Goal: Task Accomplishment & Management: Complete application form

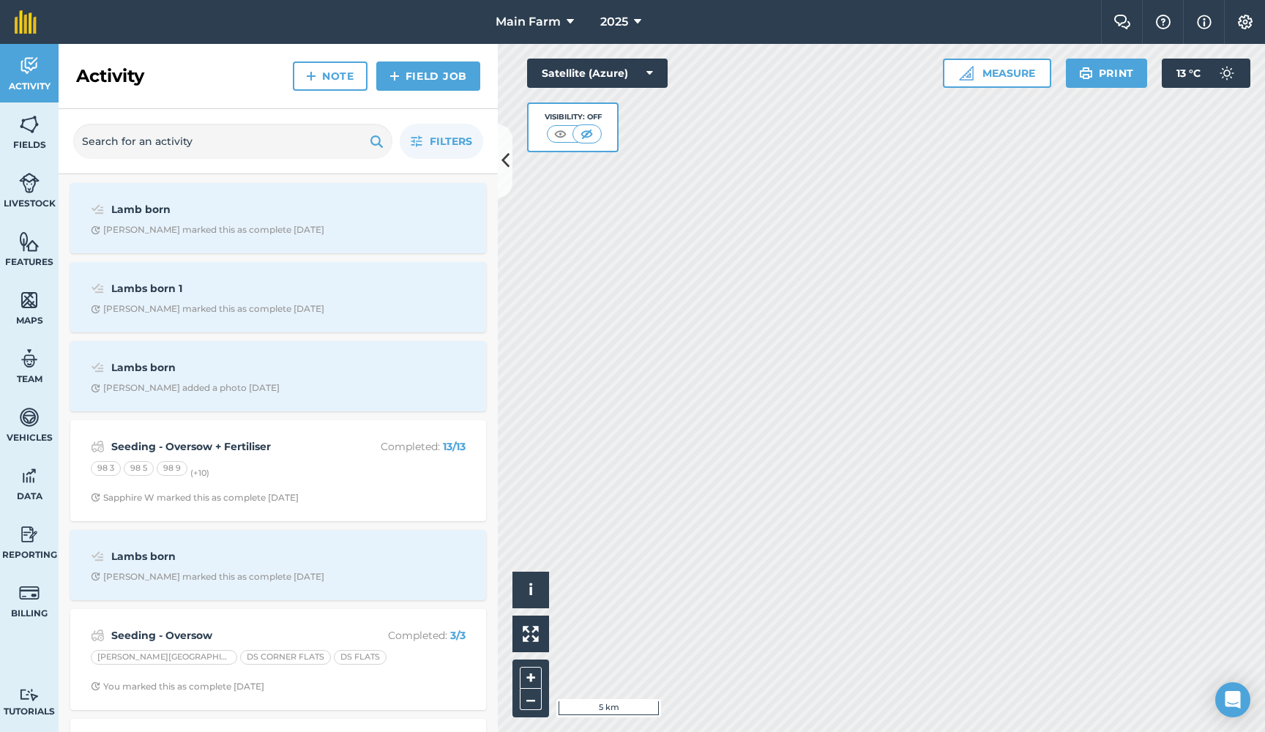
click at [20, 131] on img at bounding box center [29, 124] width 21 height 22
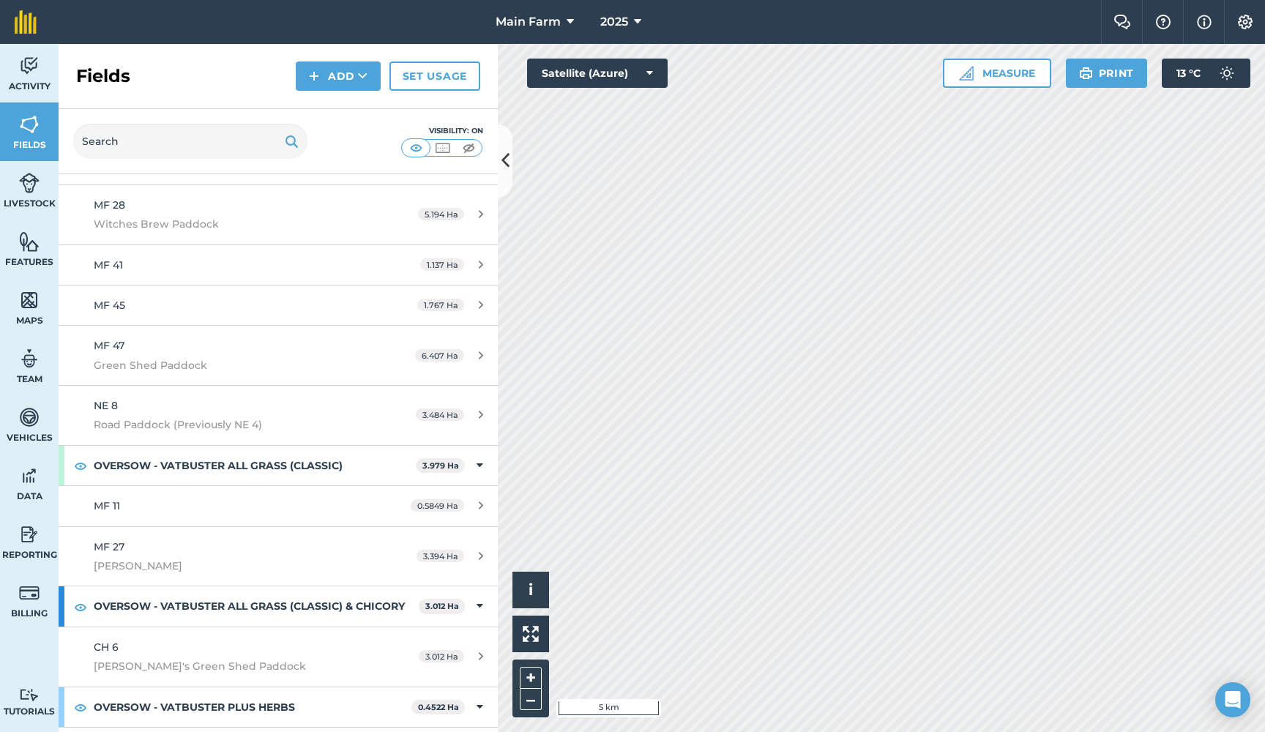
scroll to position [6113, 0]
click at [31, 540] on img at bounding box center [29, 535] width 21 height 22
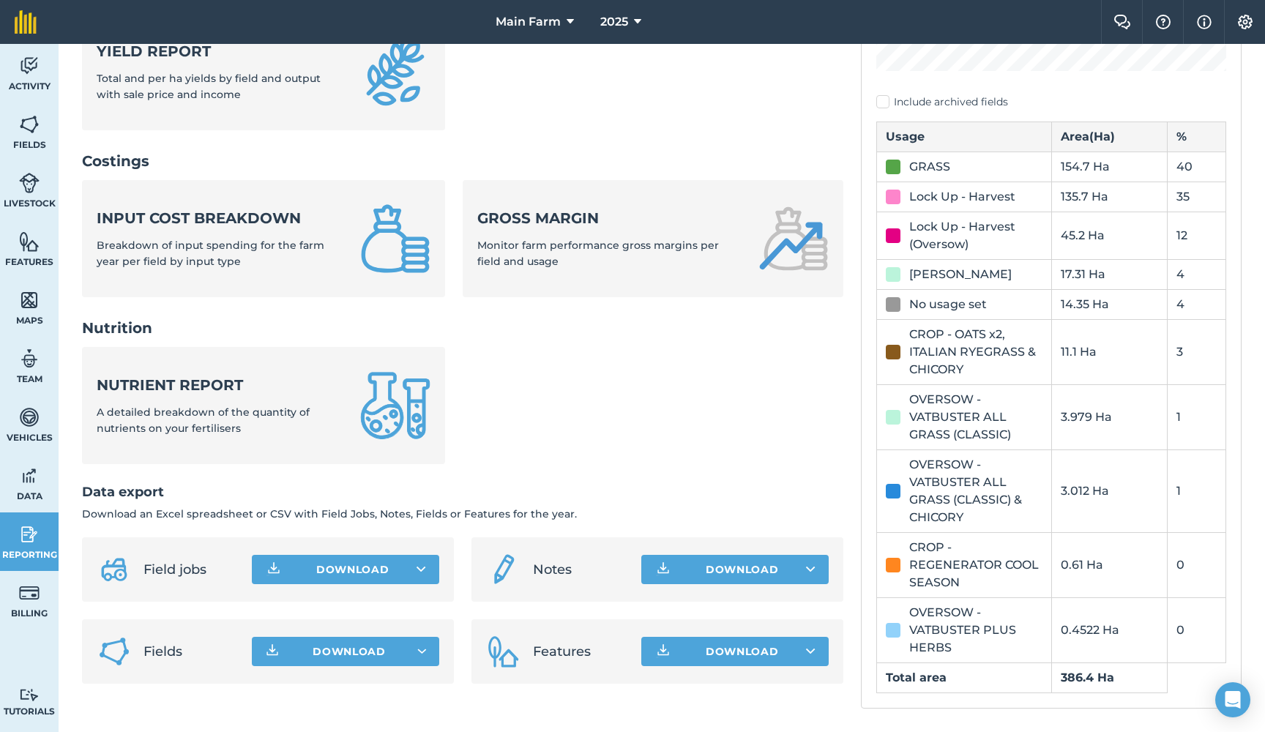
scroll to position [446, 0]
click at [21, 139] on span "Fields" at bounding box center [29, 145] width 59 height 12
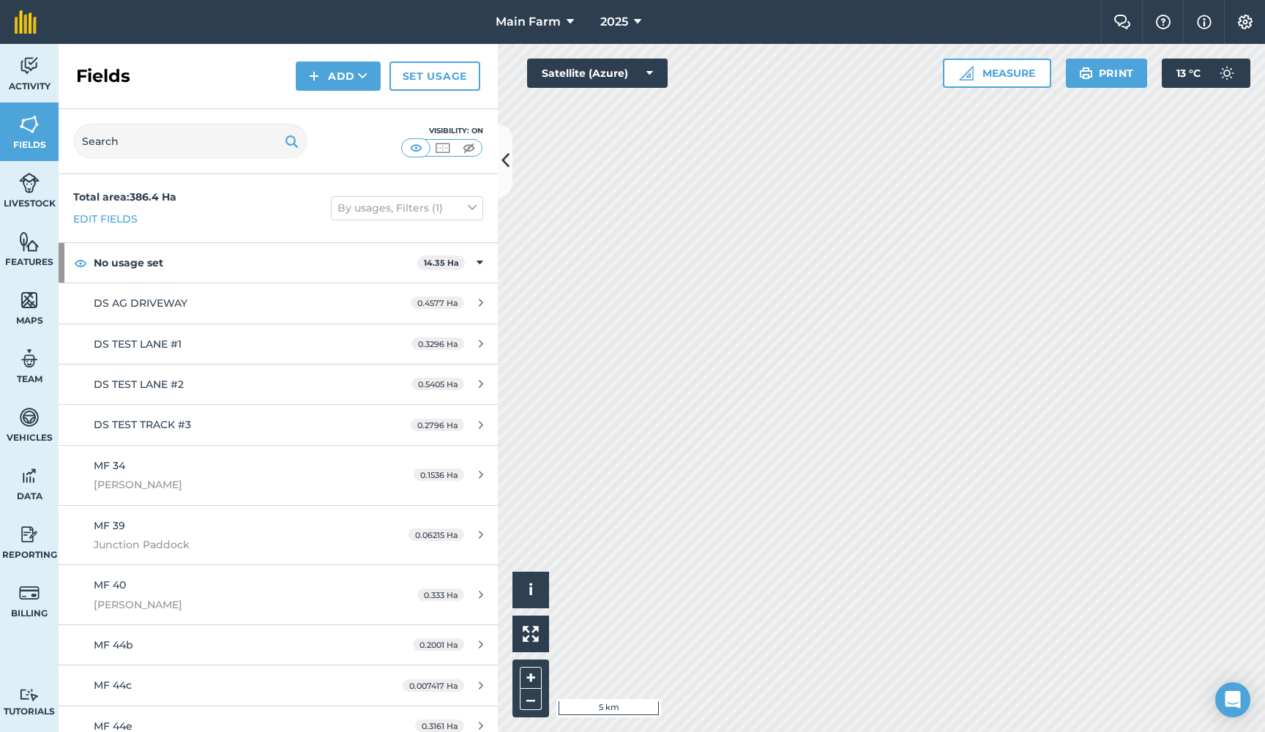
click at [34, 547] on link "Reporting" at bounding box center [29, 542] width 59 height 59
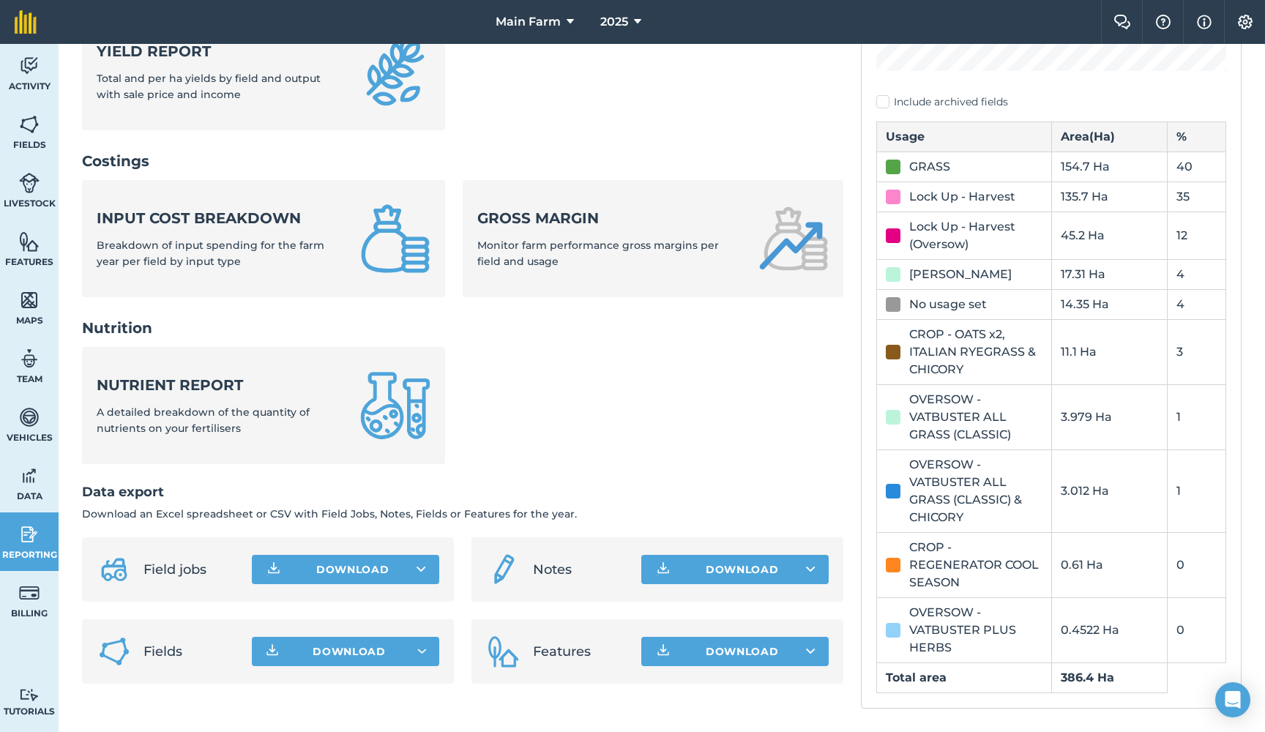
scroll to position [446, 0]
click at [31, 129] on img at bounding box center [29, 124] width 21 height 22
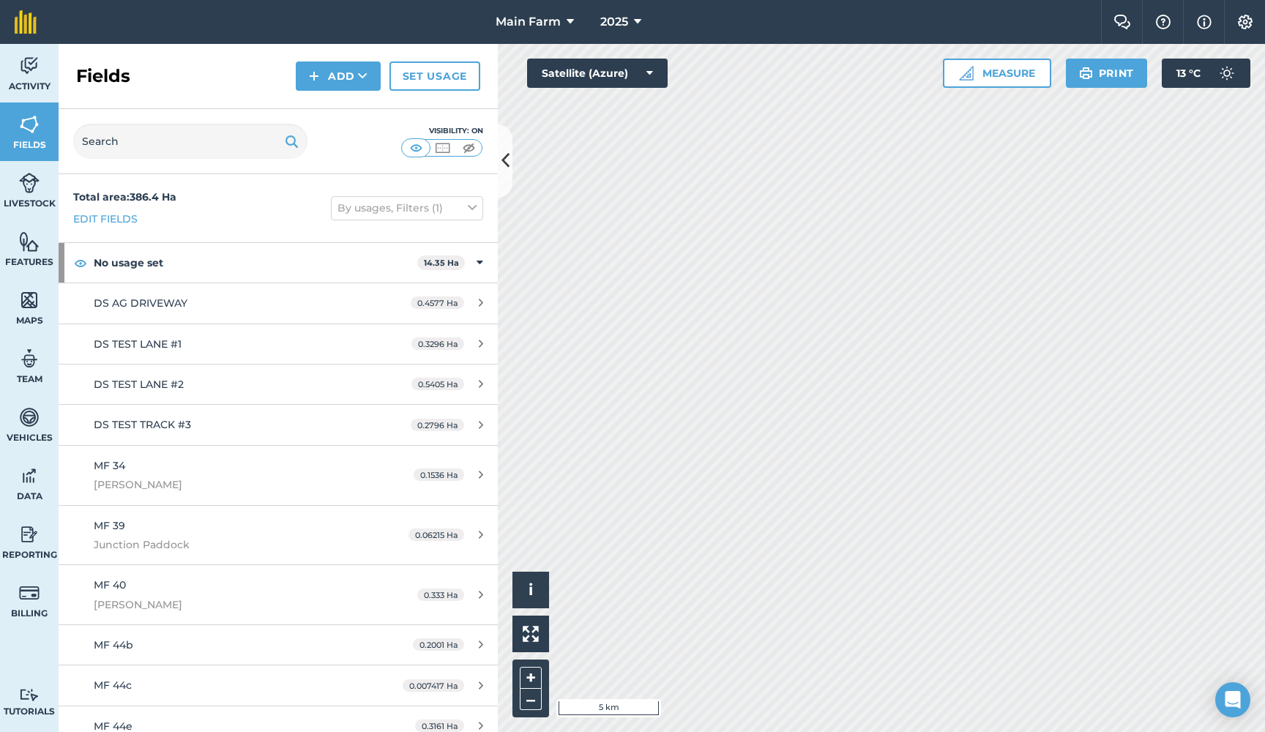
click at [473, 208] on icon at bounding box center [472, 208] width 9 height 16
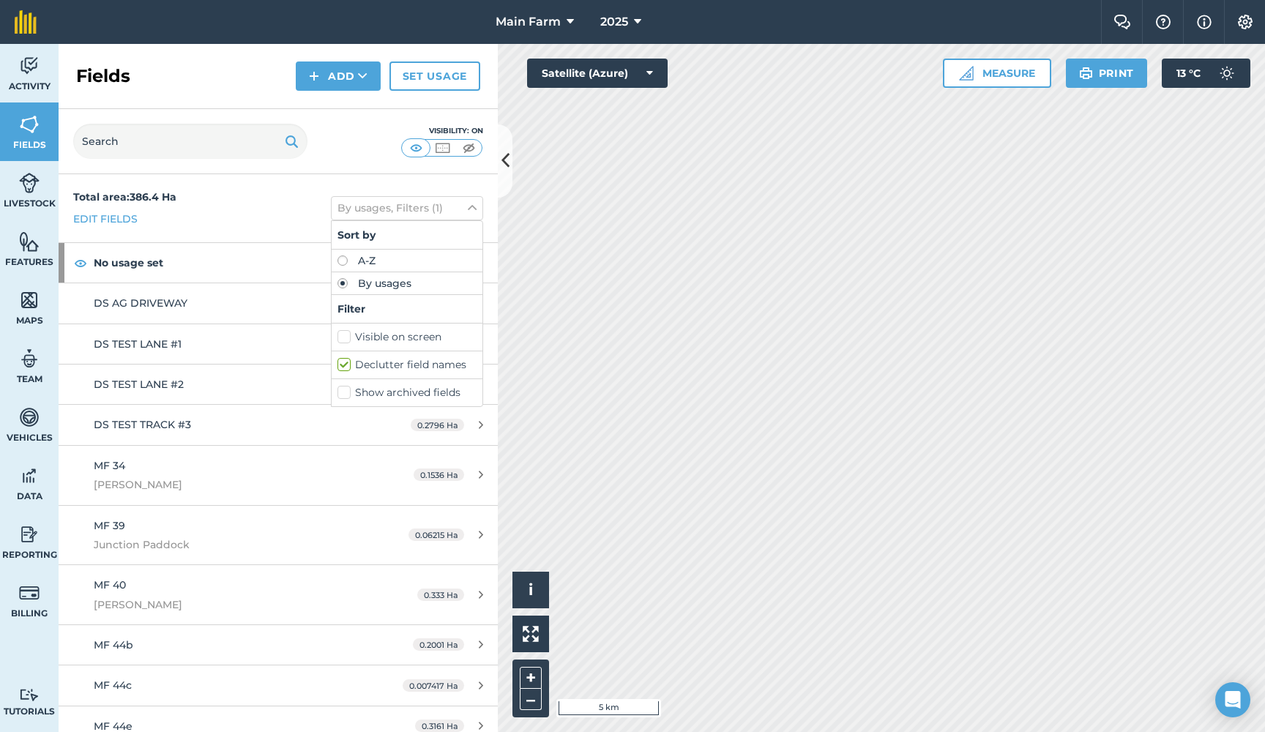
click at [255, 190] on div "Total area : 386.4 Ha Edit fields By usages, Filters (1) Sort by A-Z By usages …" at bounding box center [278, 208] width 439 height 68
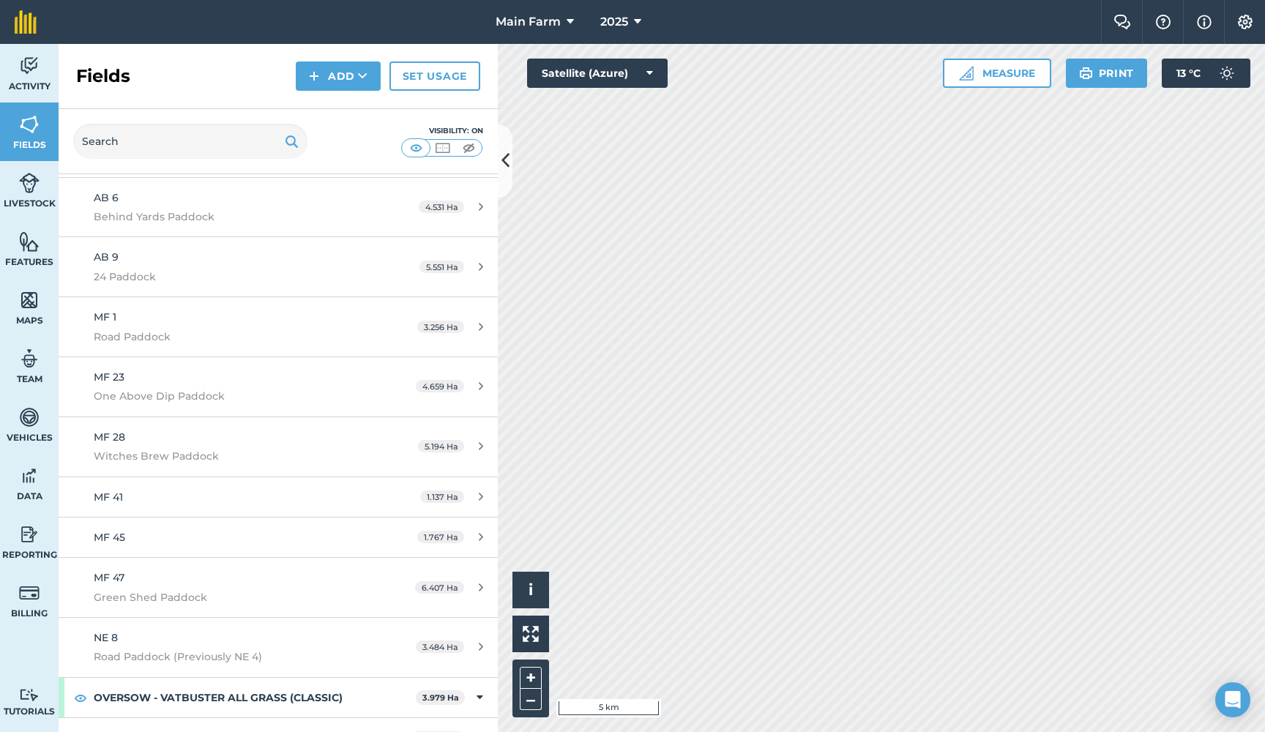
scroll to position [5943, 0]
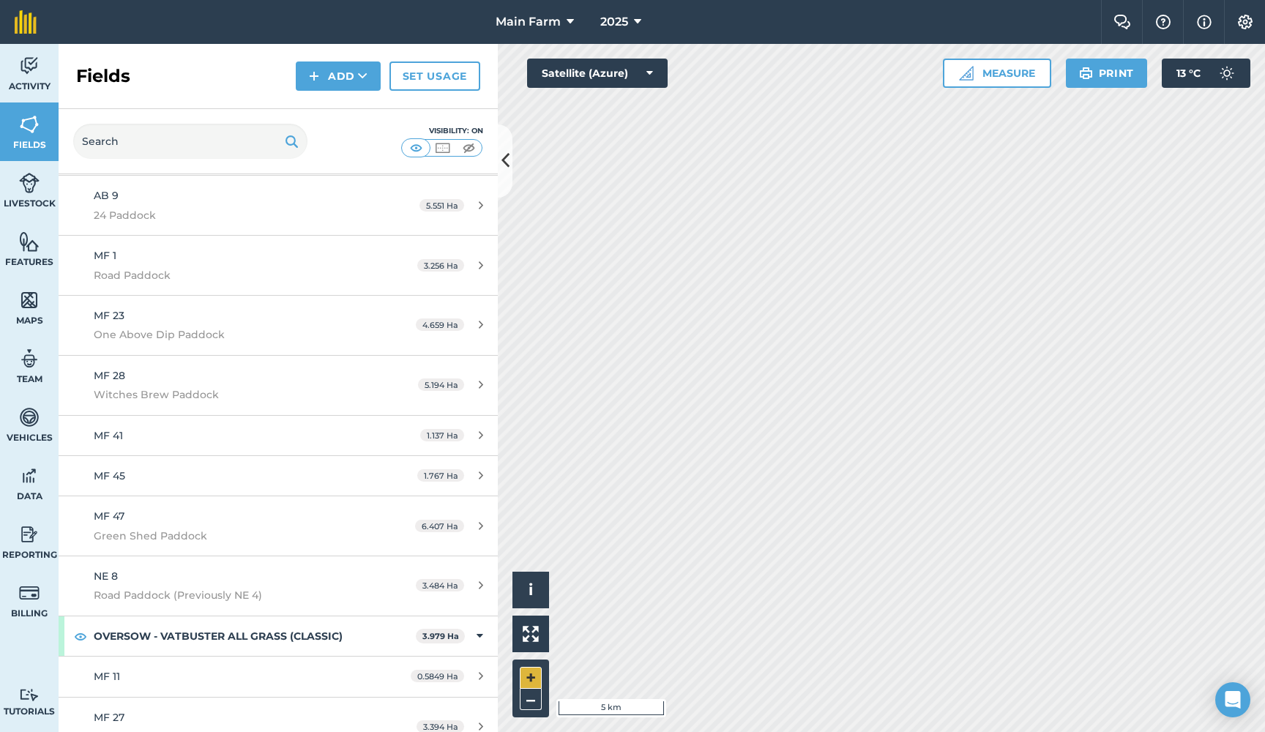
click at [532, 677] on button "+" at bounding box center [531, 678] width 22 height 22
click at [535, 680] on button "+" at bounding box center [531, 678] width 22 height 22
click at [524, 677] on button "+" at bounding box center [531, 678] width 22 height 22
click at [529, 677] on button "+" at bounding box center [531, 678] width 22 height 22
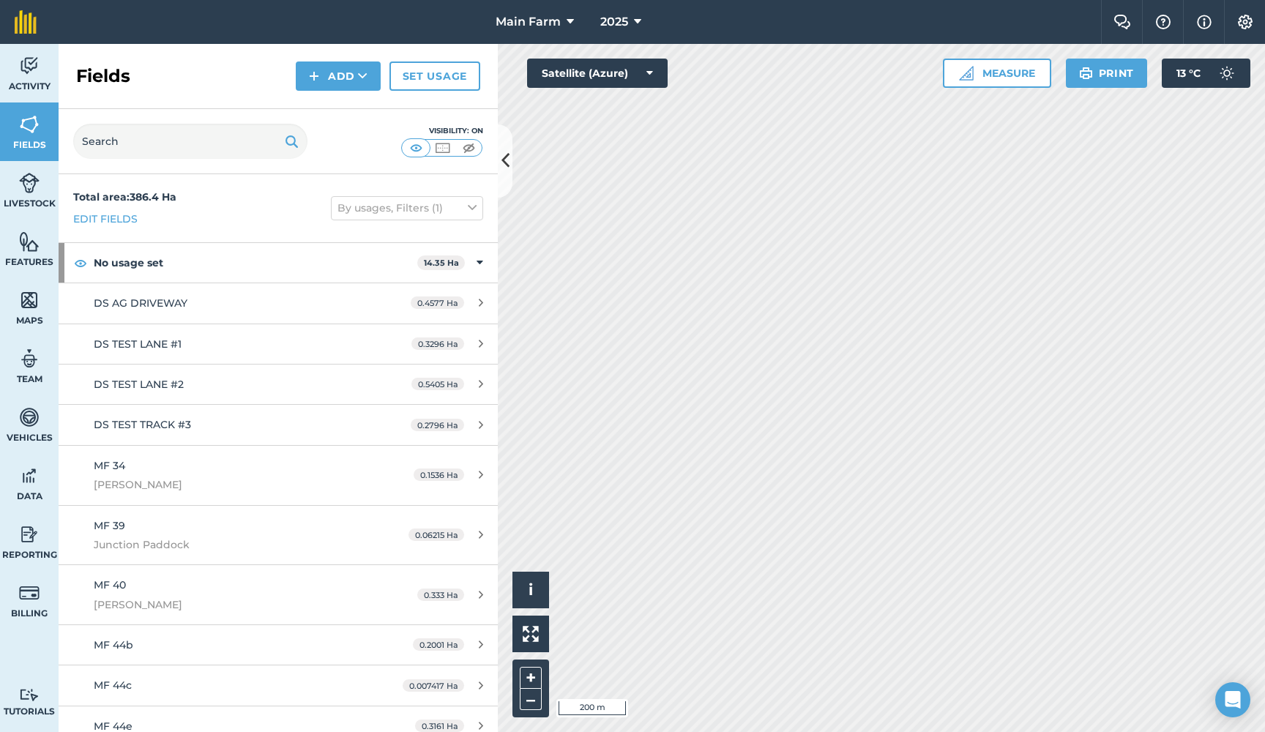
scroll to position [0, 0]
click at [36, 81] on span "Activity" at bounding box center [29, 87] width 59 height 12
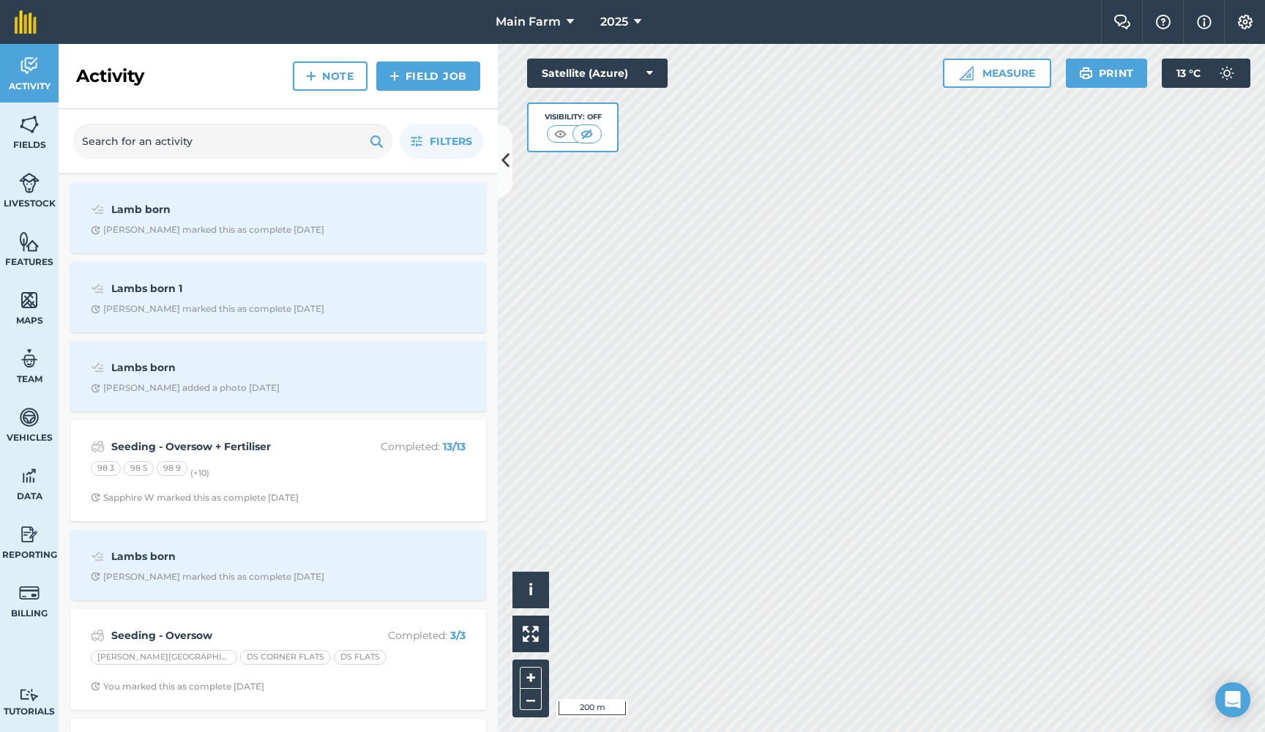
click at [255, 450] on strong "Seeding - Oversow + Fertiliser" at bounding box center [227, 447] width 232 height 16
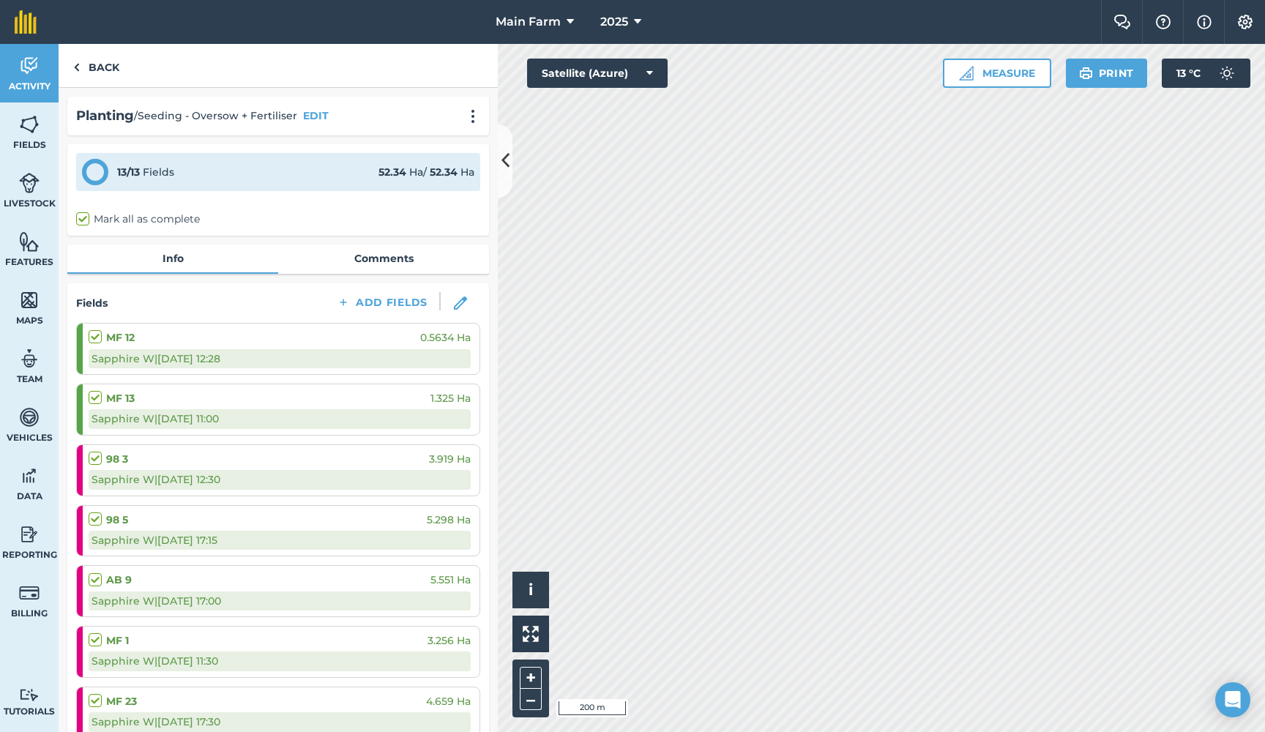
click at [34, 82] on span "Activity" at bounding box center [29, 87] width 59 height 12
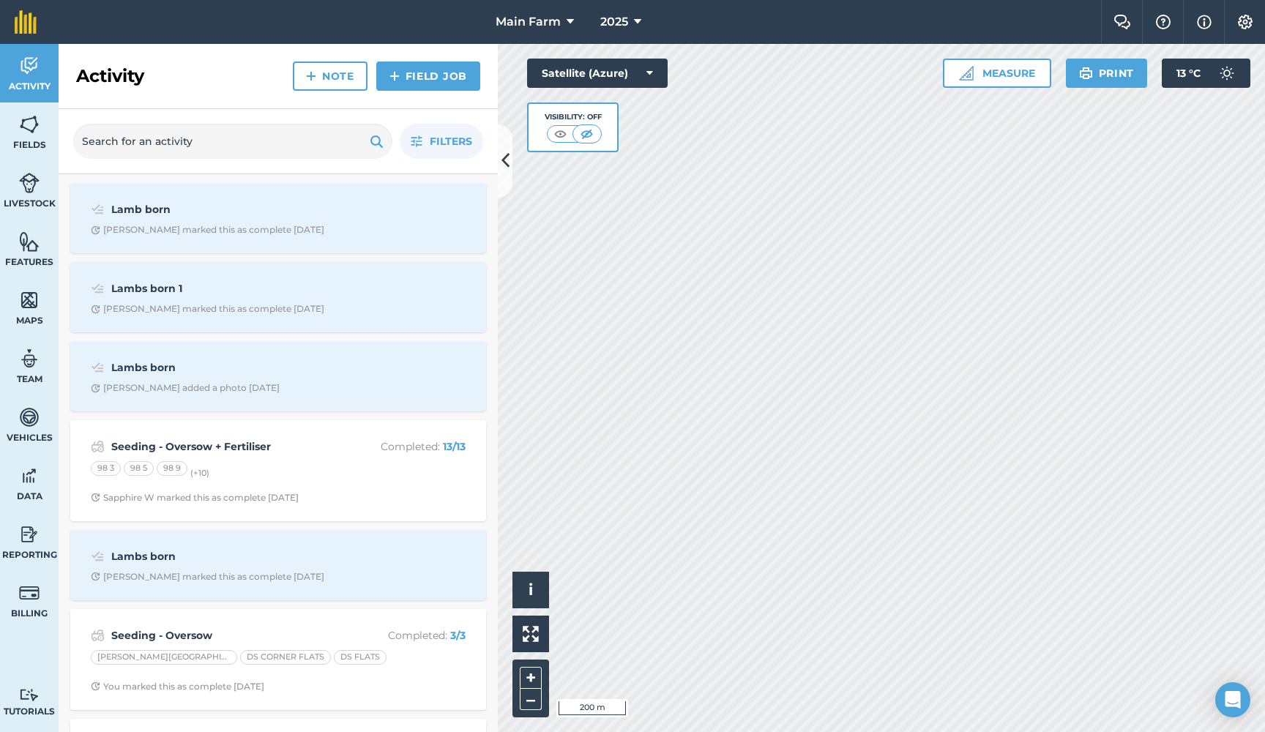
click at [417, 86] on link "Field Job" at bounding box center [428, 76] width 104 height 29
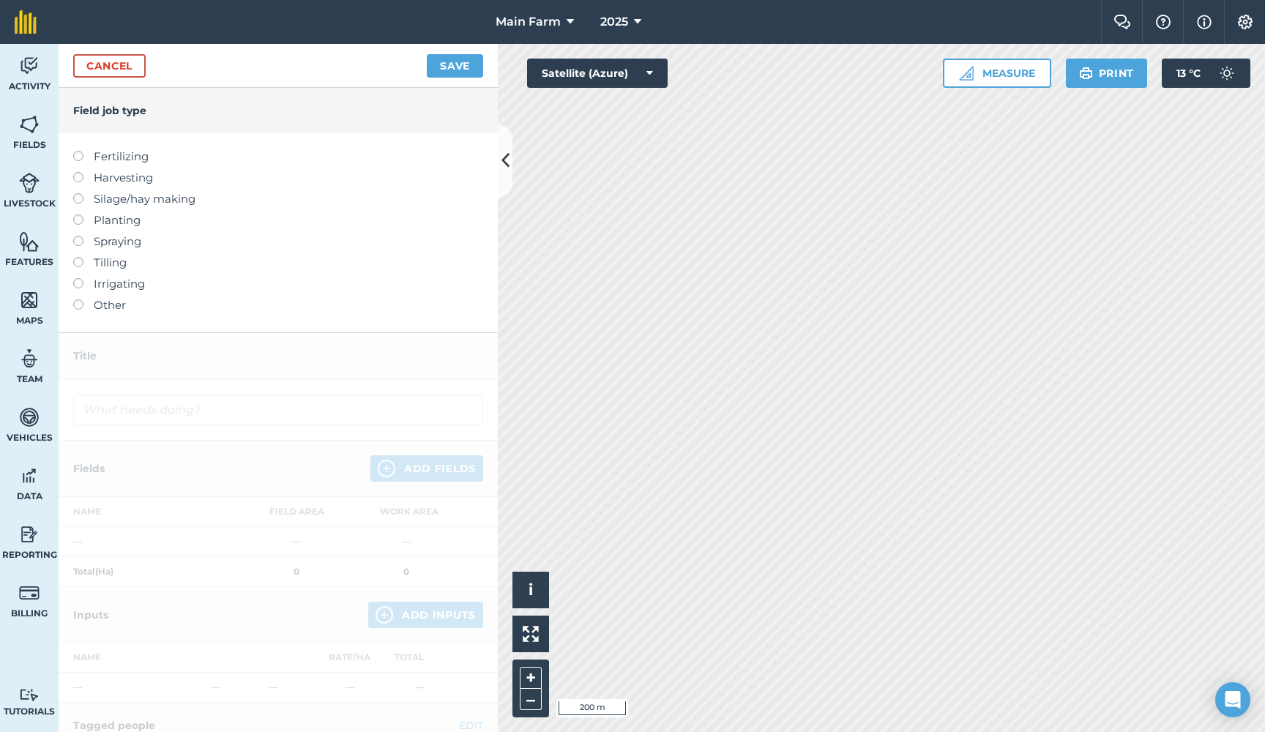
click at [92, 66] on link "Cancel" at bounding box center [109, 65] width 72 height 23
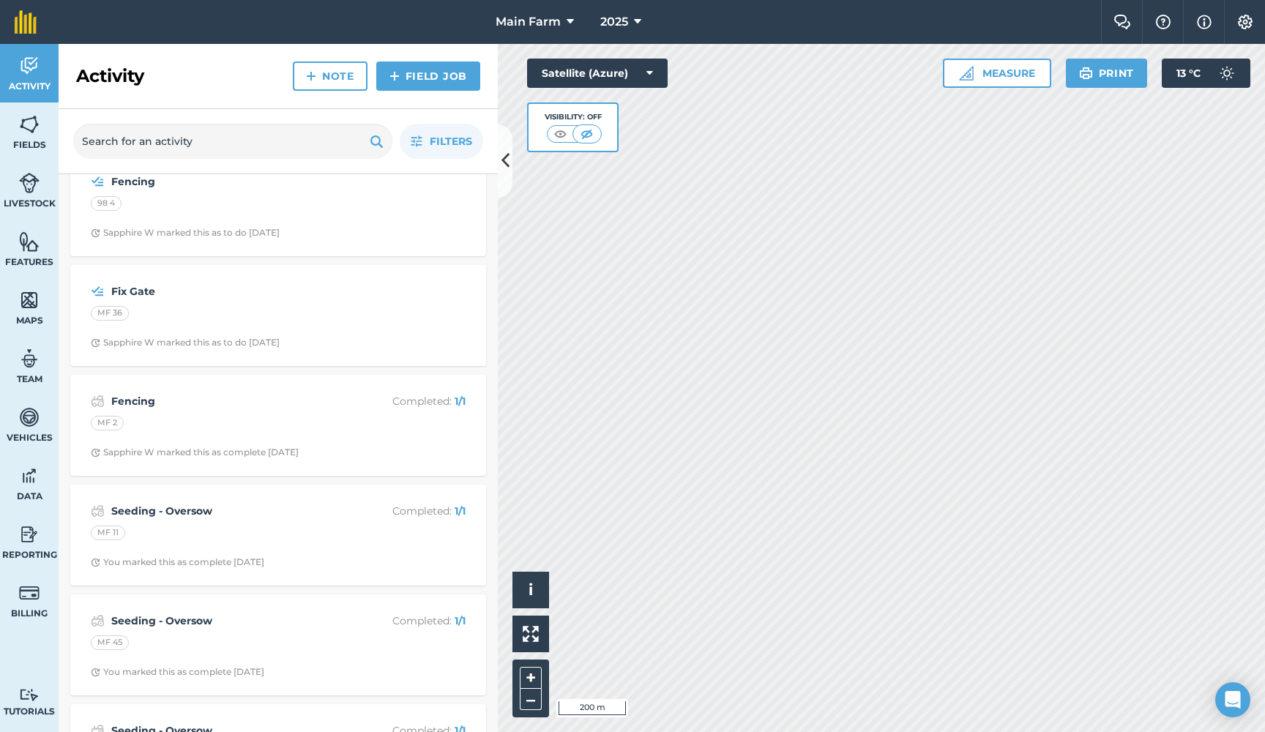
scroll to position [5284, 0]
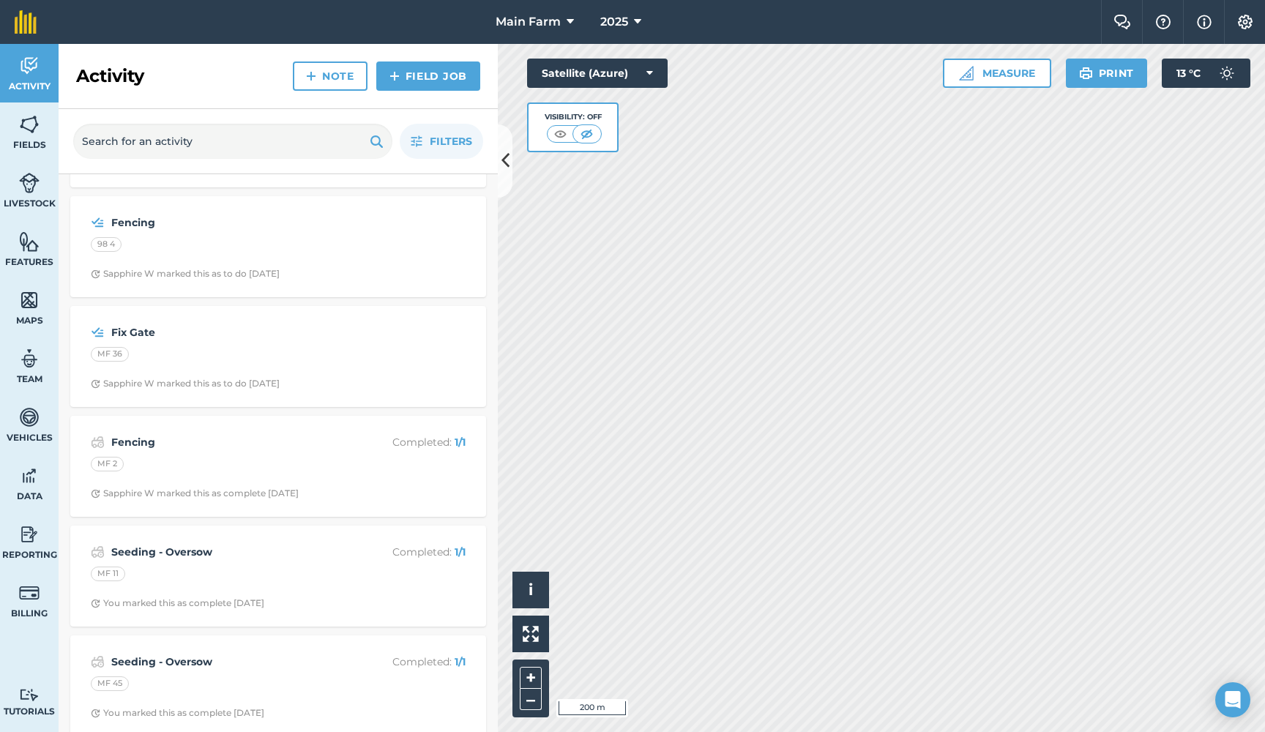
click at [639, 20] on icon at bounding box center [637, 22] width 7 height 18
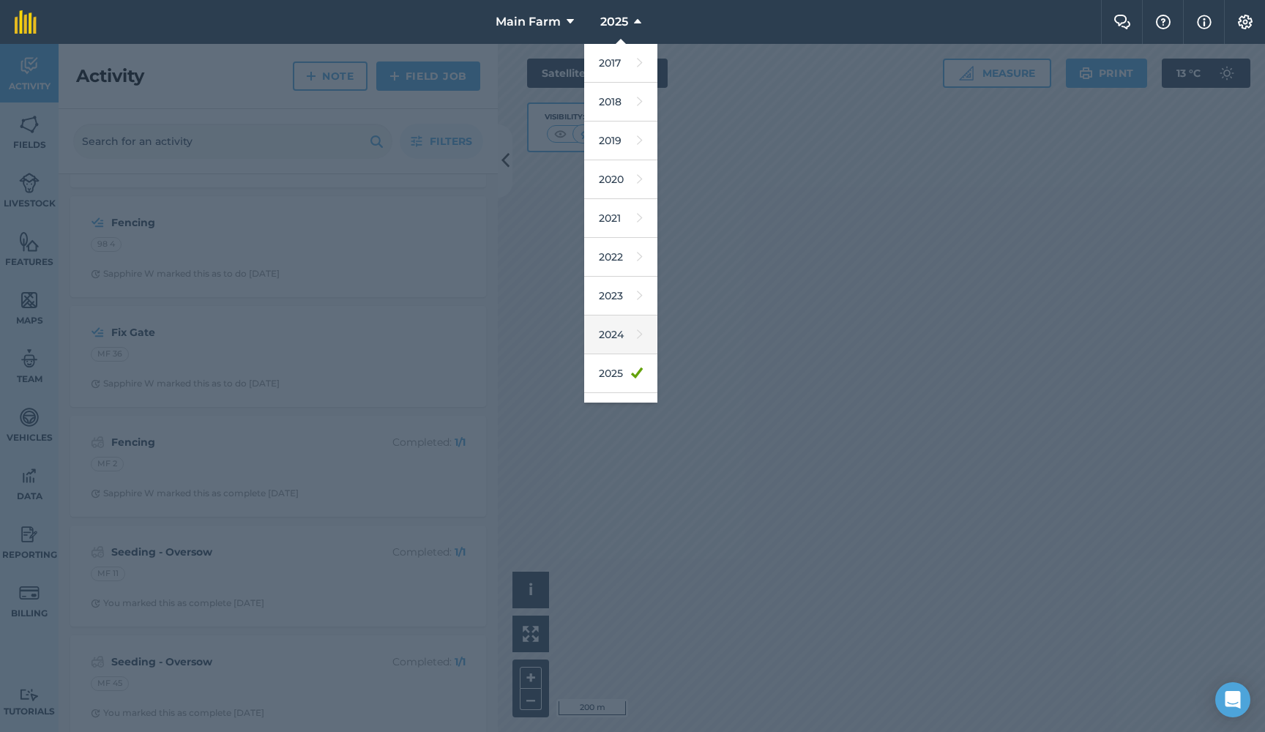
click at [619, 335] on link "2024" at bounding box center [620, 335] width 73 height 39
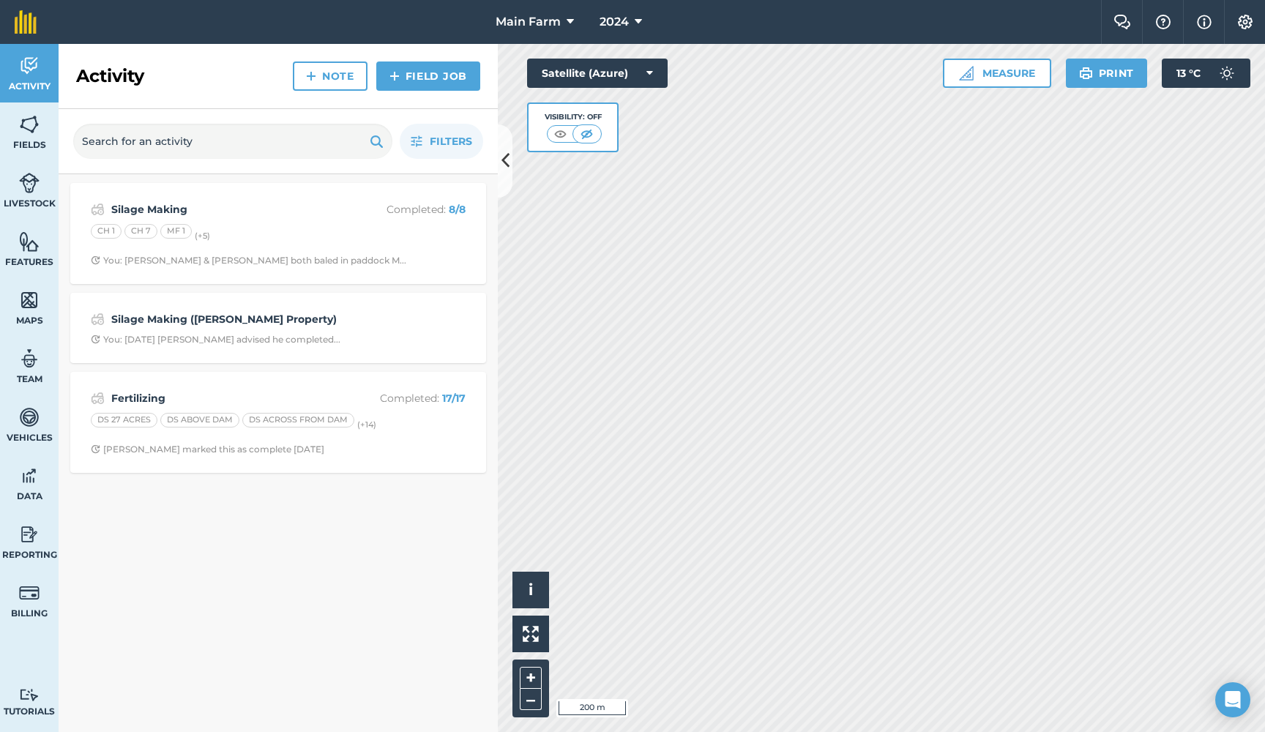
scroll to position [0, 0]
click at [181, 390] on strong "Fertilizing" at bounding box center [227, 398] width 232 height 16
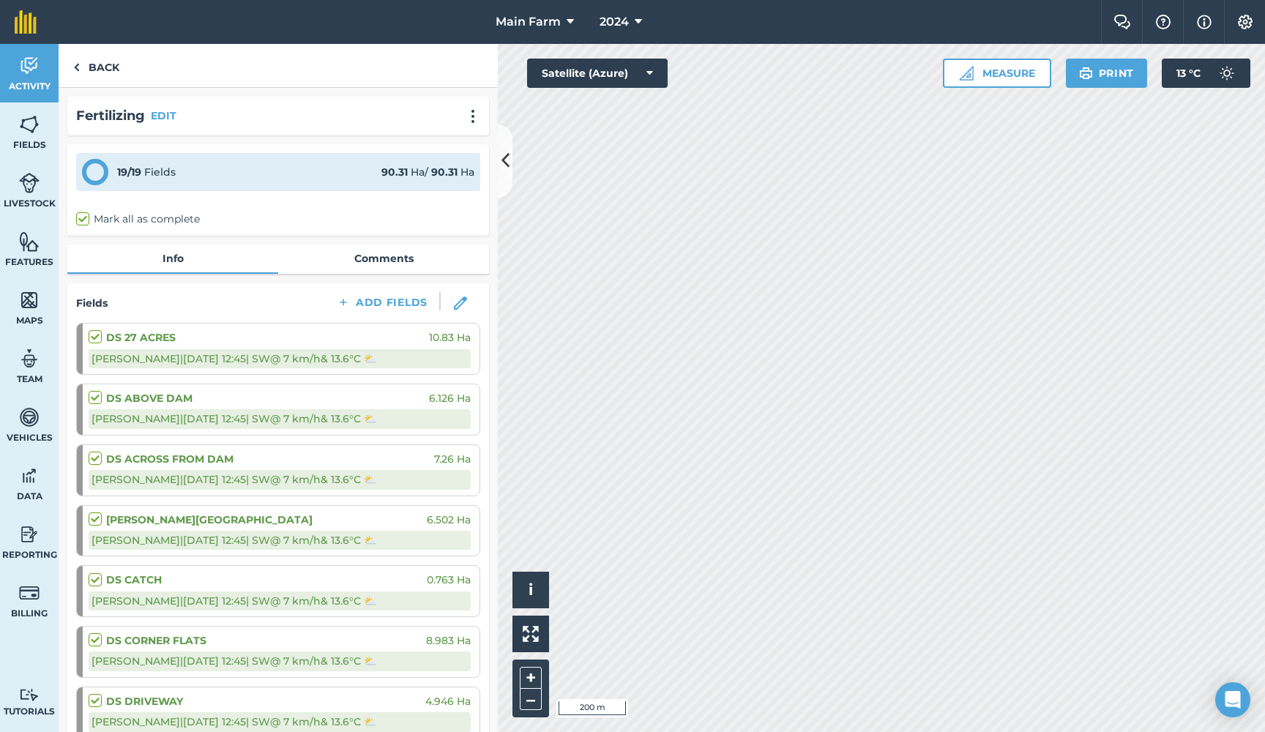
click at [387, 256] on link "Comments" at bounding box center [383, 259] width 211 height 28
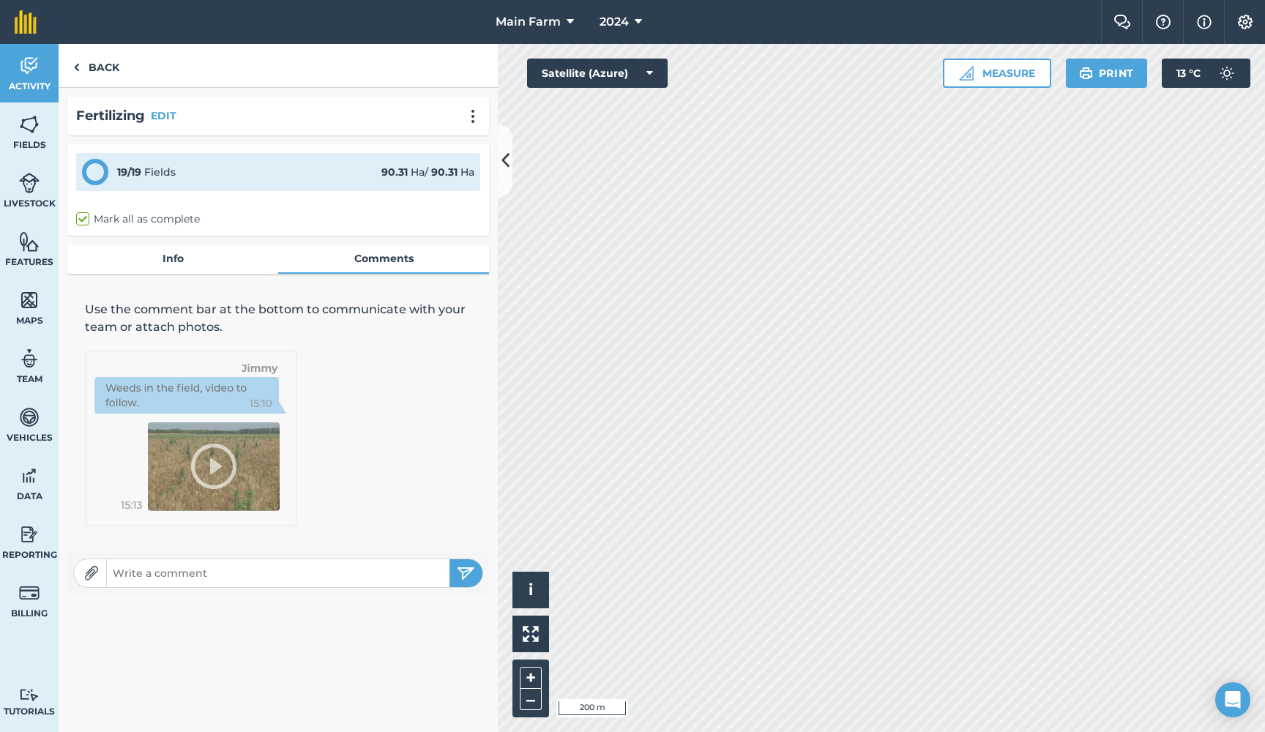
click at [167, 256] on link "Info" at bounding box center [172, 259] width 211 height 28
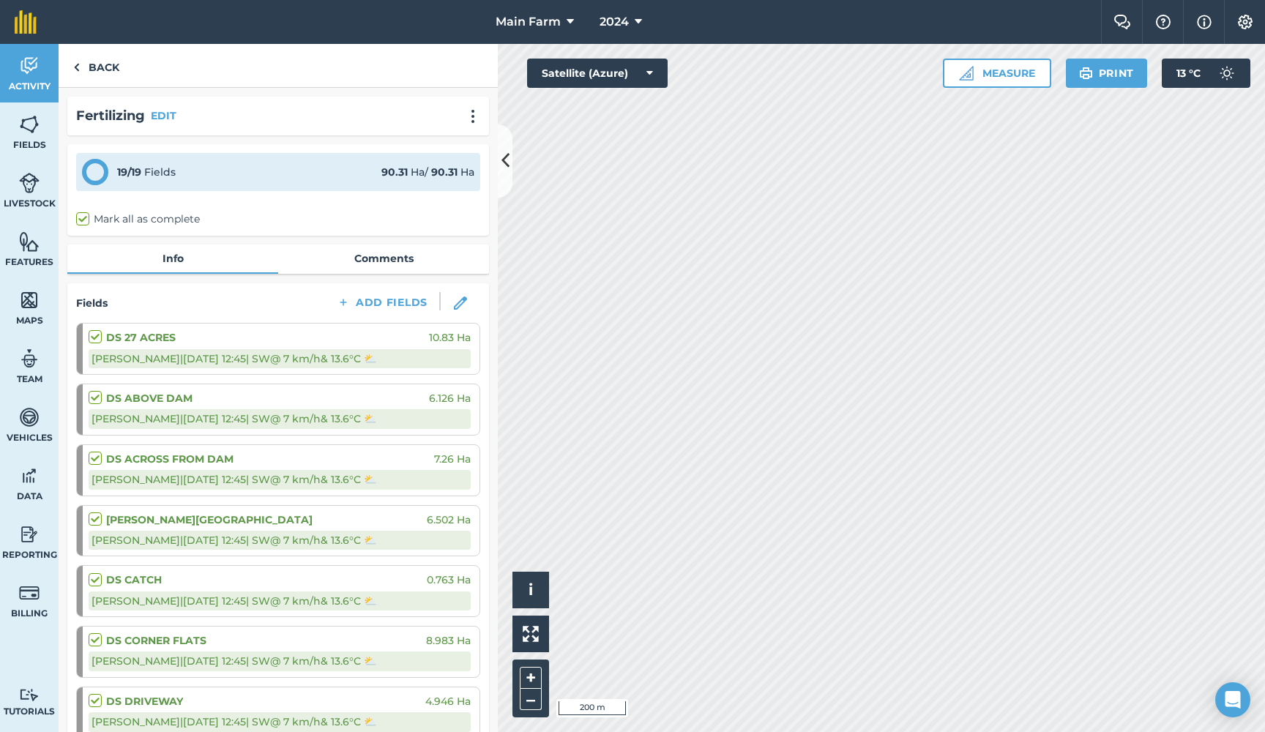
click at [640, 16] on icon at bounding box center [638, 22] width 7 height 18
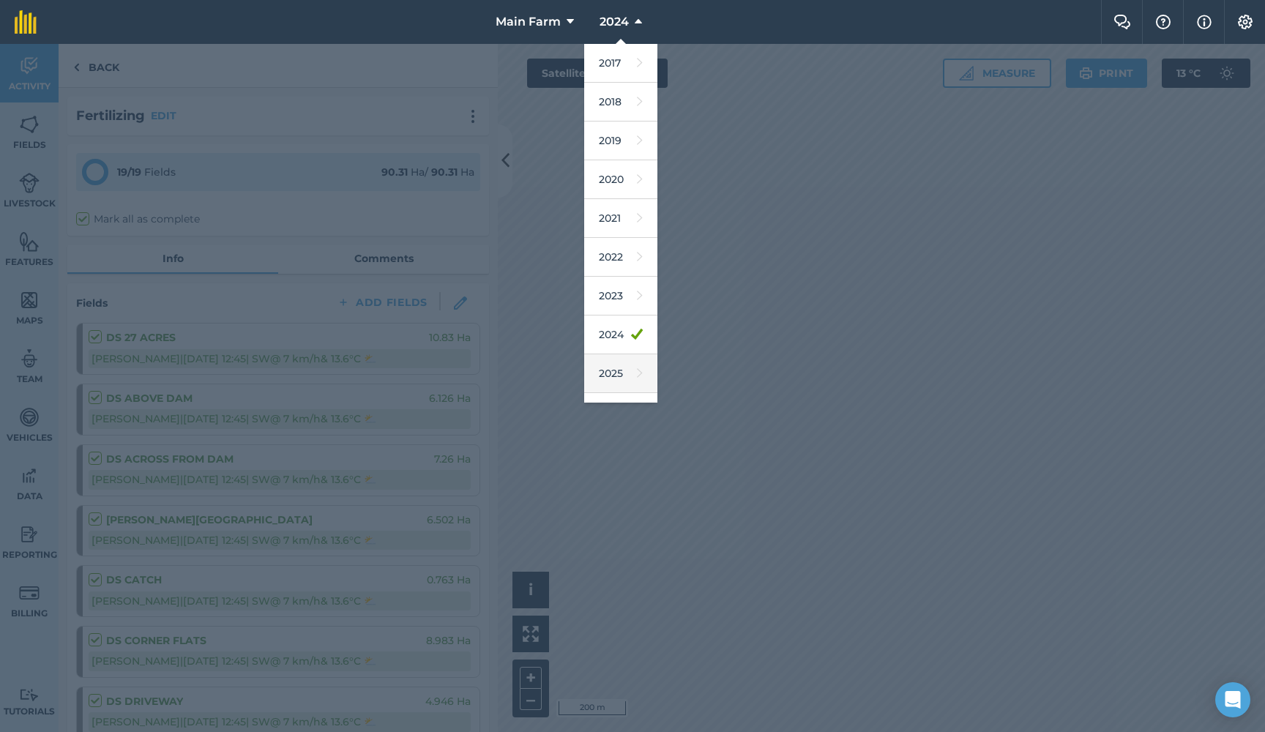
click at [609, 370] on link "2025" at bounding box center [620, 373] width 73 height 39
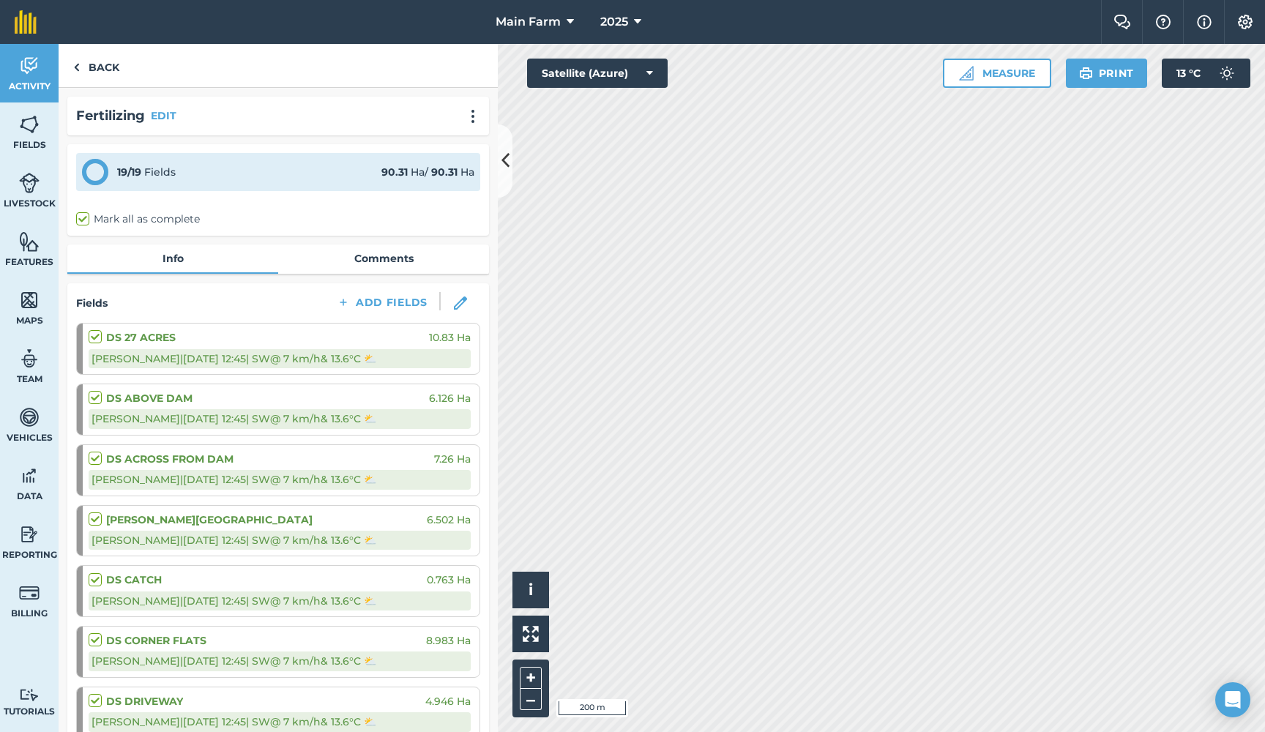
click at [26, 57] on img at bounding box center [29, 66] width 21 height 22
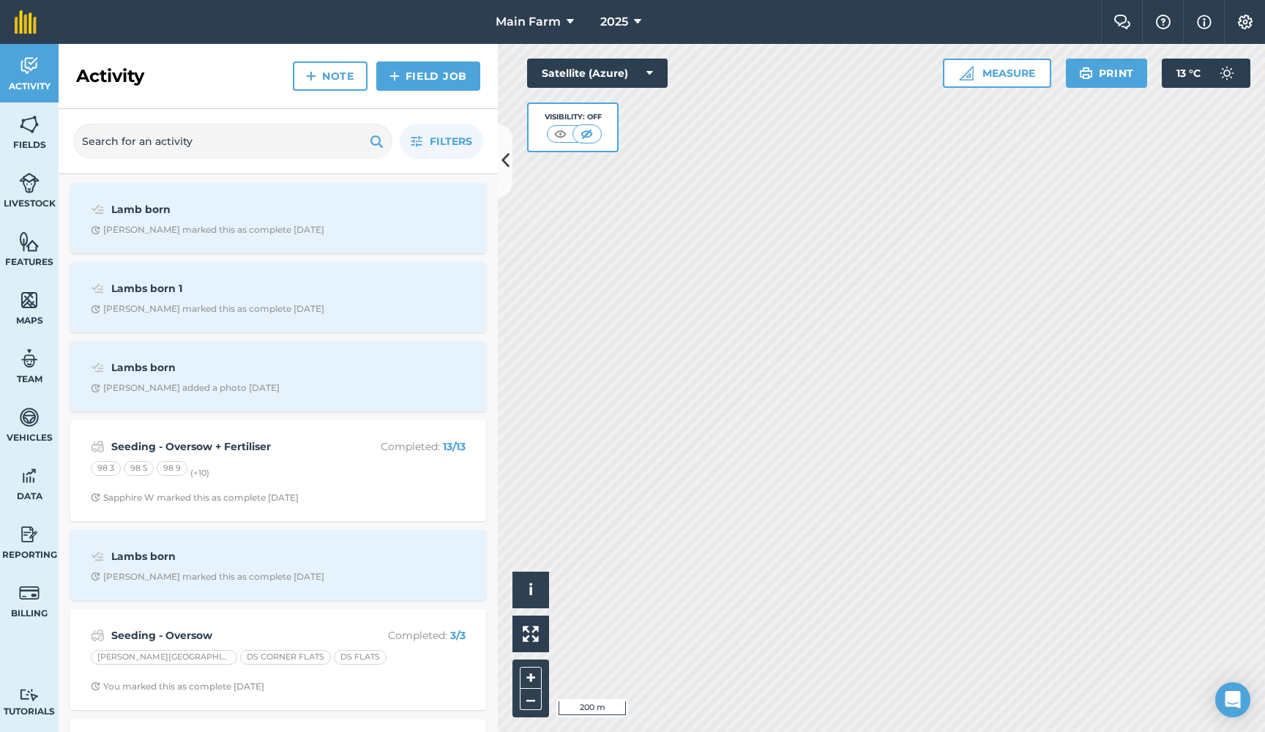
click at [435, 71] on link "Field Job" at bounding box center [428, 76] width 104 height 29
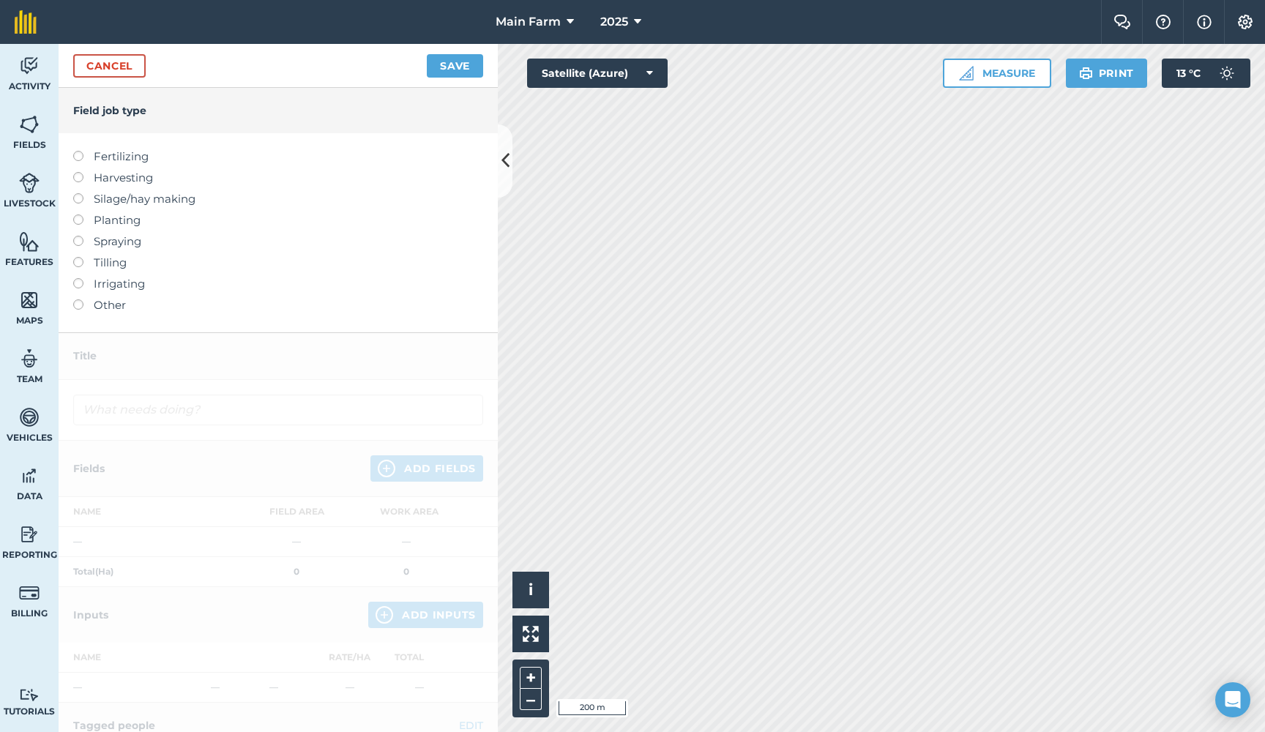
click at [81, 151] on label at bounding box center [83, 151] width 21 height 0
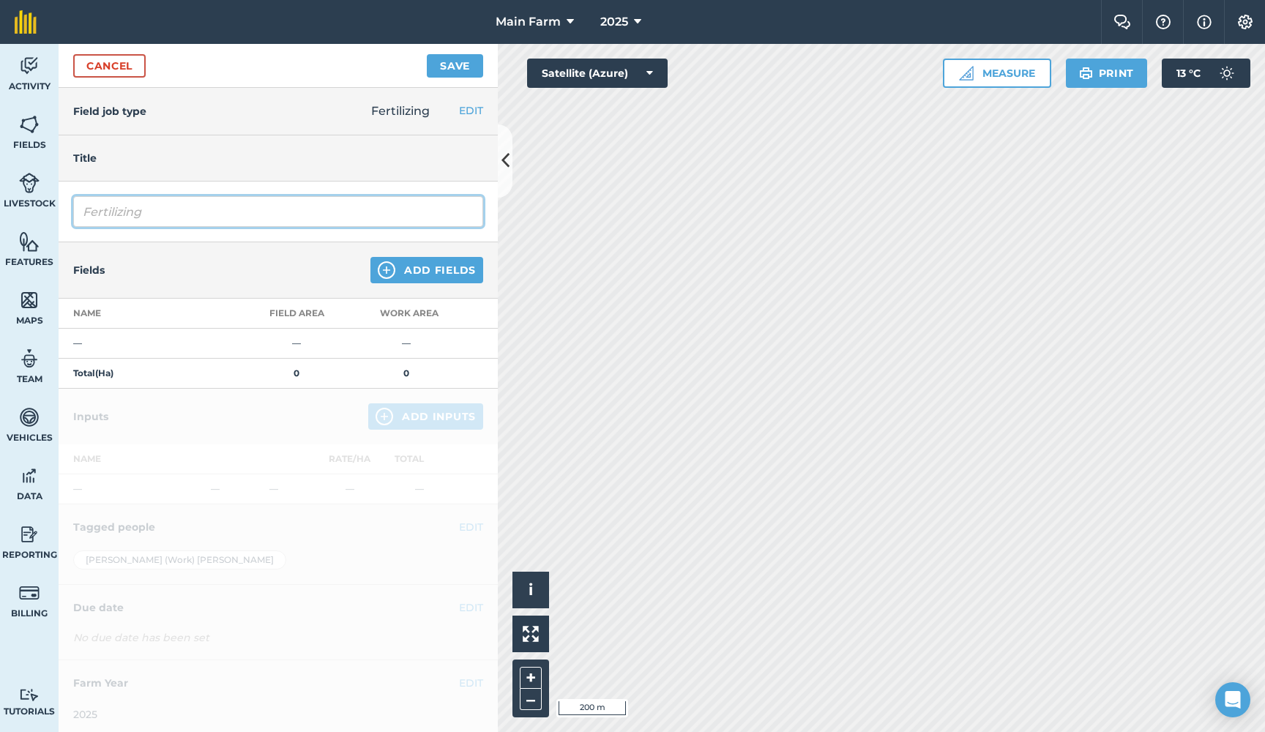
click at [161, 216] on input "Fertilizing" at bounding box center [278, 211] width 410 height 31
drag, startPoint x: 154, startPoint y: 217, endPoint x: 62, endPoint y: 204, distance: 93.2
click at [62, 204] on div "Fertilizing" at bounding box center [278, 212] width 439 height 61
type input "Fertilising"
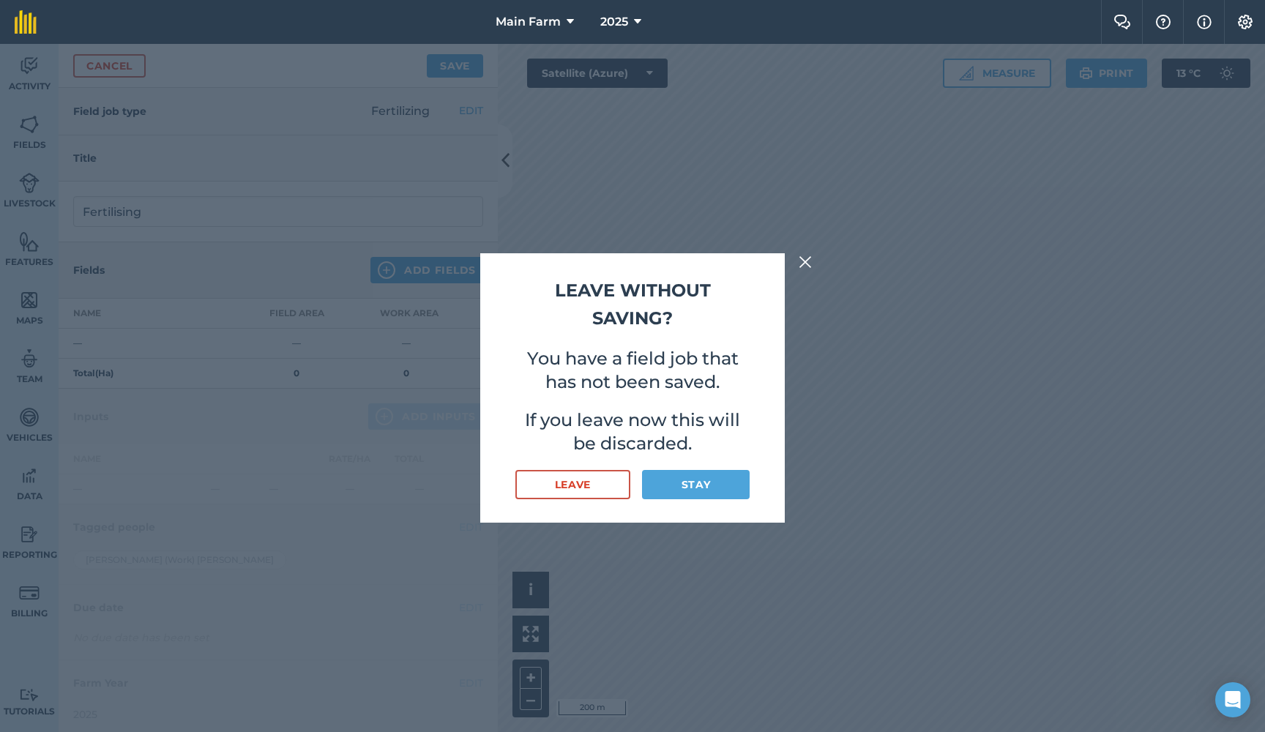
click at [671, 480] on button "Stay" at bounding box center [696, 484] width 108 height 29
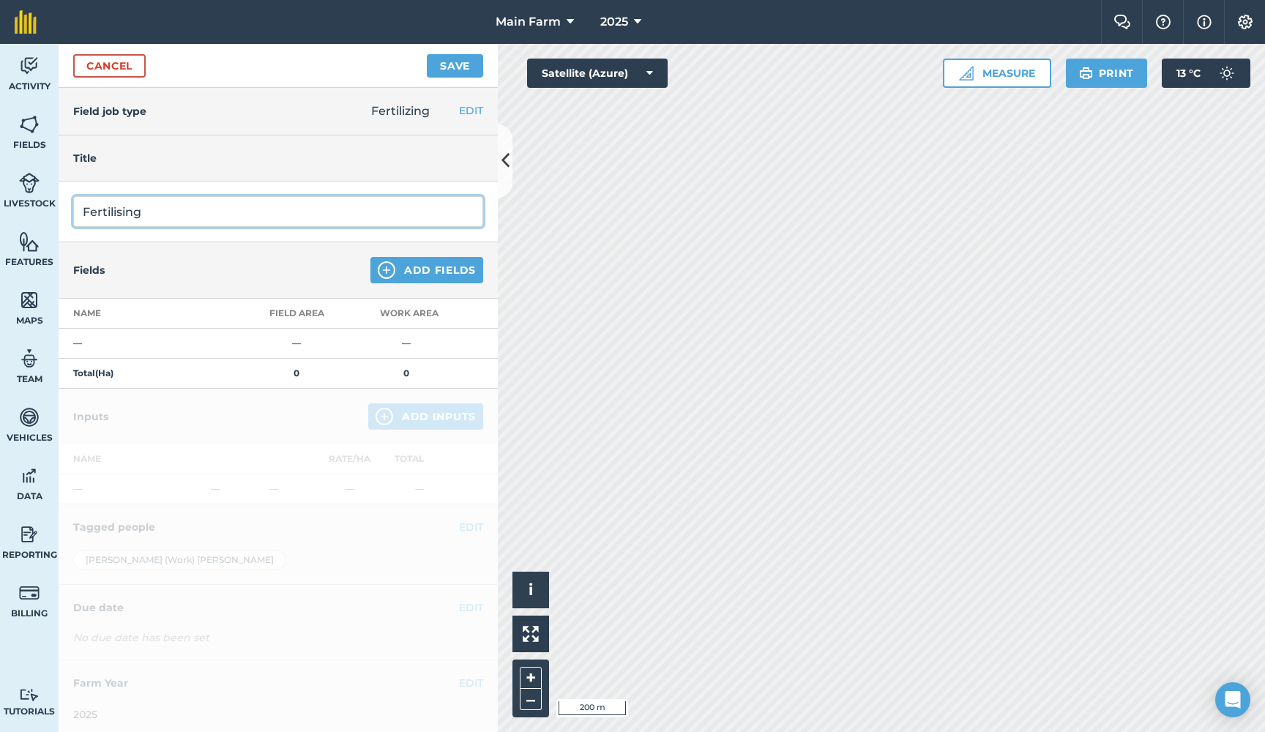
click at [228, 204] on input "Fertilising" at bounding box center [278, 211] width 410 height 31
click at [440, 263] on button "Add Fields" at bounding box center [426, 270] width 113 height 26
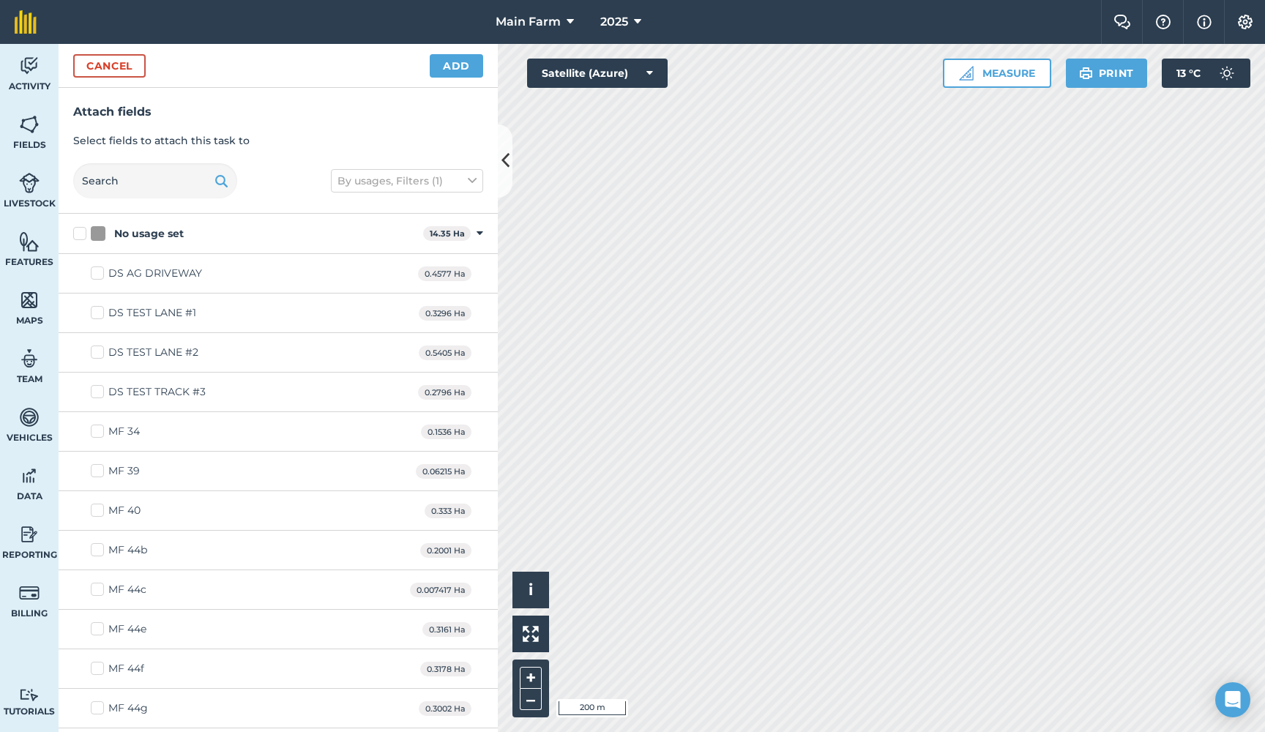
checkbox input "true"
checkbox input "false"
checkbox input "true"
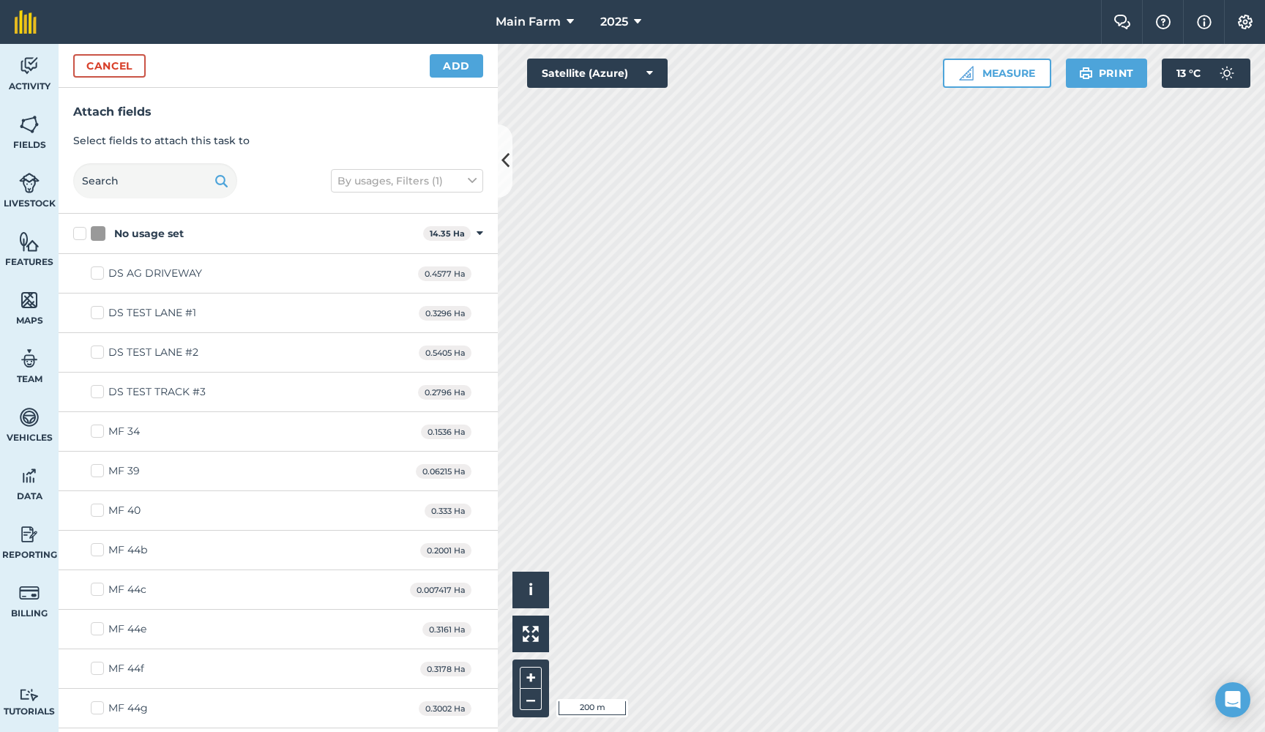
checkbox input "true"
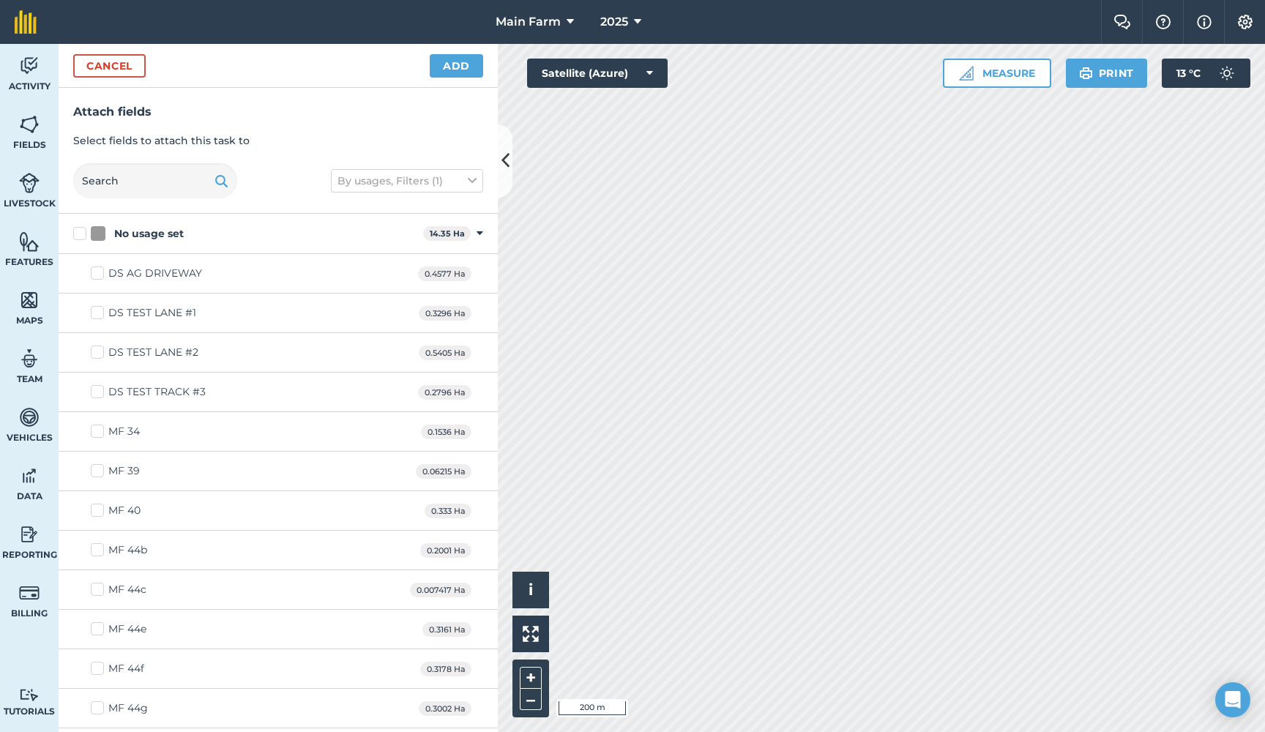
checkbox input "true"
click at [447, 67] on button "Add" at bounding box center [456, 65] width 53 height 23
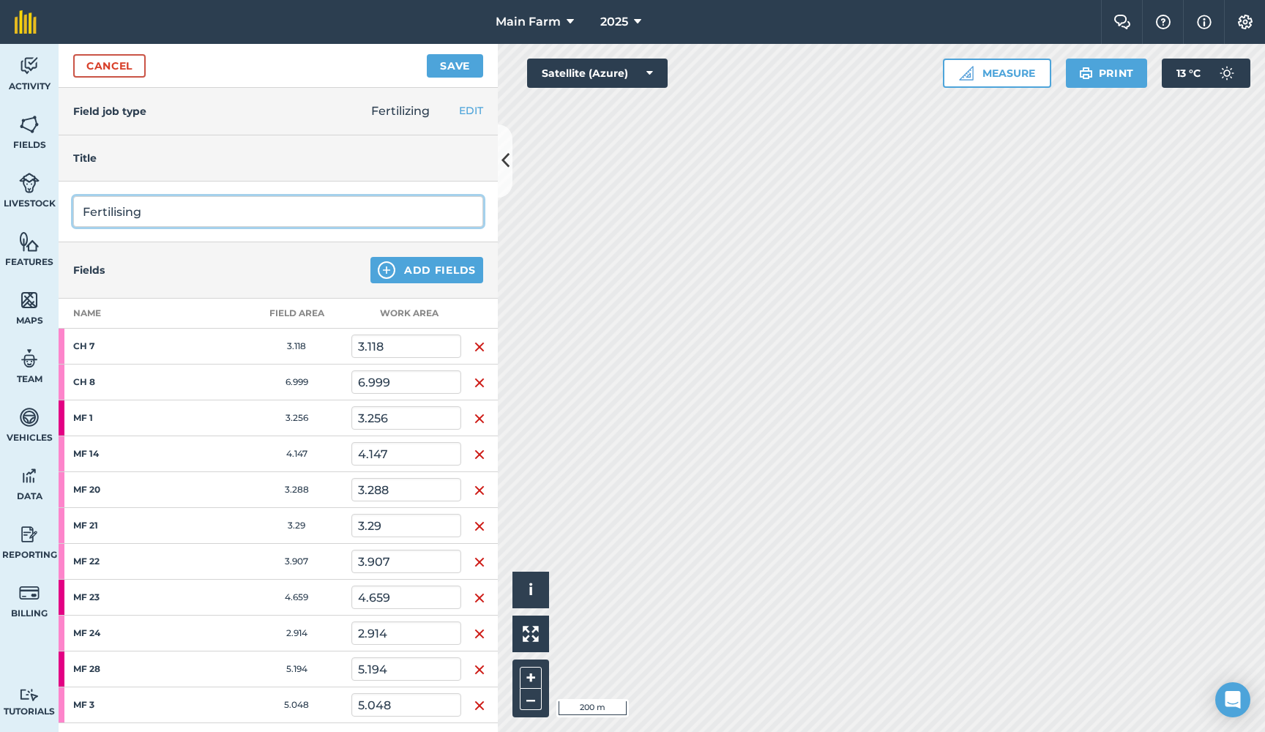
click at [171, 220] on input "Fertilising" at bounding box center [278, 211] width 410 height 31
drag, startPoint x: 214, startPoint y: 212, endPoint x: 49, endPoint y: 211, distance: 164.8
click at [48, 211] on div "Activity Fields Livestock Features Maps Team Vehicles Data Reporting Billing Tu…" at bounding box center [632, 388] width 1265 height 688
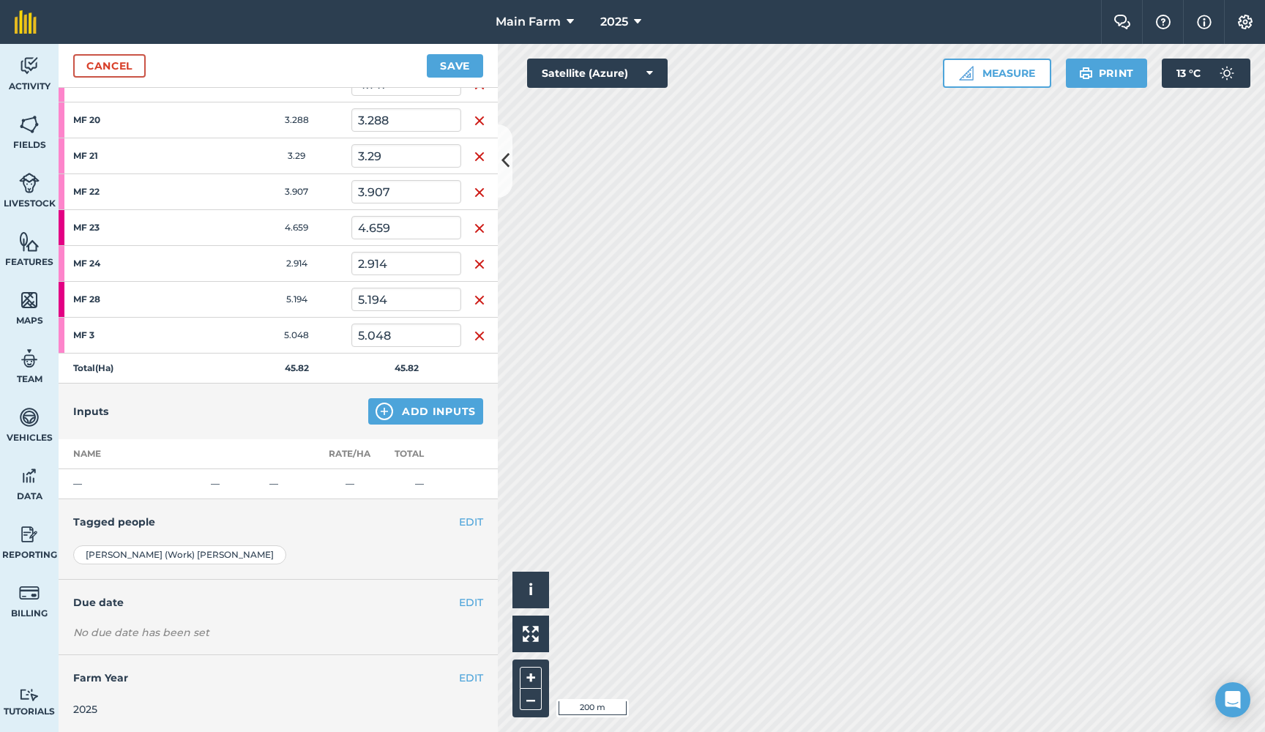
scroll to position [369, 0]
type input "Fertilising - Red Soil"
click at [472, 599] on button "EDIT" at bounding box center [471, 603] width 24 height 16
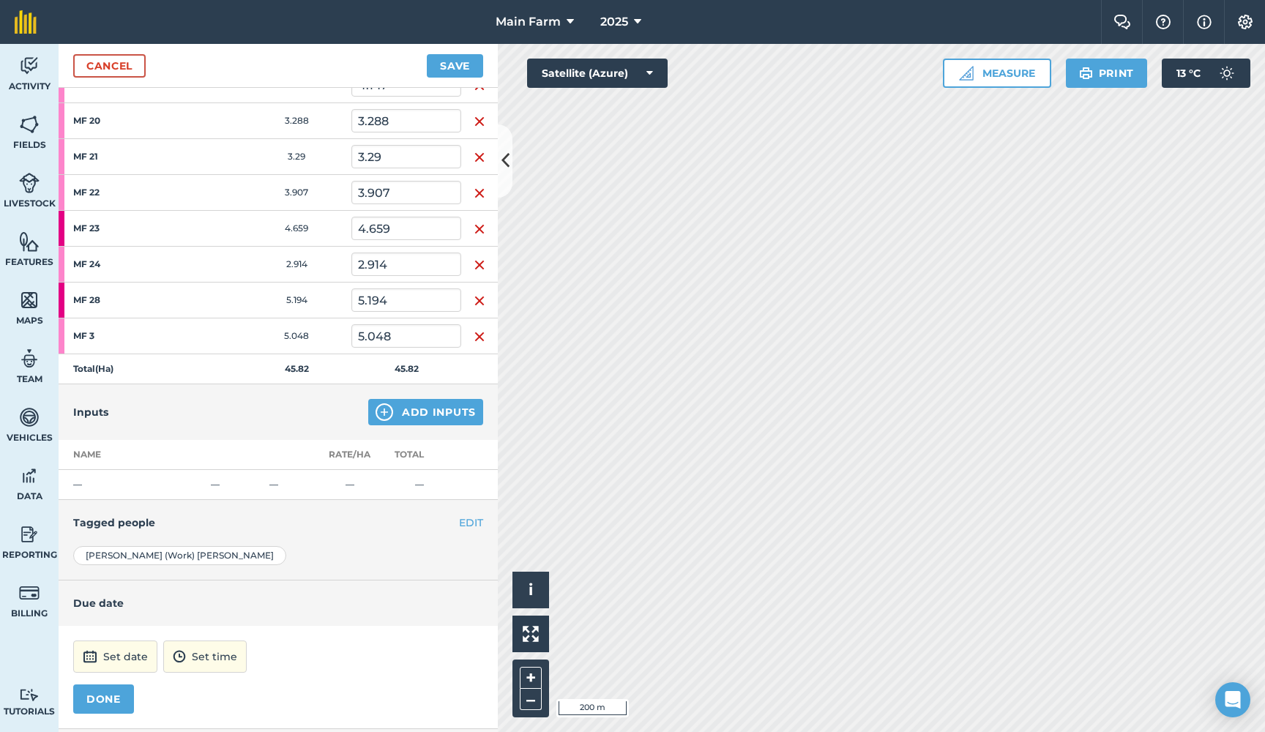
click at [97, 656] on button "Set date" at bounding box center [115, 657] width 84 height 32
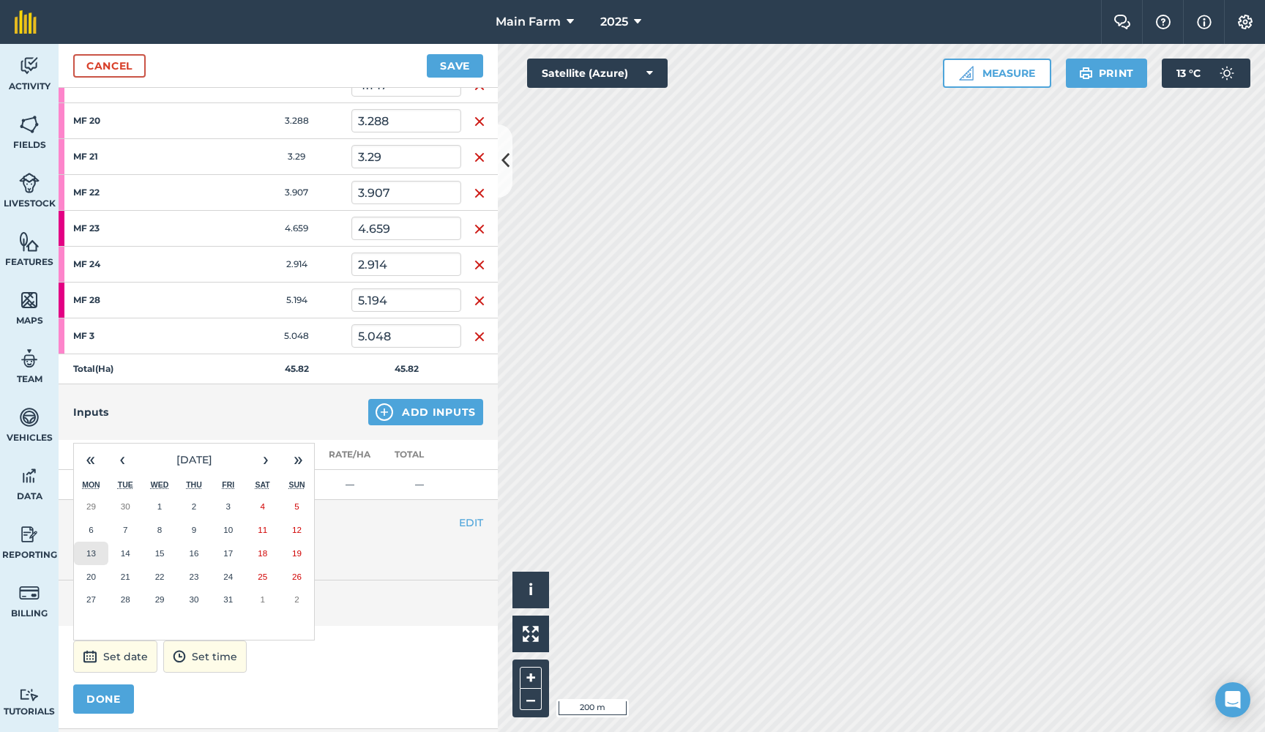
click at [97, 545] on button "13" at bounding box center [91, 553] width 34 height 23
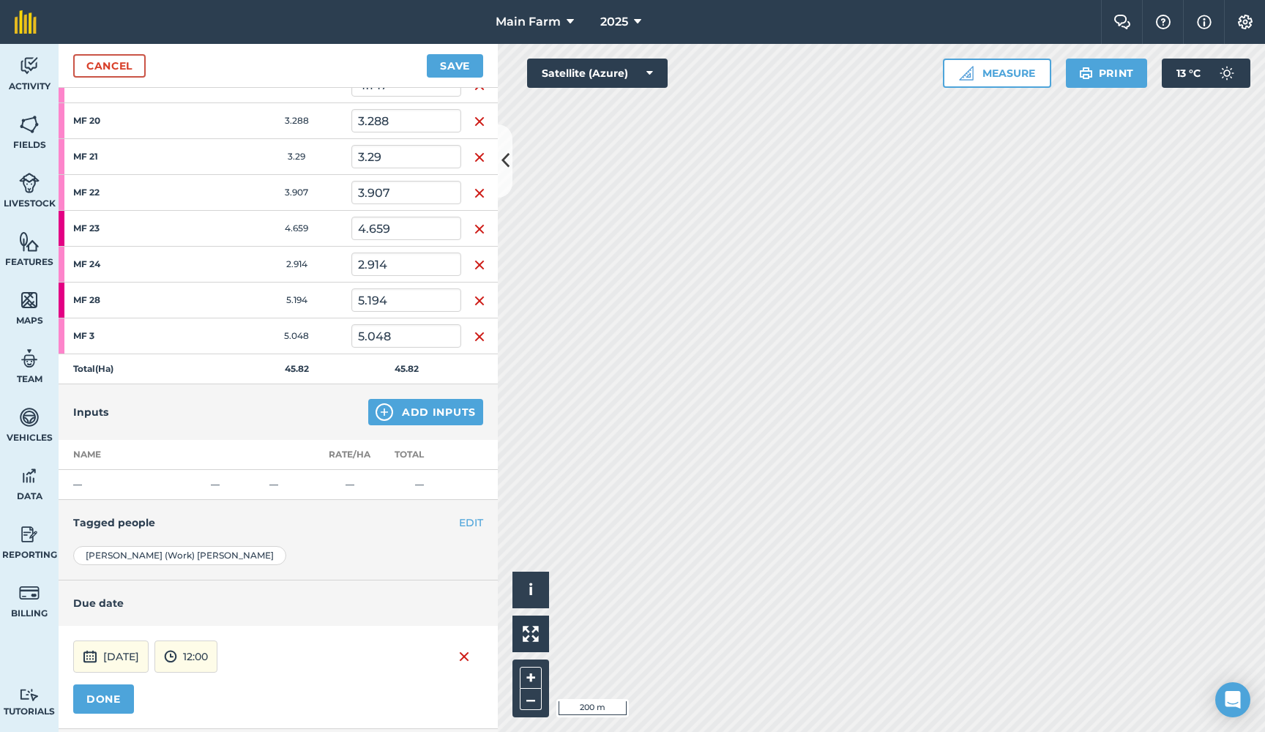
click at [217, 666] on button "12:00" at bounding box center [185, 657] width 63 height 32
click at [223, 606] on button "17:00" at bounding box center [189, 608] width 69 height 23
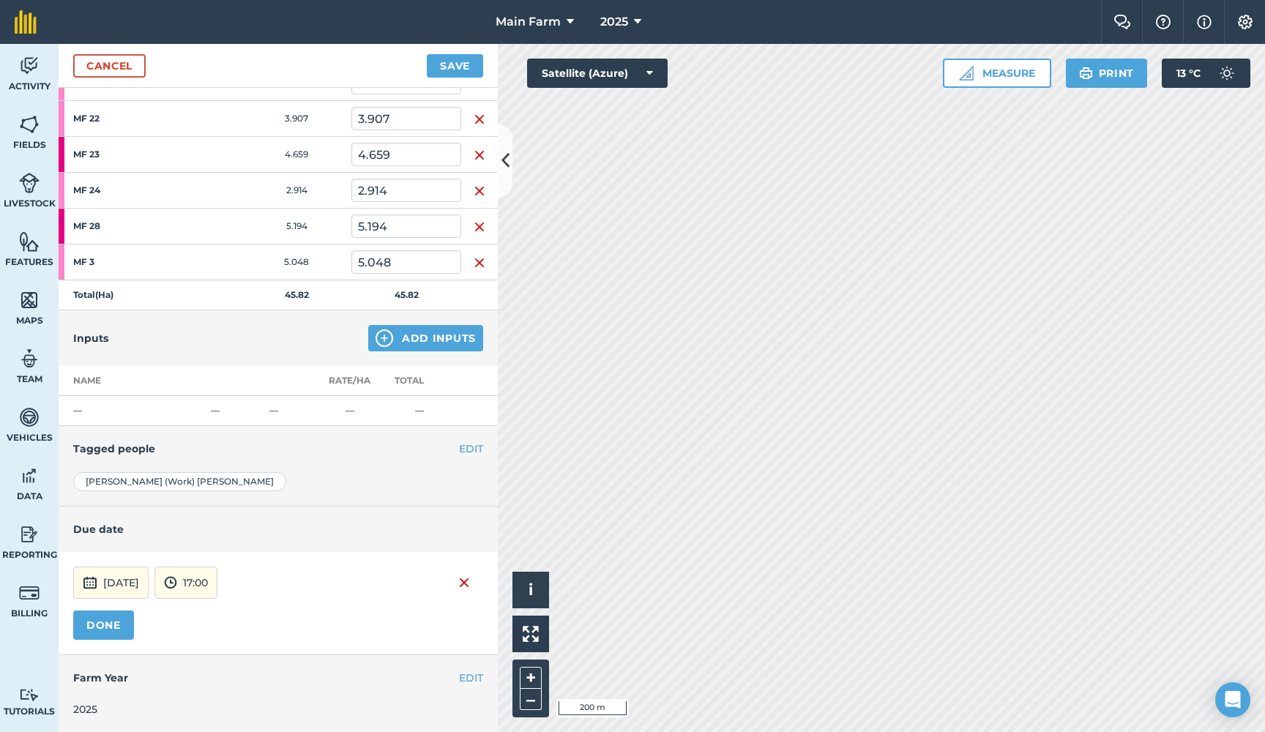
scroll to position [442, 0]
click at [113, 625] on button "DONE" at bounding box center [103, 625] width 61 height 29
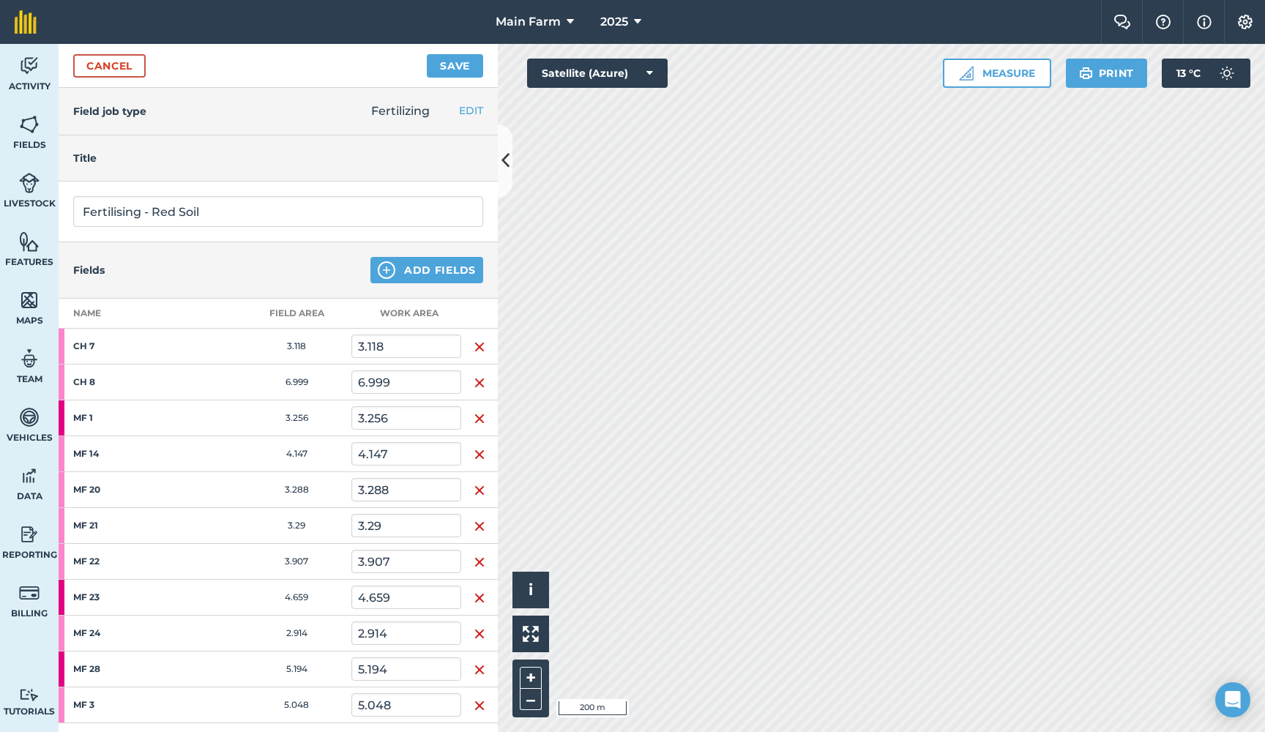
scroll to position [0, 0]
click at [447, 64] on button "Save" at bounding box center [455, 65] width 56 height 23
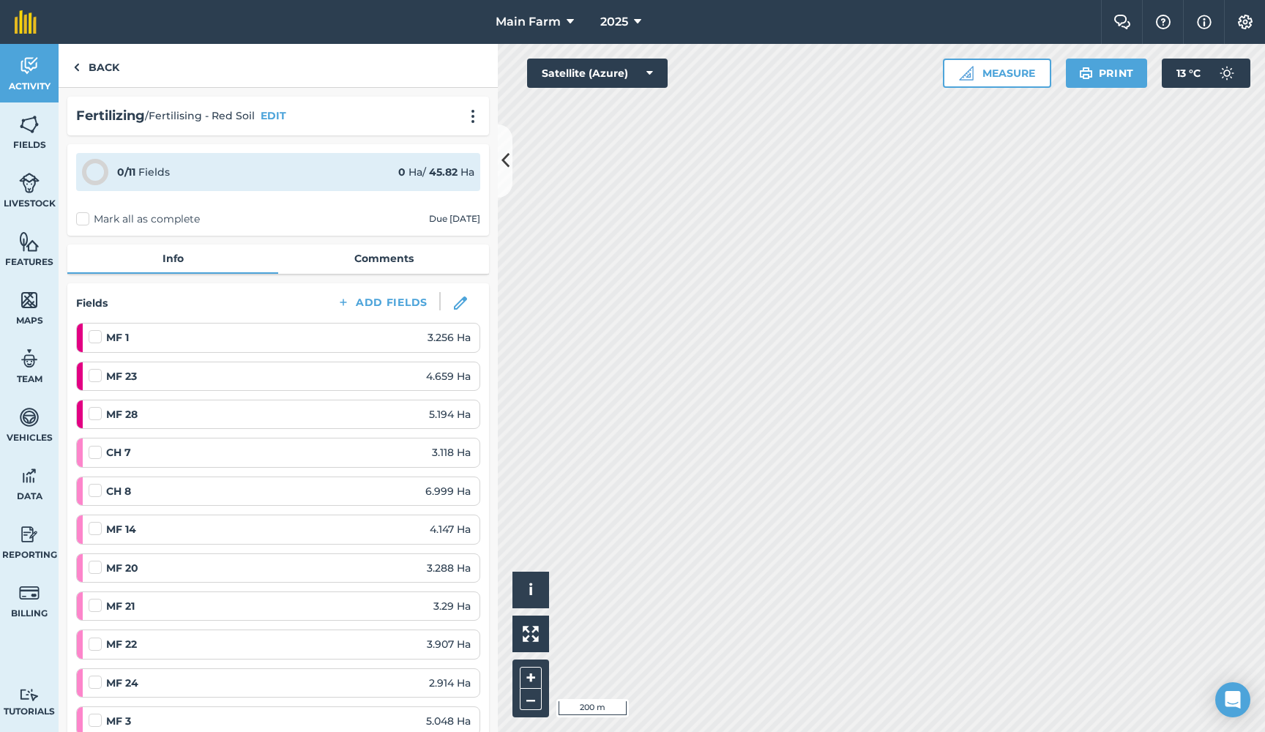
click at [42, 86] on span "Activity" at bounding box center [29, 87] width 59 height 12
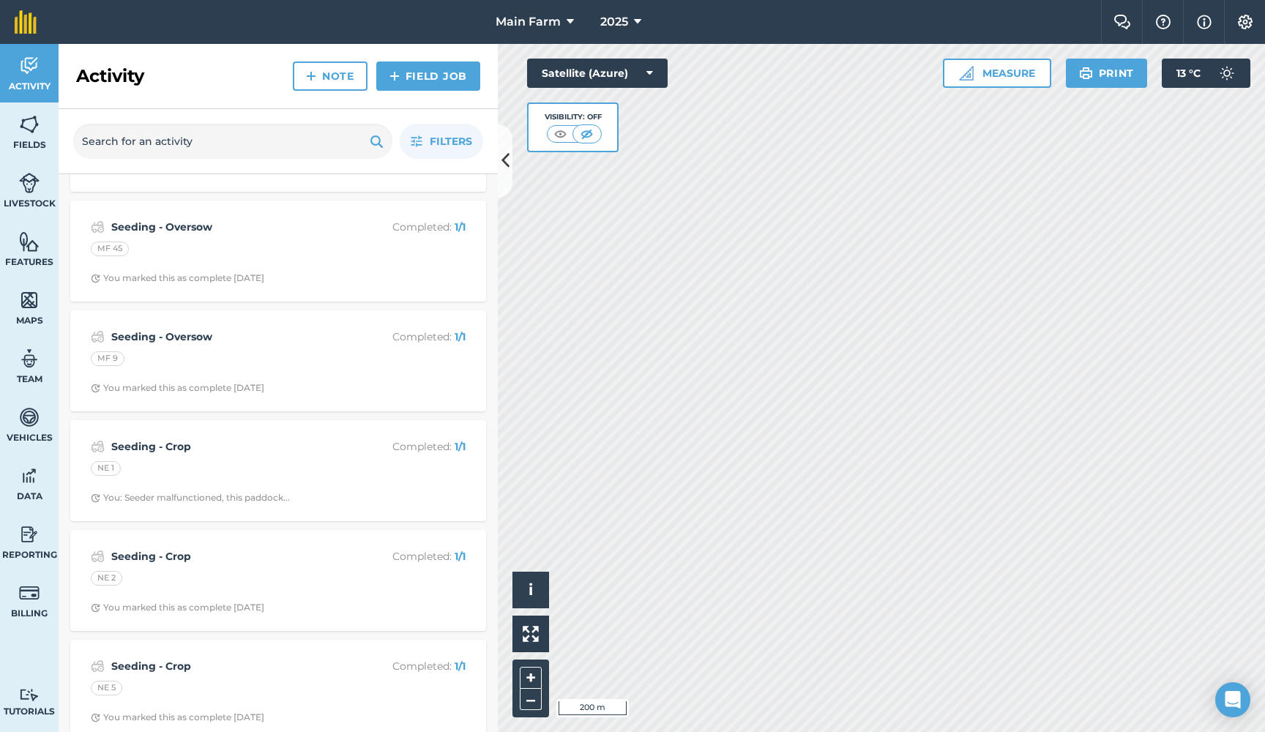
scroll to position [6374, 0]
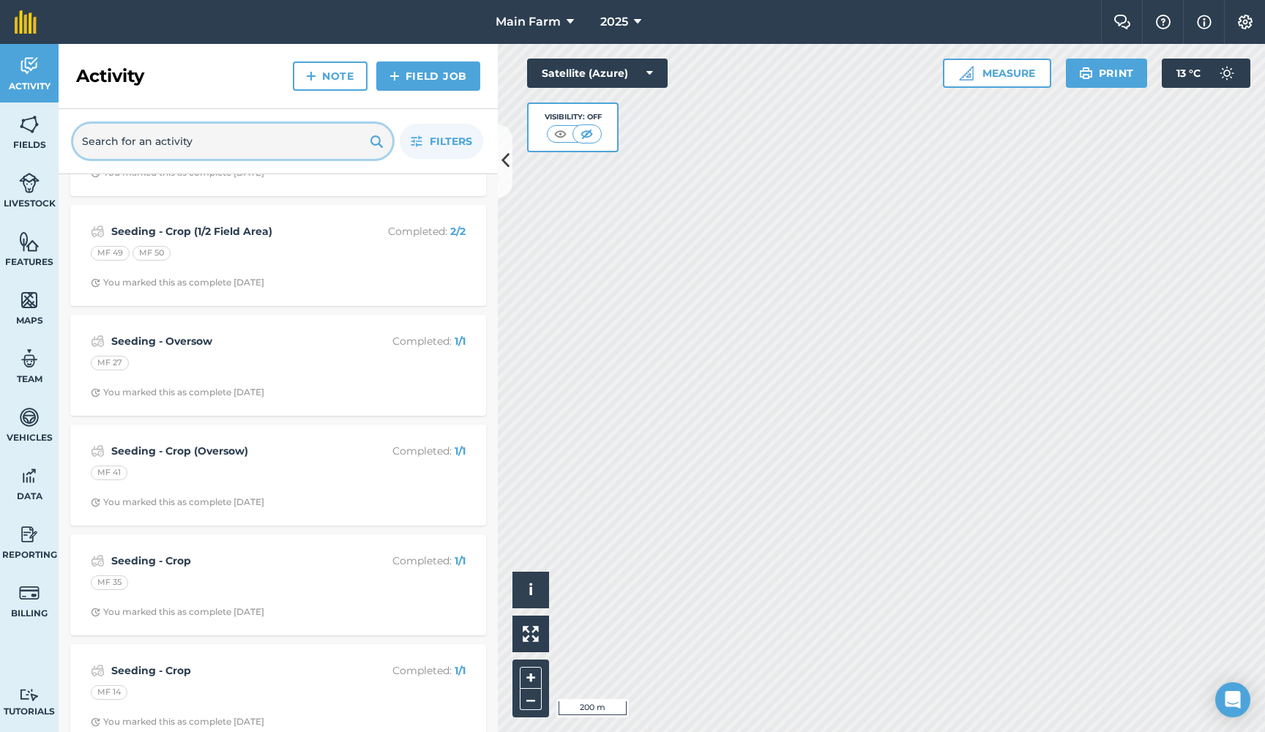
click at [175, 138] on input "text" at bounding box center [232, 141] width 319 height 35
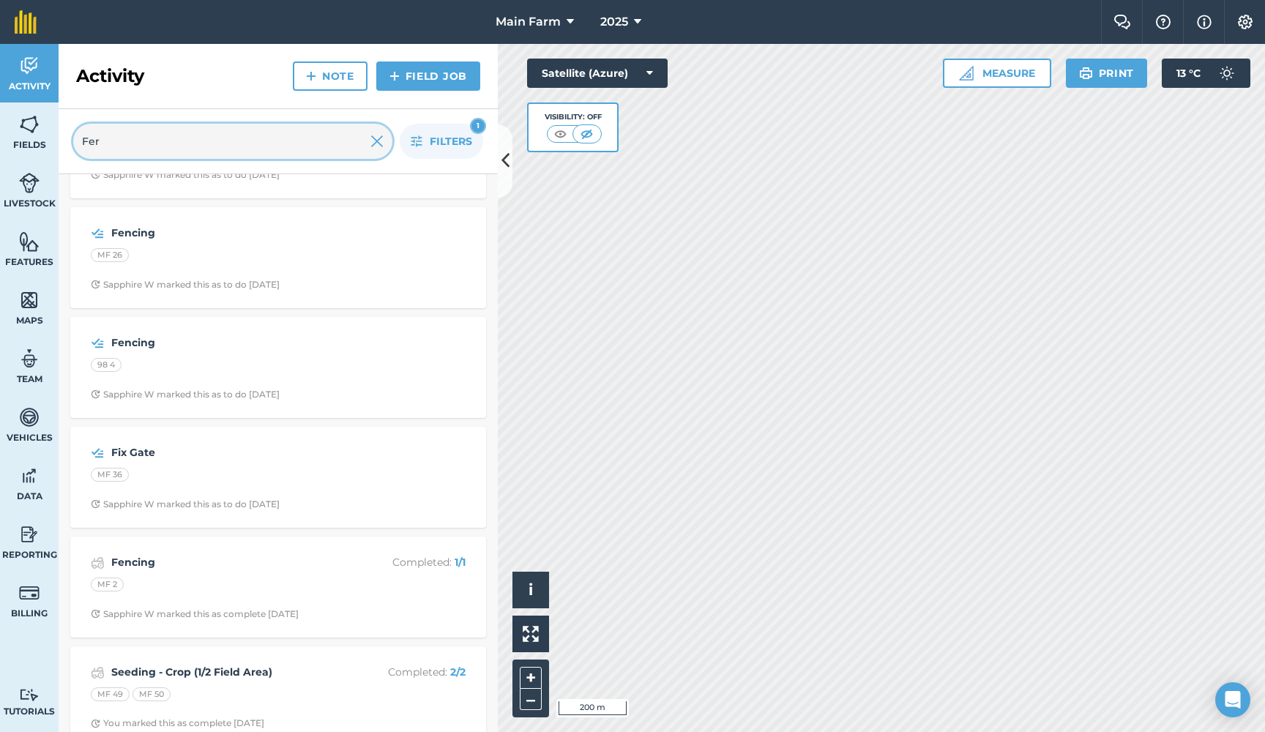
scroll to position [0, 0]
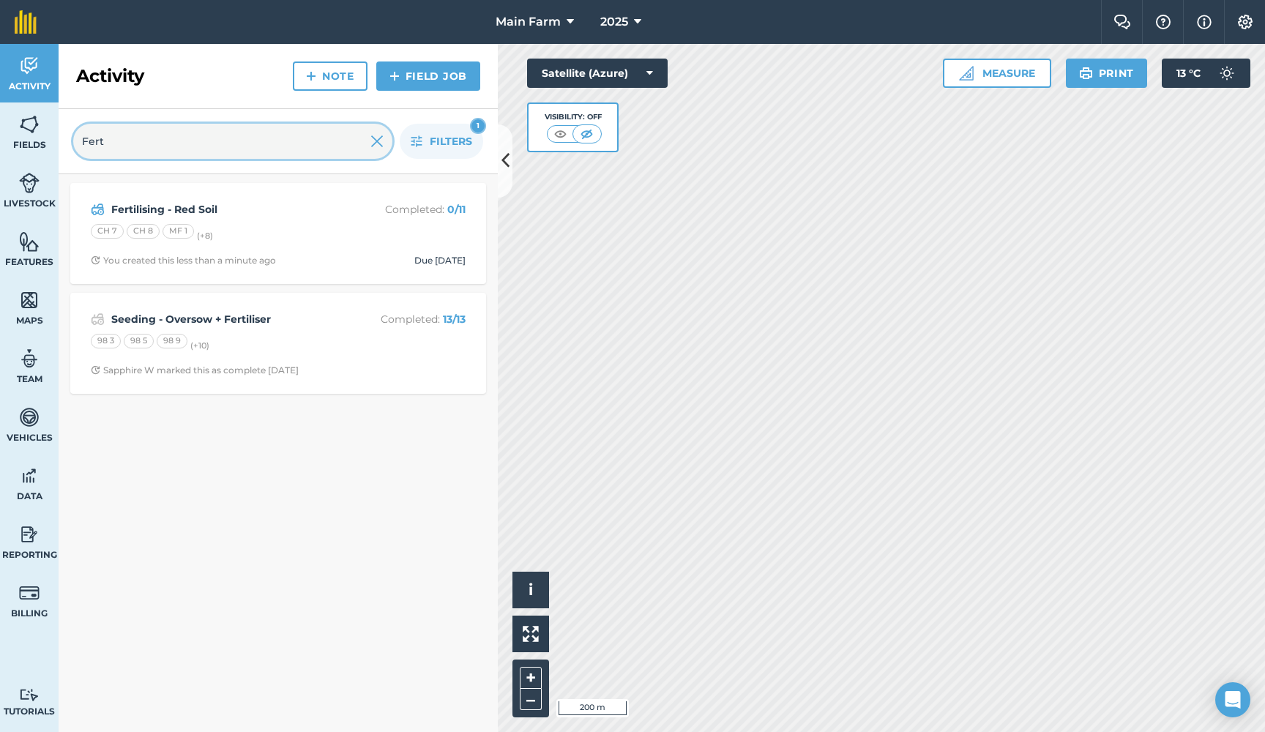
type input "Fert"
click at [419, 144] on icon "button" at bounding box center [417, 141] width 12 height 12
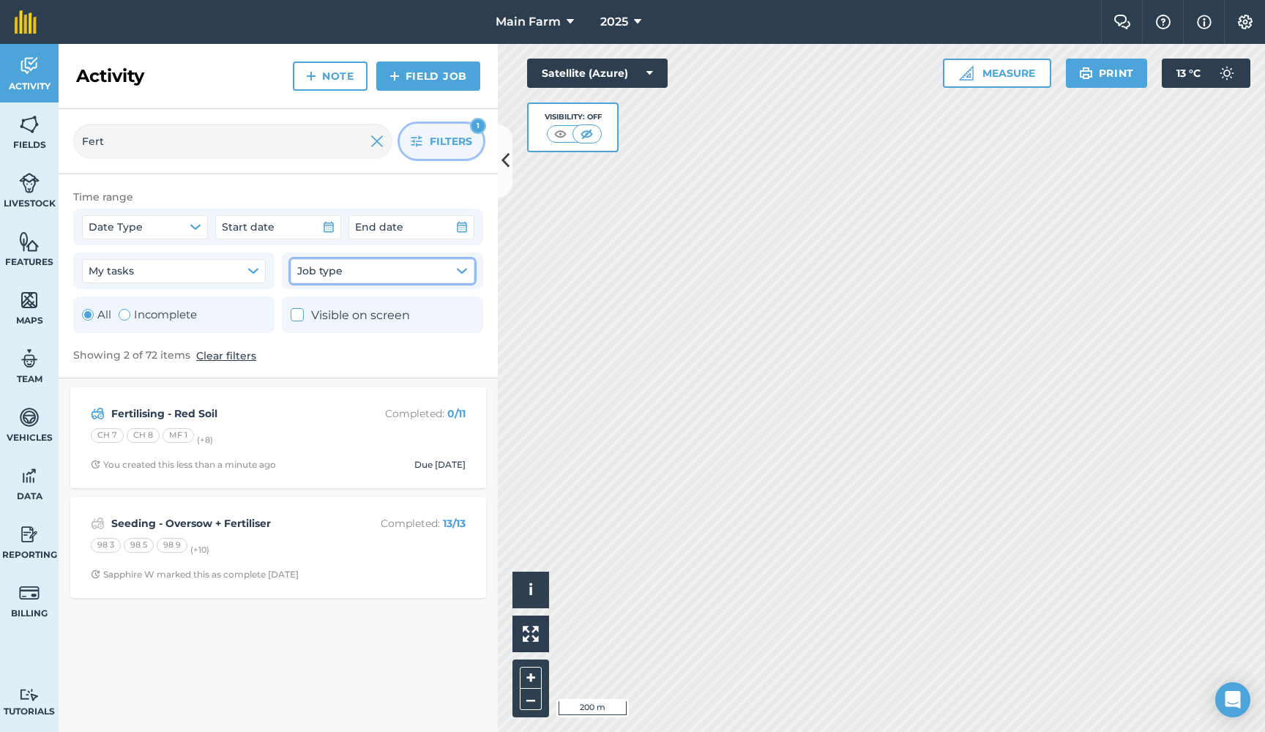
click at [462, 269] on icon "button" at bounding box center [462, 271] width 12 height 12
click at [437, 144] on span "Filters" at bounding box center [451, 141] width 42 height 16
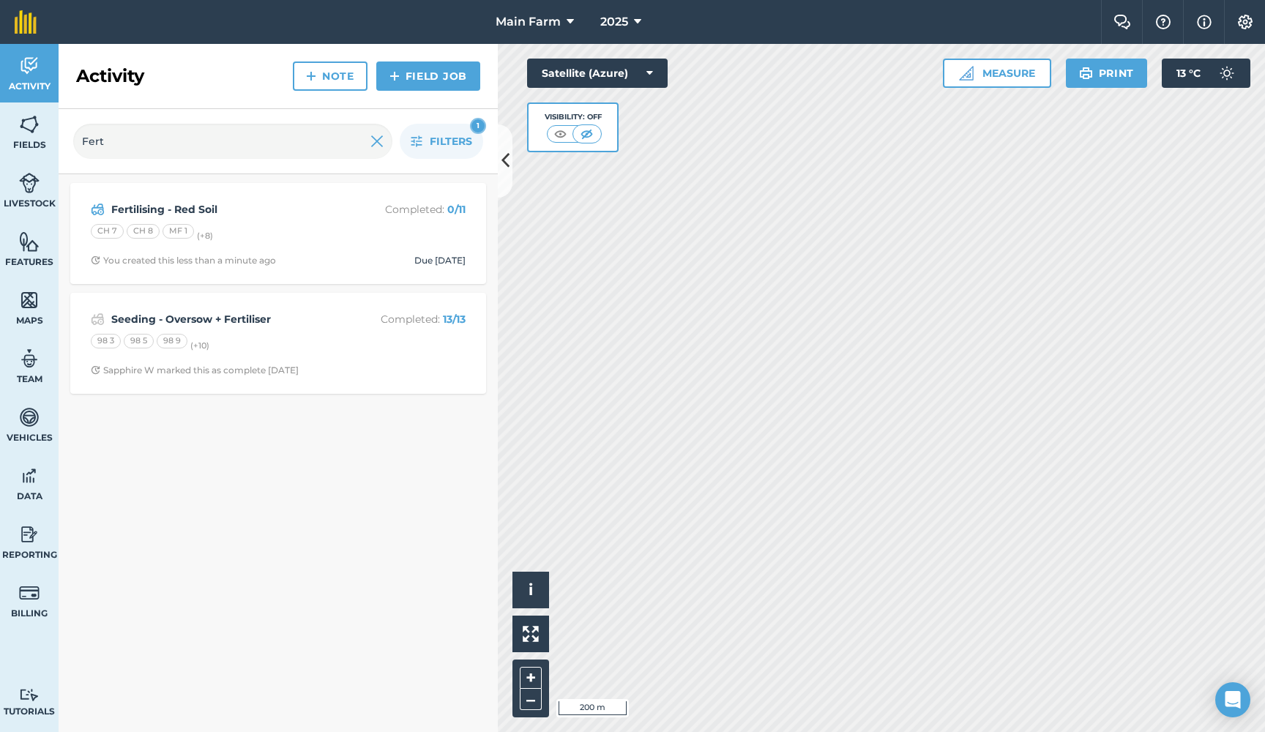
click at [641, 23] on icon at bounding box center [637, 22] width 7 height 18
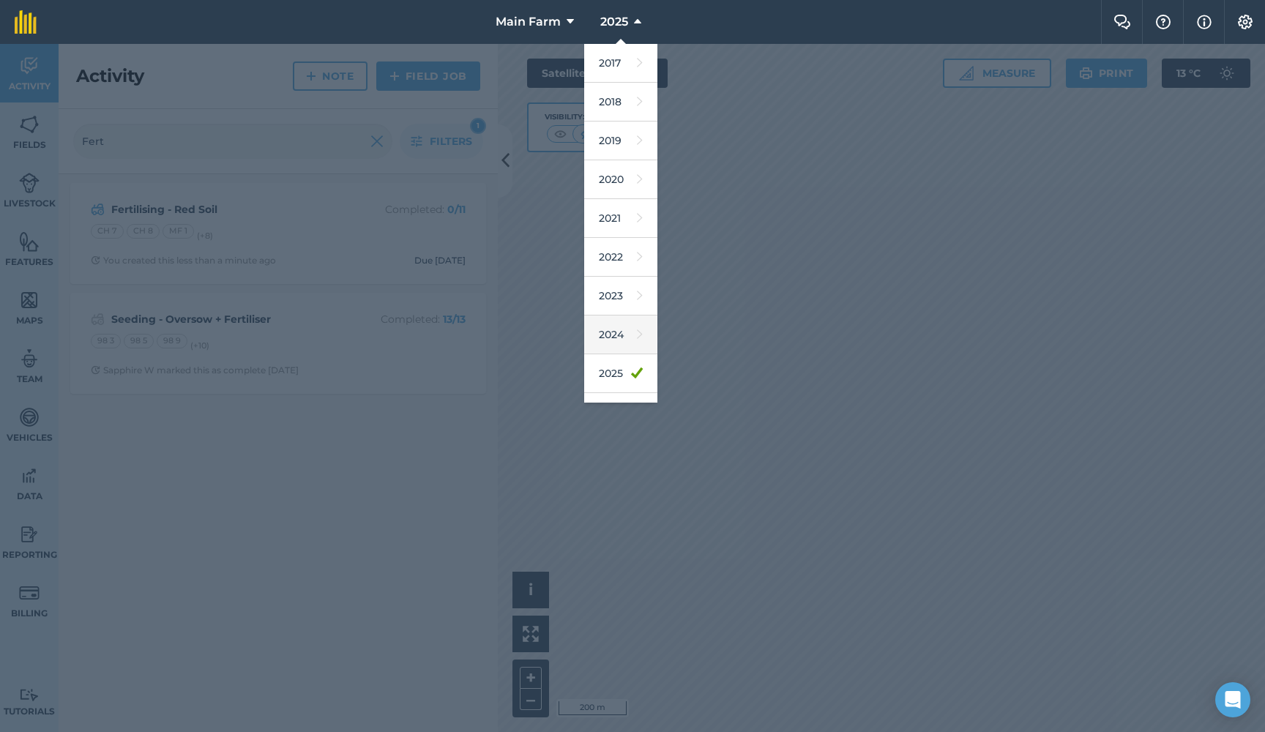
click at [610, 335] on link "2024" at bounding box center [620, 335] width 73 height 39
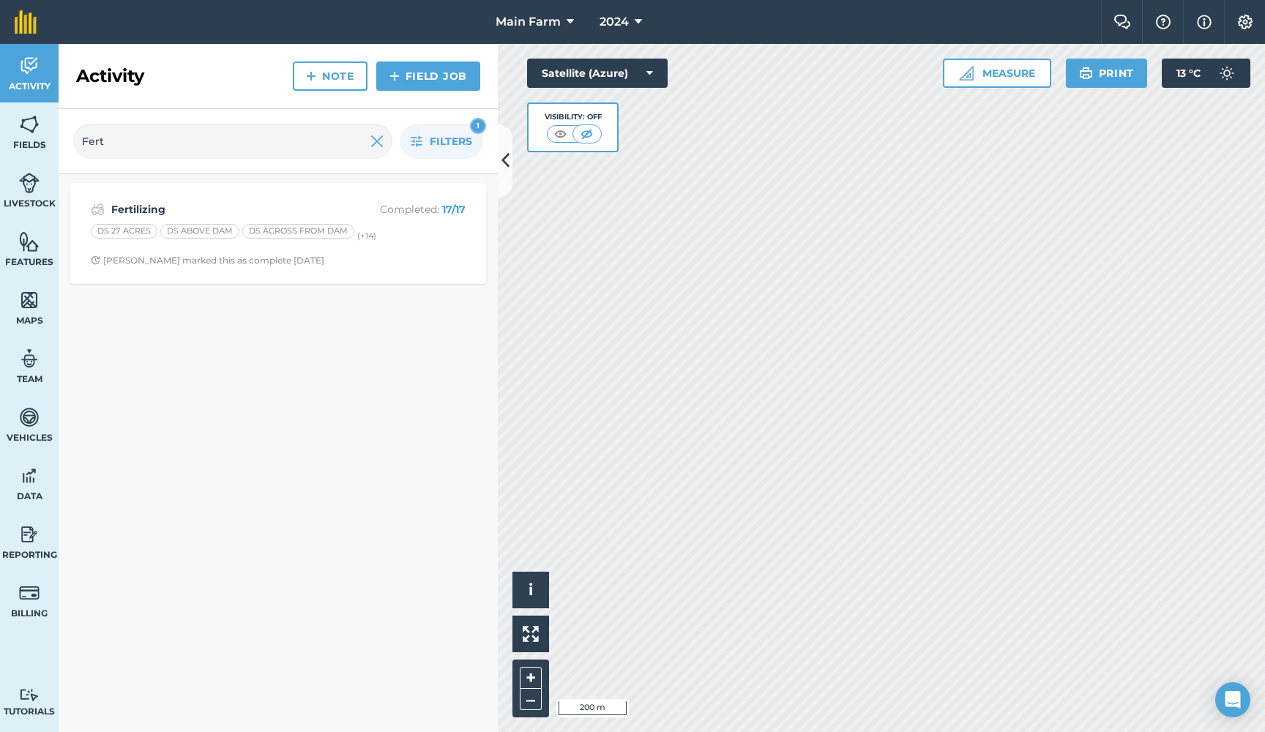
click at [308, 203] on strong "Fertilizing" at bounding box center [227, 209] width 232 height 16
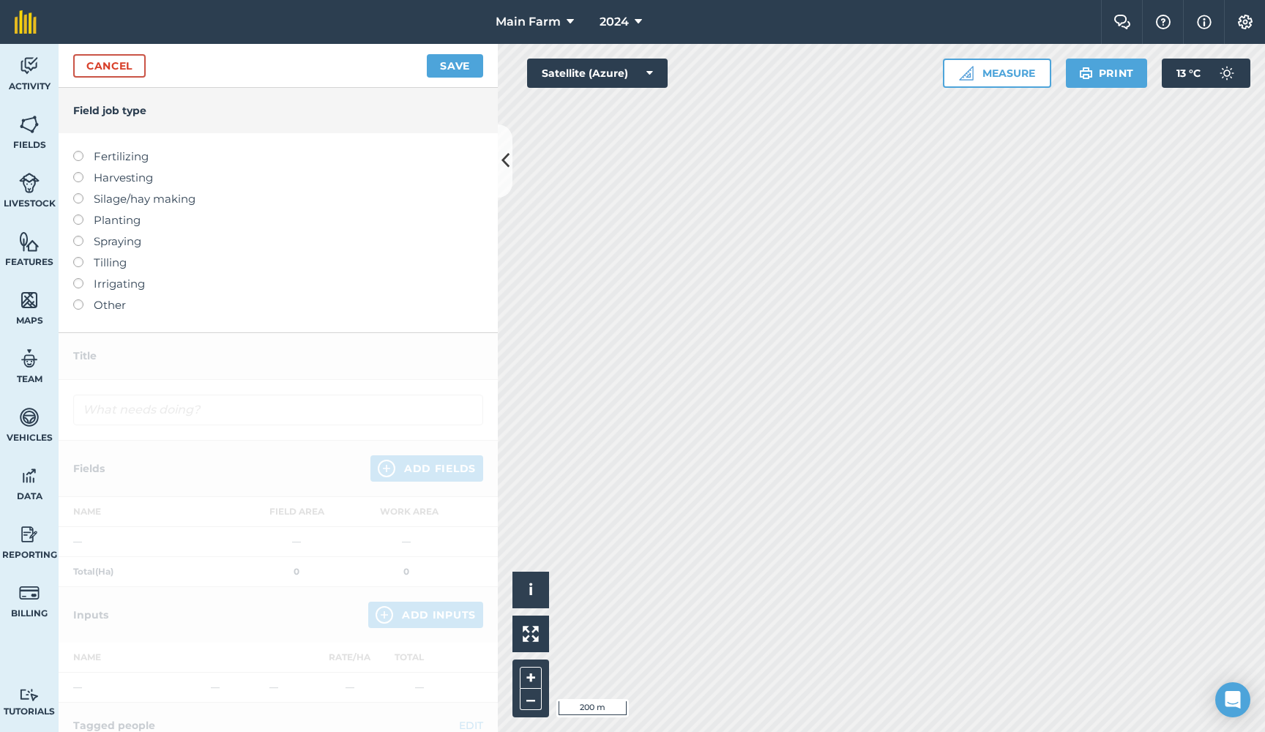
click at [114, 69] on link "Cancel" at bounding box center [109, 65] width 72 height 23
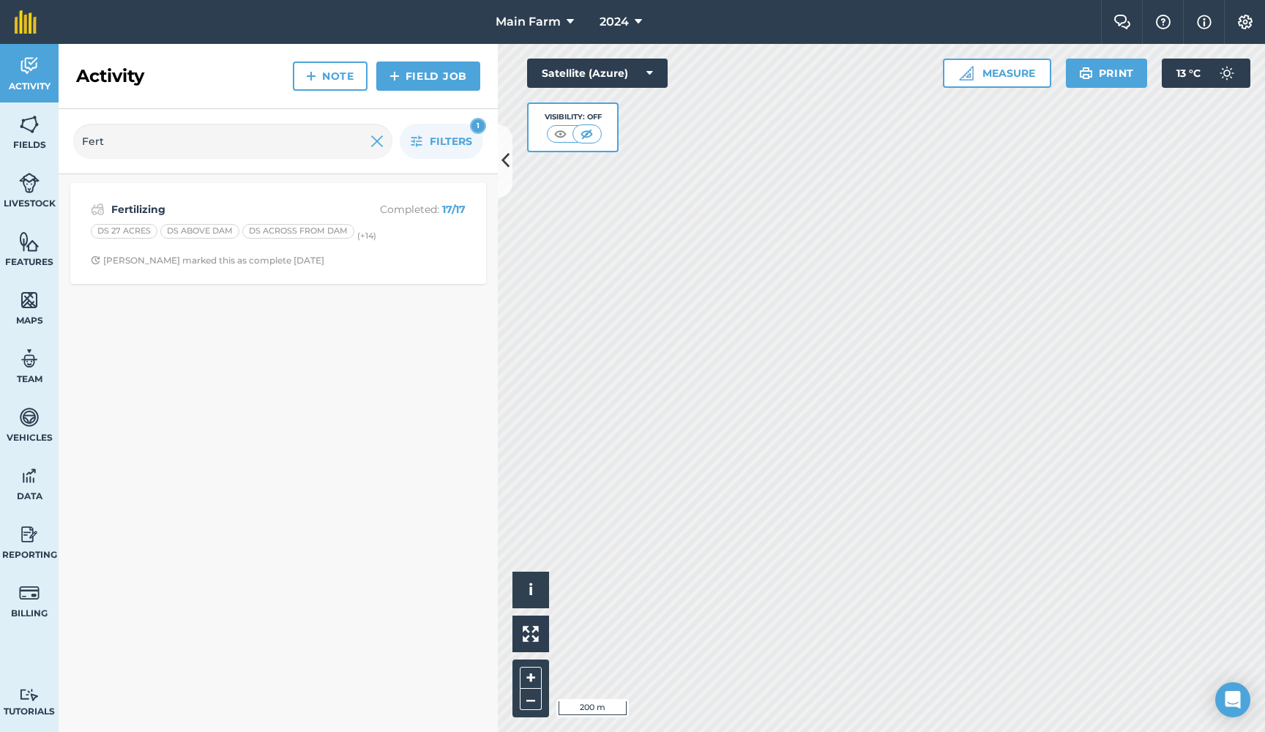
click at [128, 209] on strong "Fertilizing" at bounding box center [227, 209] width 232 height 16
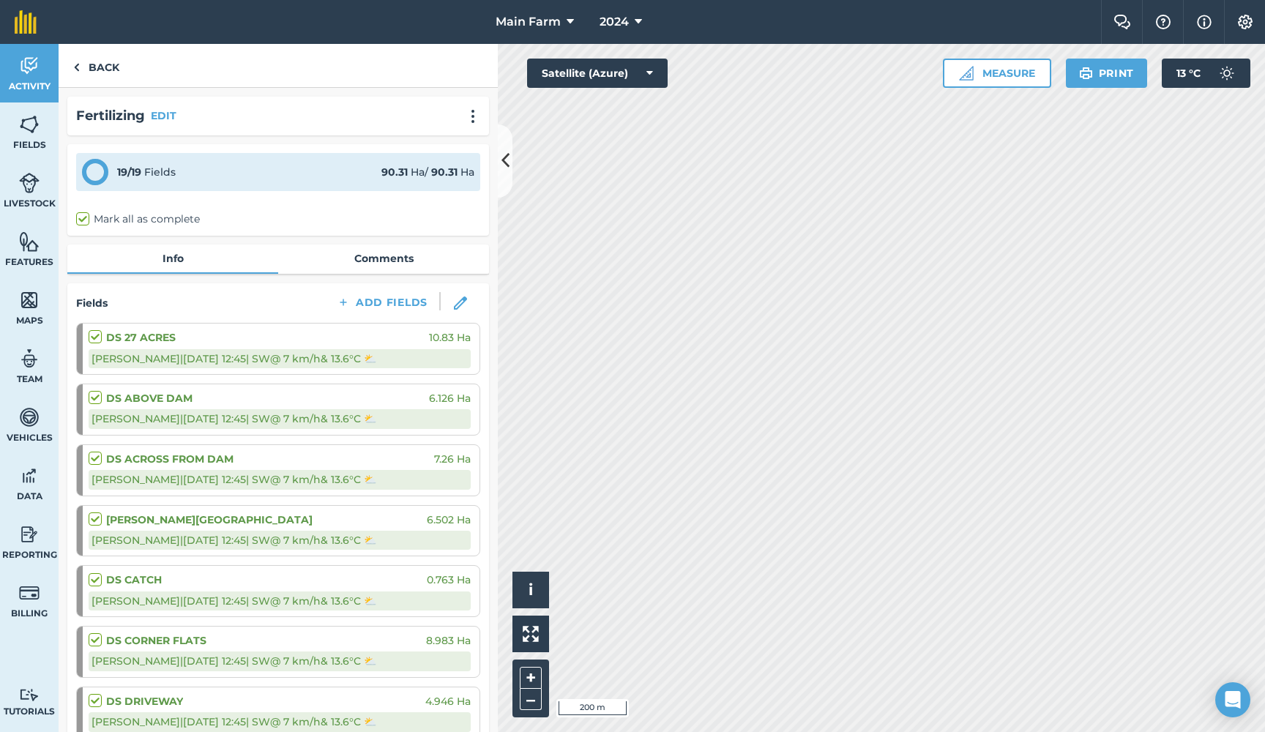
click at [160, 115] on button "EDIT" at bounding box center [164, 116] width 26 height 16
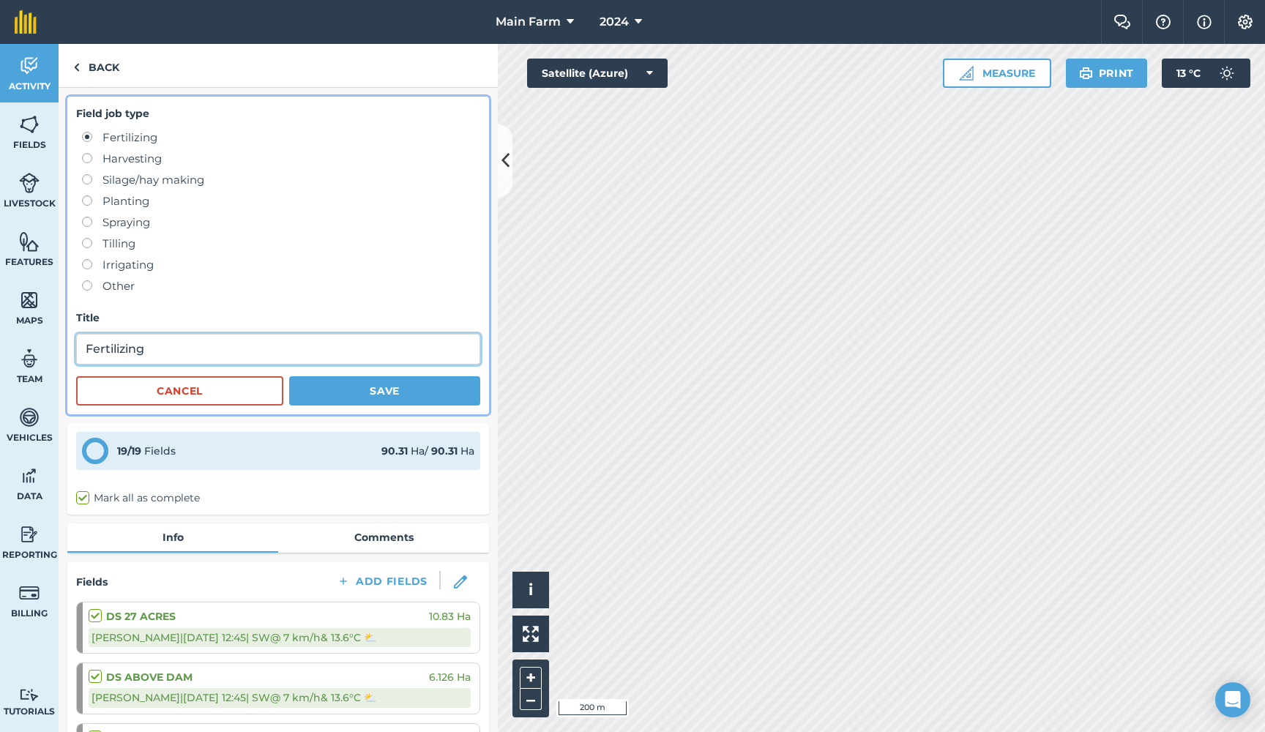
click at [124, 351] on input "Fertilizing" at bounding box center [278, 349] width 404 height 31
type input "Fertilising"
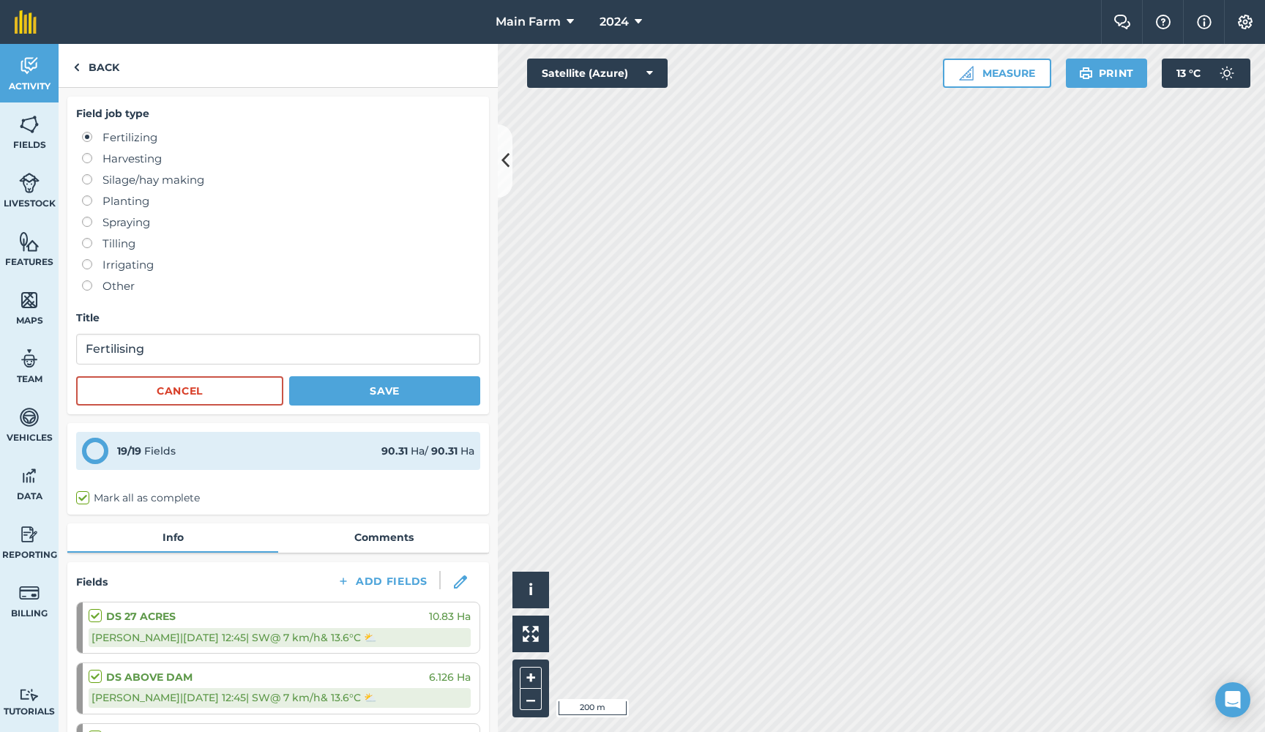
click at [352, 382] on button "Save" at bounding box center [384, 390] width 191 height 29
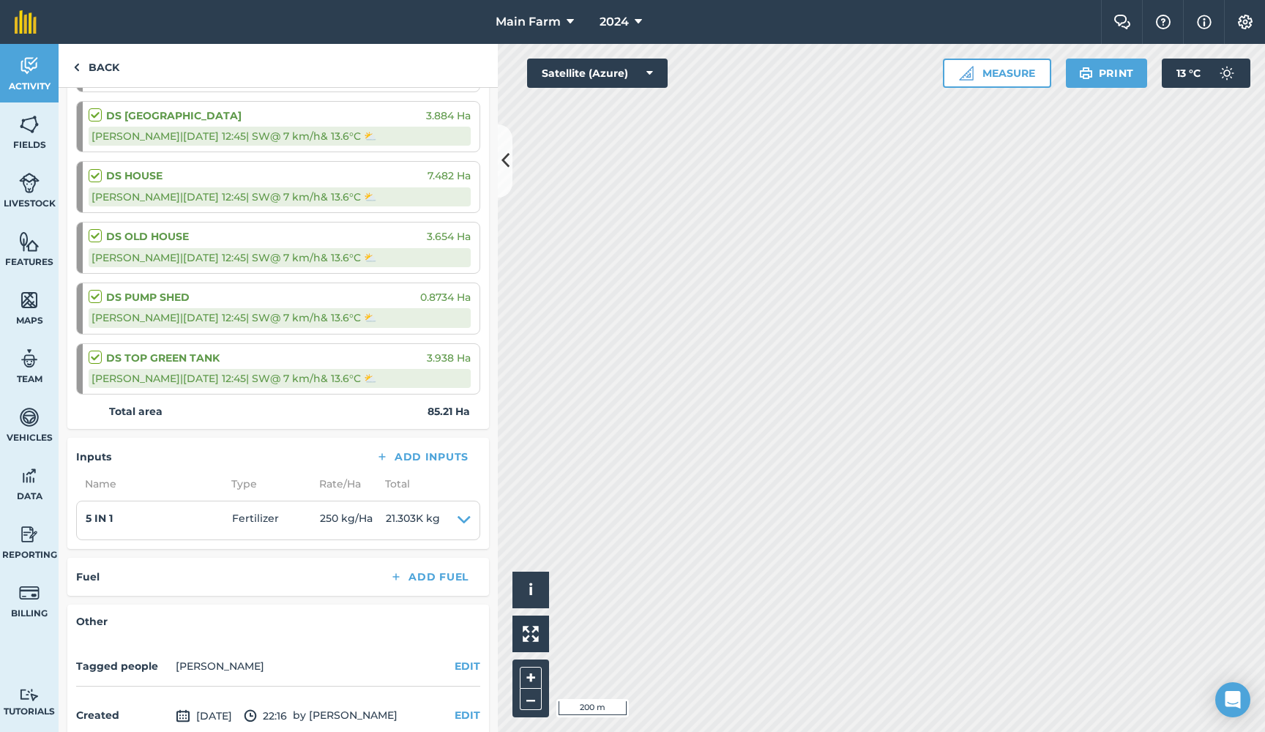
scroll to position [936, 0]
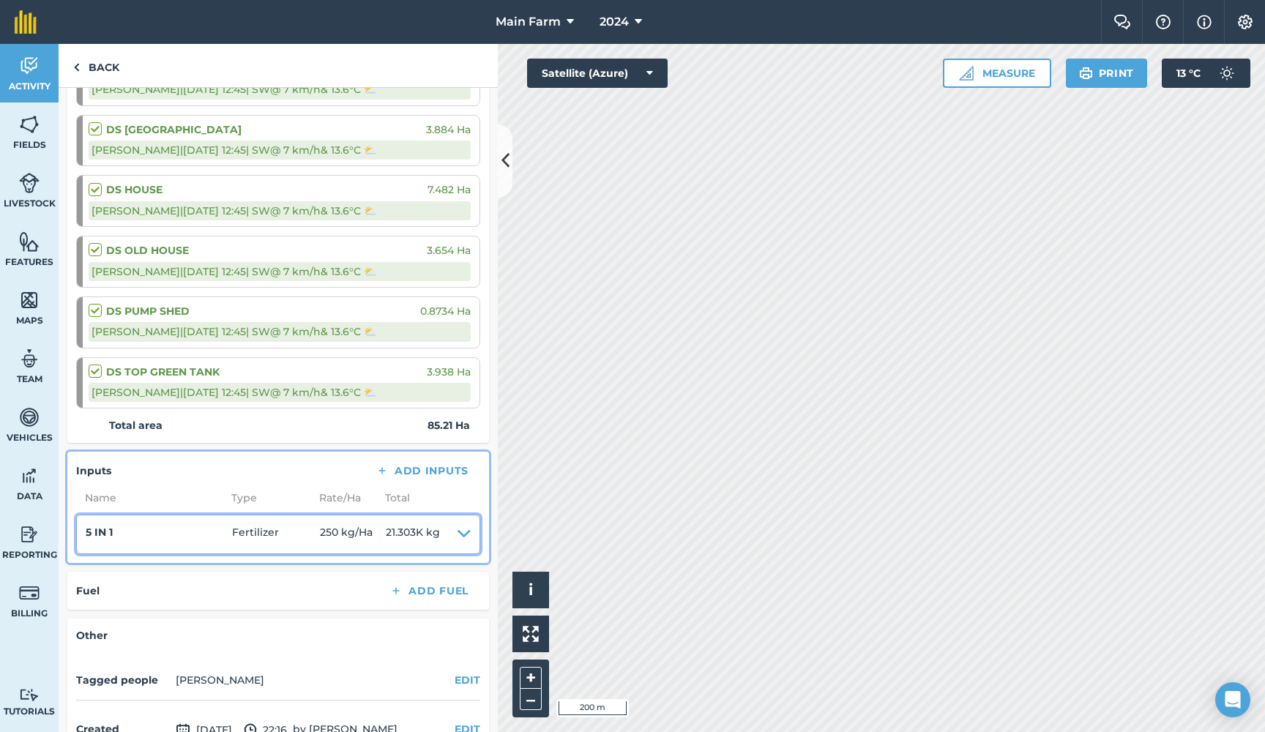
click at [466, 529] on icon at bounding box center [464, 534] width 13 height 21
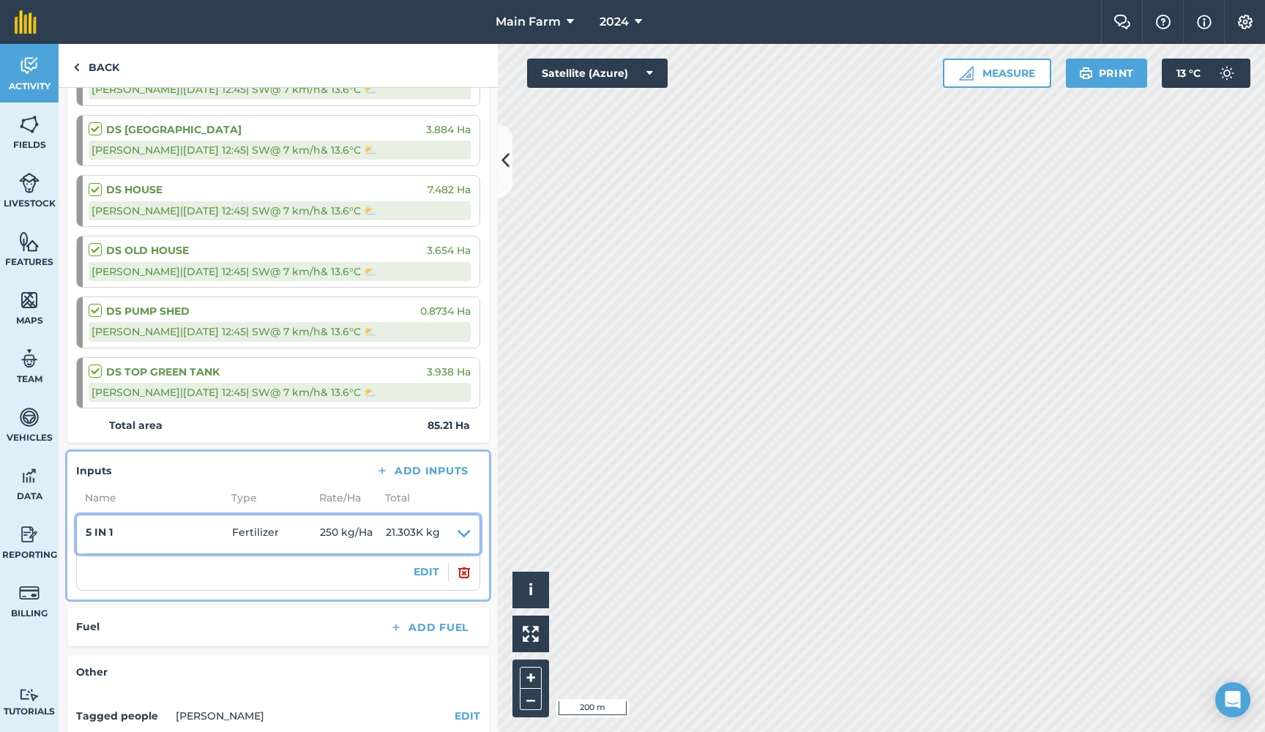
click at [463, 524] on icon at bounding box center [464, 534] width 13 height 21
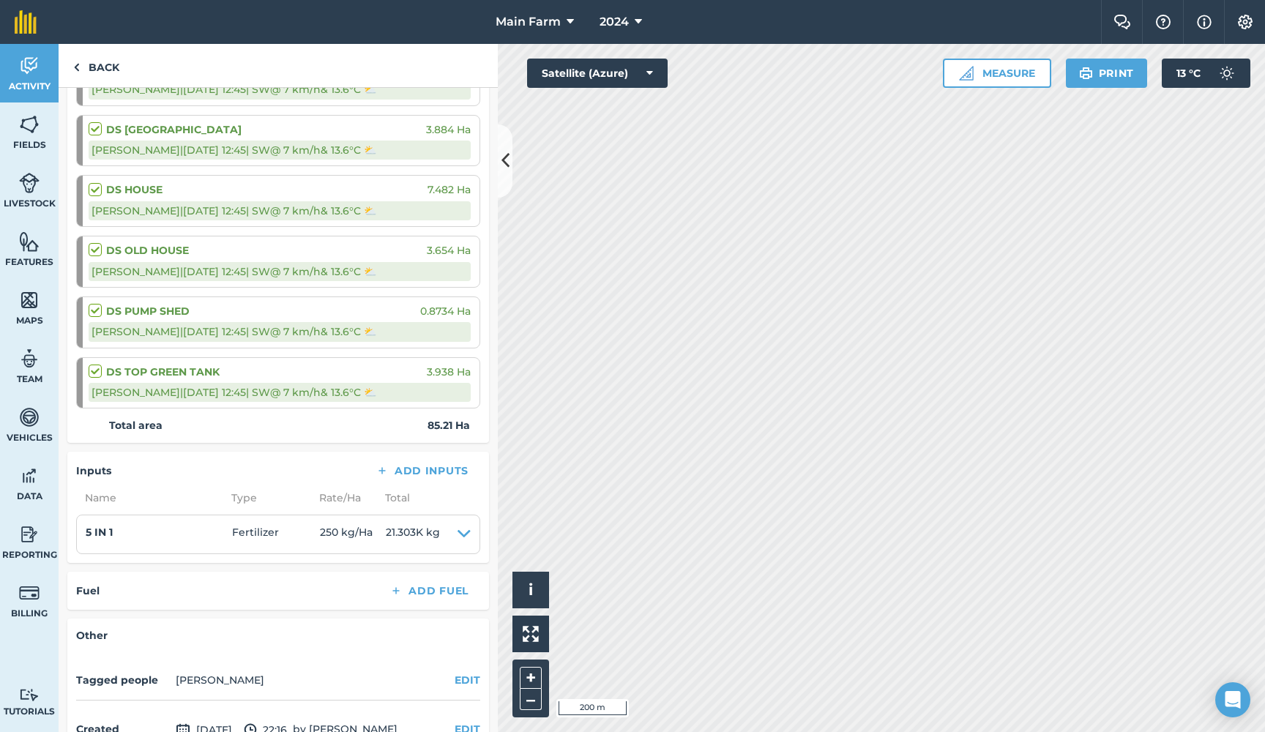
click at [248, 581] on div "Fuel Add Fuel" at bounding box center [278, 591] width 404 height 21
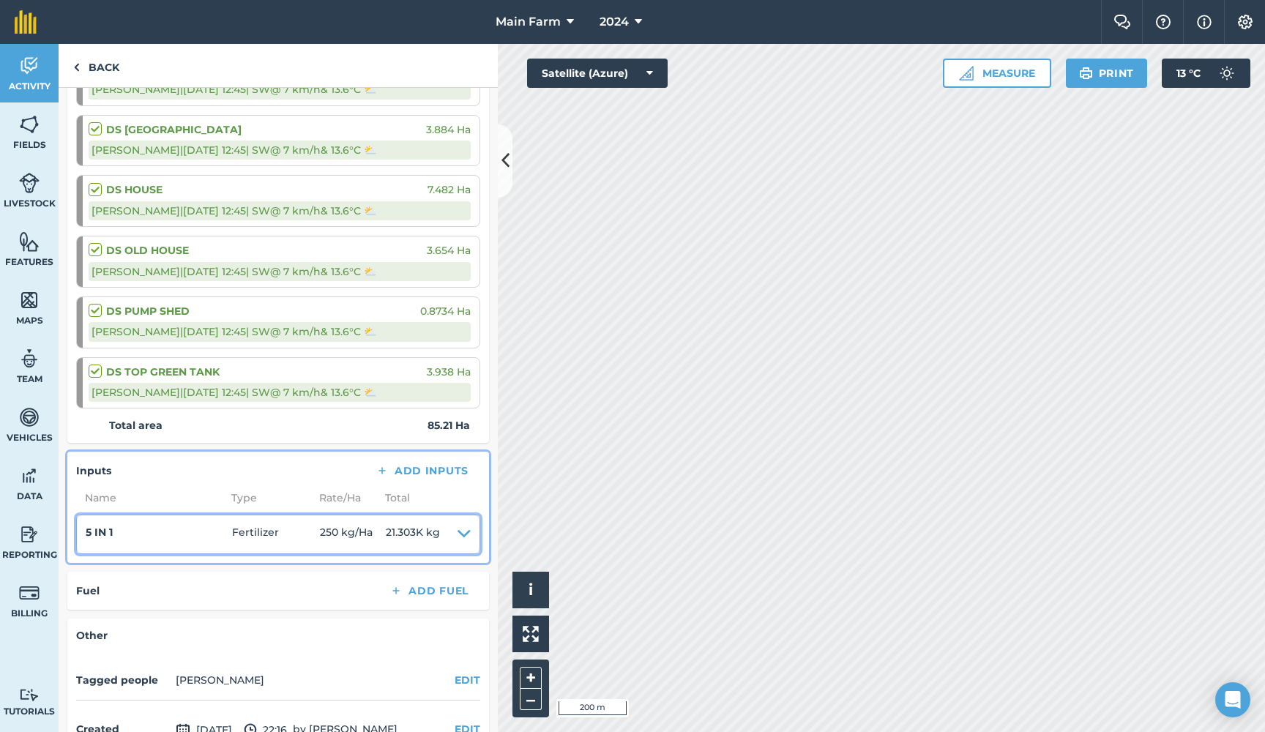
click at [463, 524] on icon at bounding box center [464, 534] width 13 height 21
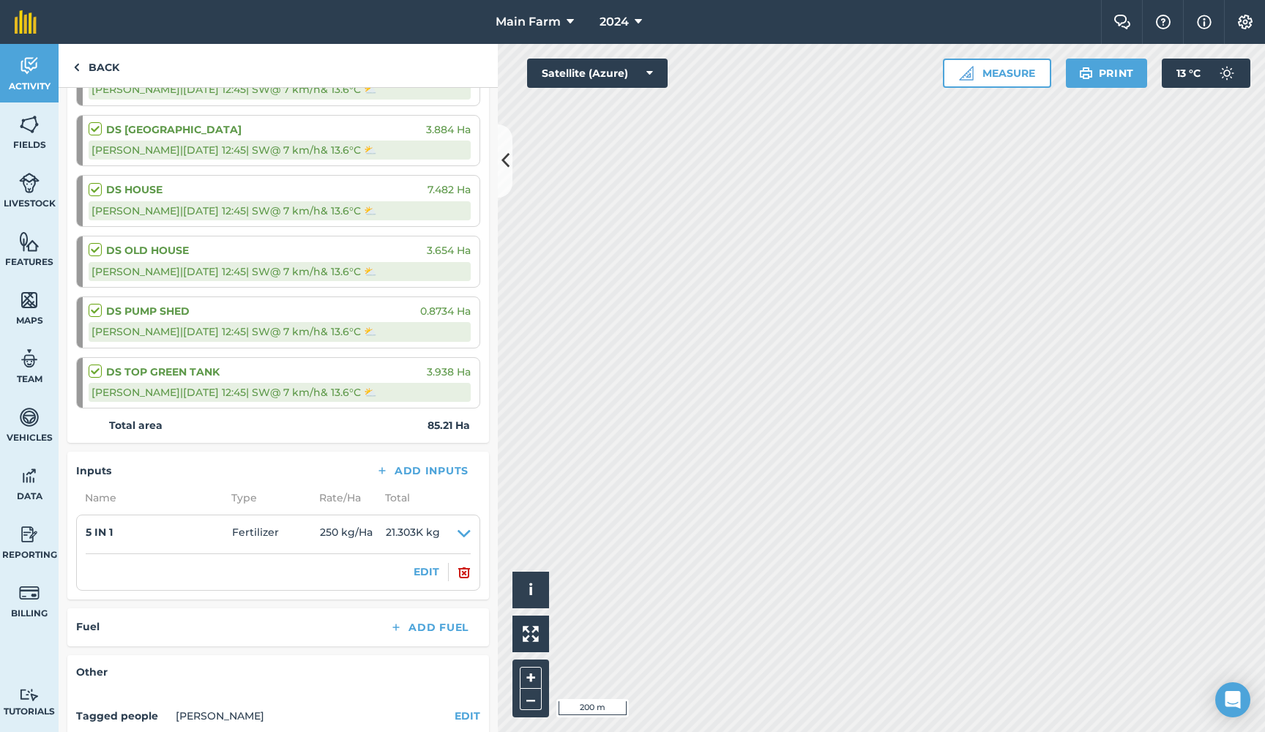
click at [233, 617] on div "Fuel Add Fuel" at bounding box center [278, 627] width 404 height 21
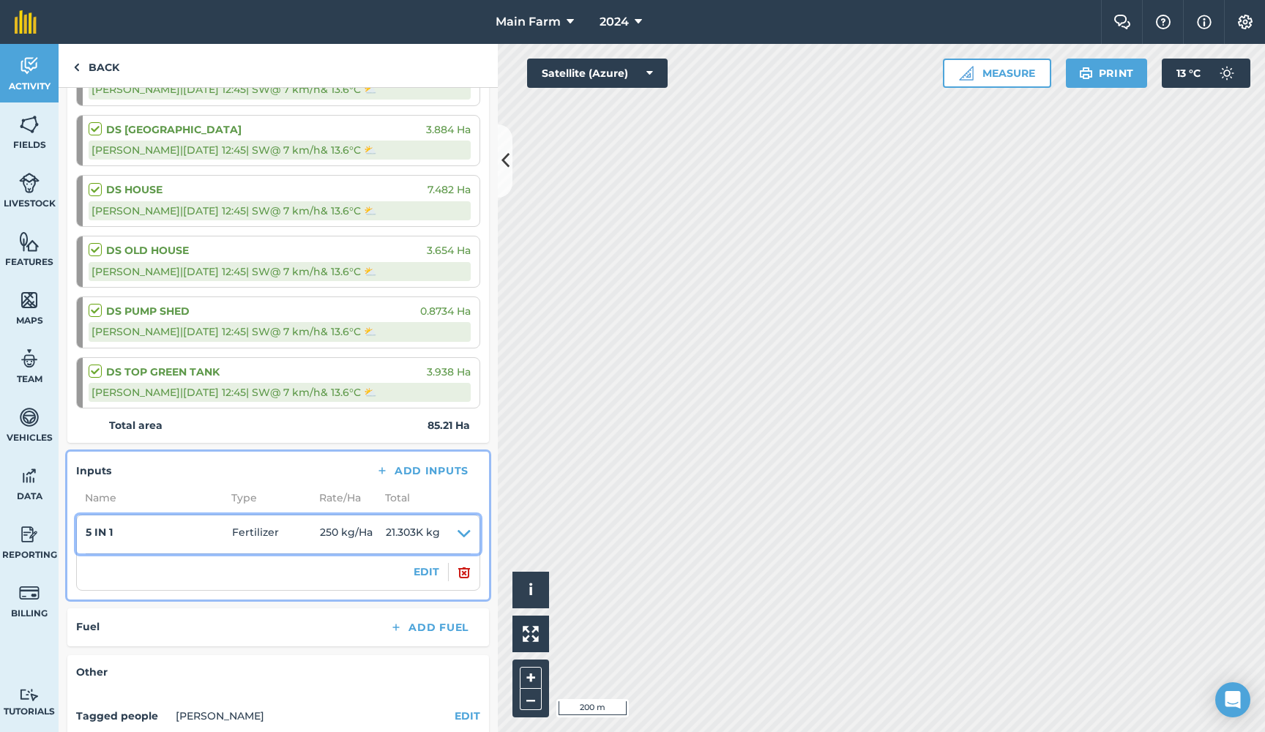
click at [461, 524] on icon at bounding box center [464, 534] width 13 height 21
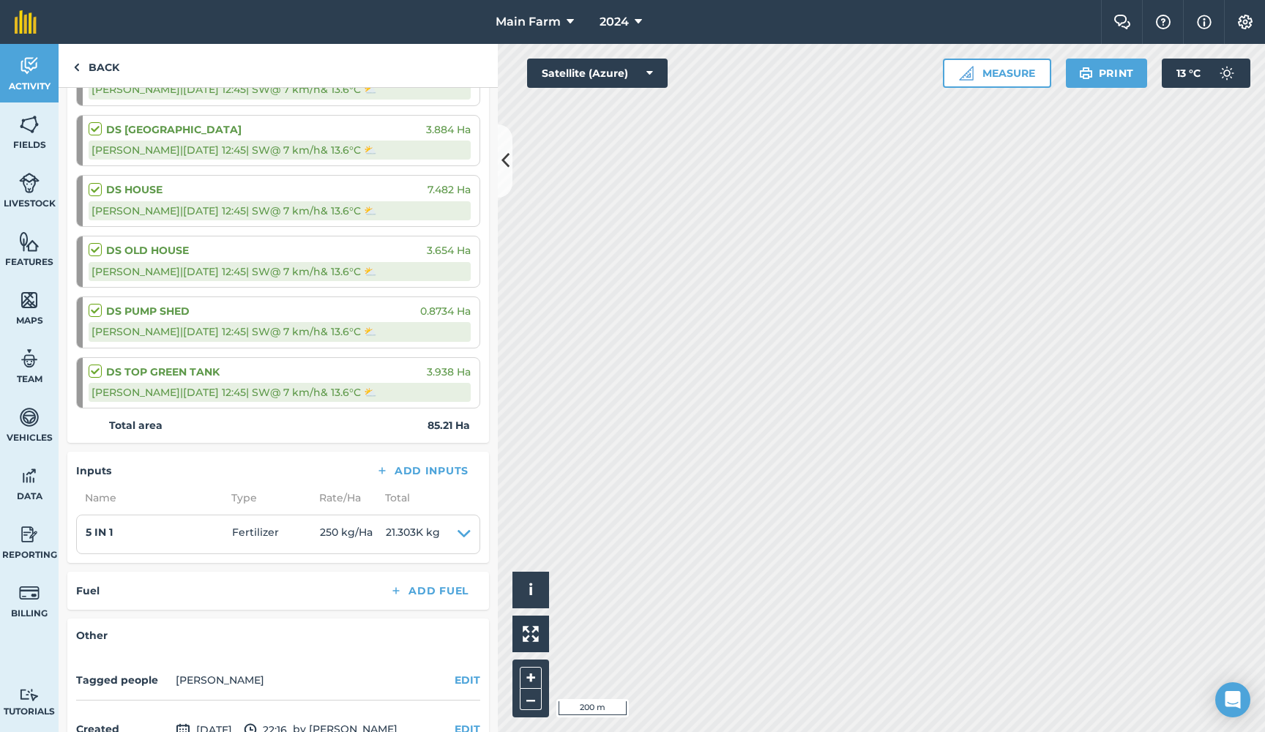
click at [310, 619] on div "Other Tagged people [PERSON_NAME] EDIT Created [DATE] 22:16 by [PERSON_NAME] W …" at bounding box center [278, 714] width 422 height 190
click at [645, 20] on button "2024" at bounding box center [621, 22] width 54 height 44
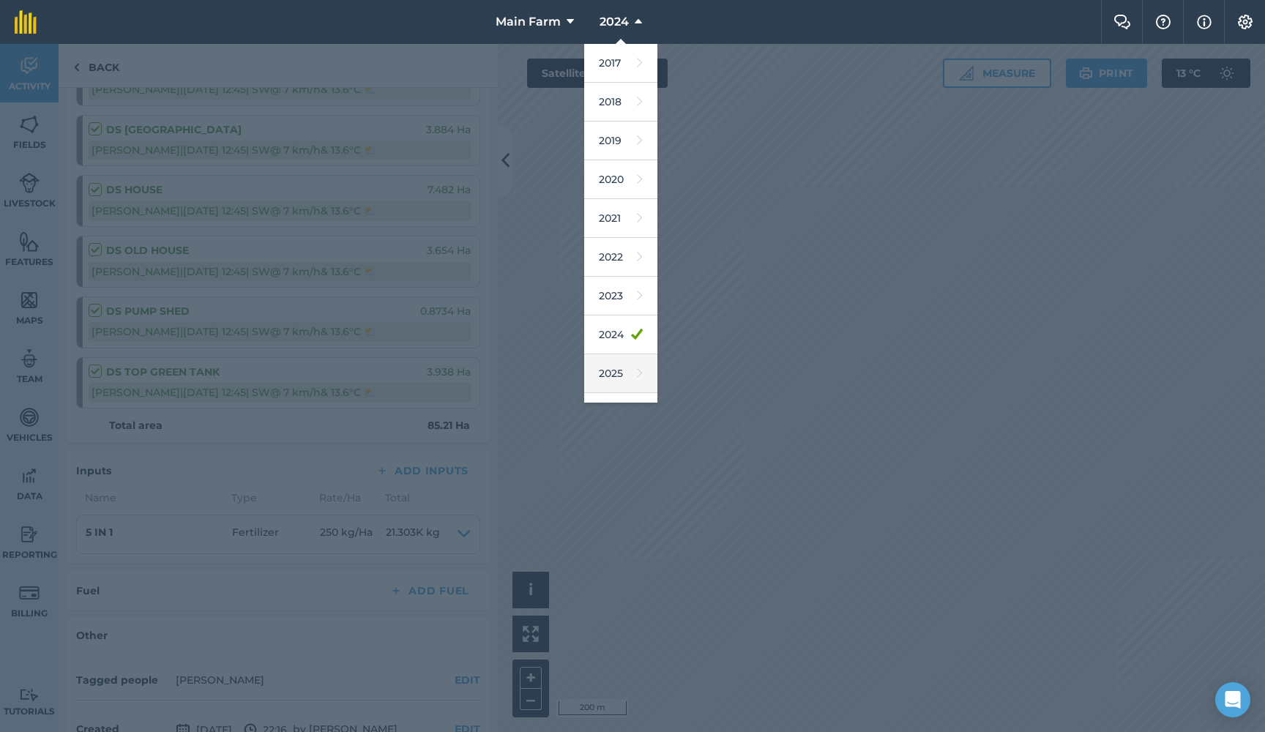
click at [619, 382] on link "2025" at bounding box center [620, 373] width 73 height 39
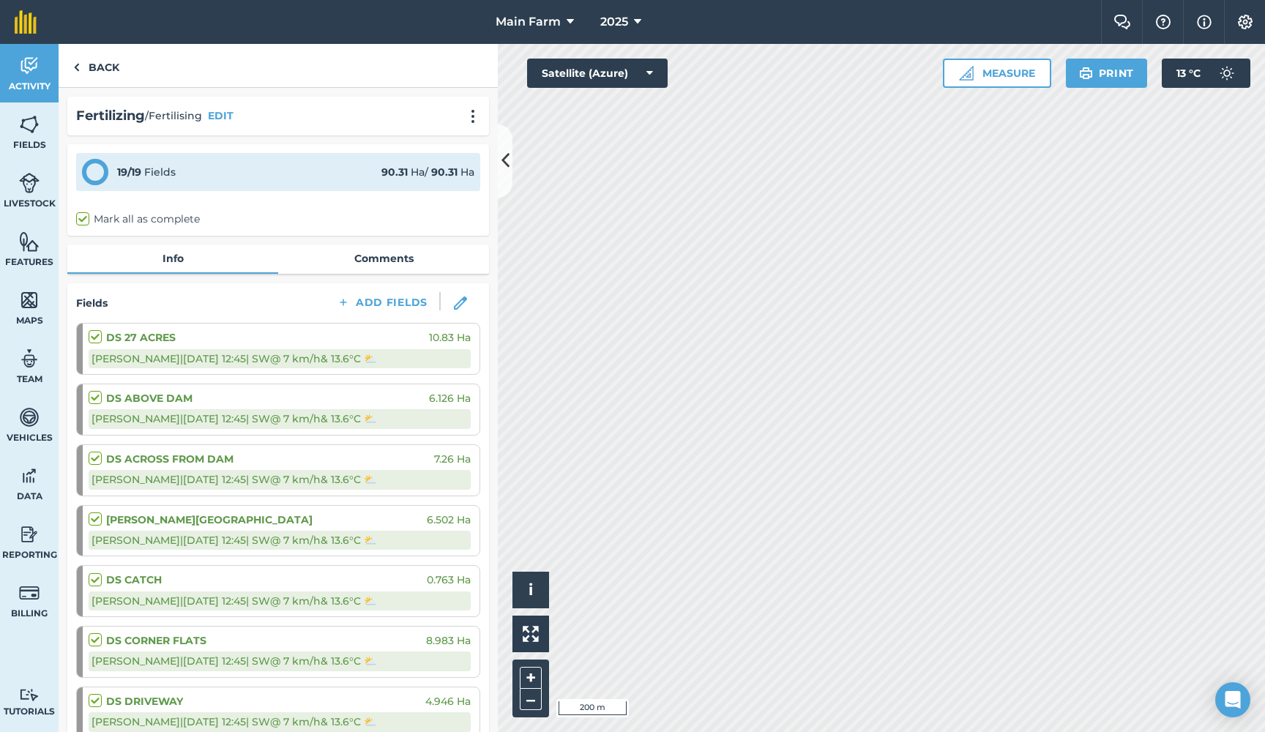
scroll to position [0, 0]
click at [36, 86] on span "Activity" at bounding box center [29, 87] width 59 height 12
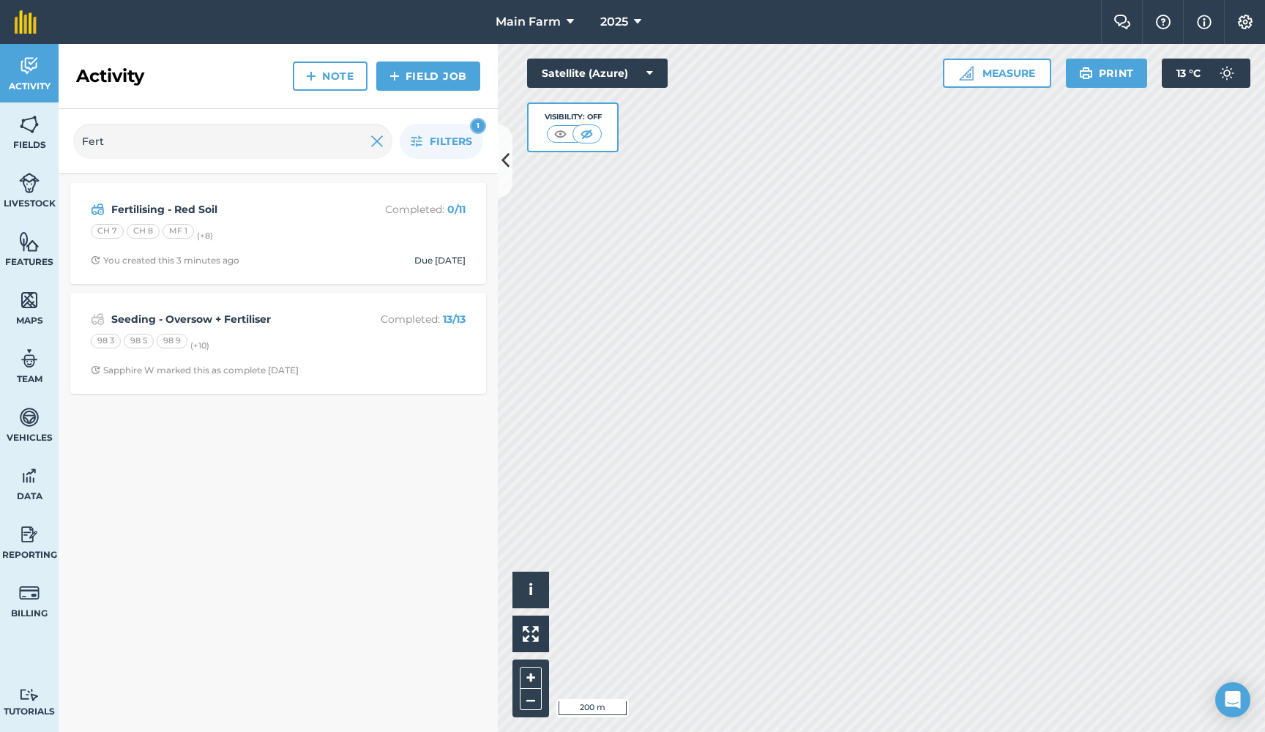
click at [254, 320] on strong "Seeding - Oversow + Fertiliser" at bounding box center [227, 319] width 232 height 16
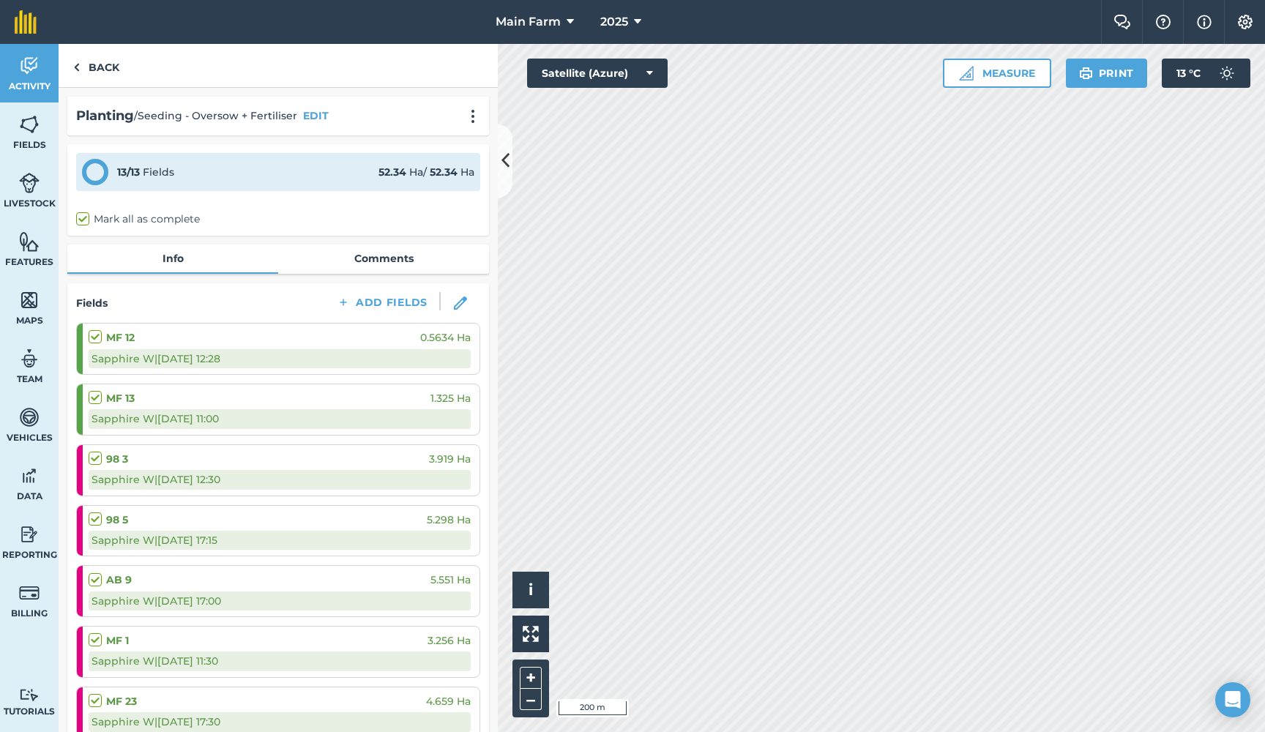
click at [321, 113] on button "EDIT" at bounding box center [316, 116] width 26 height 16
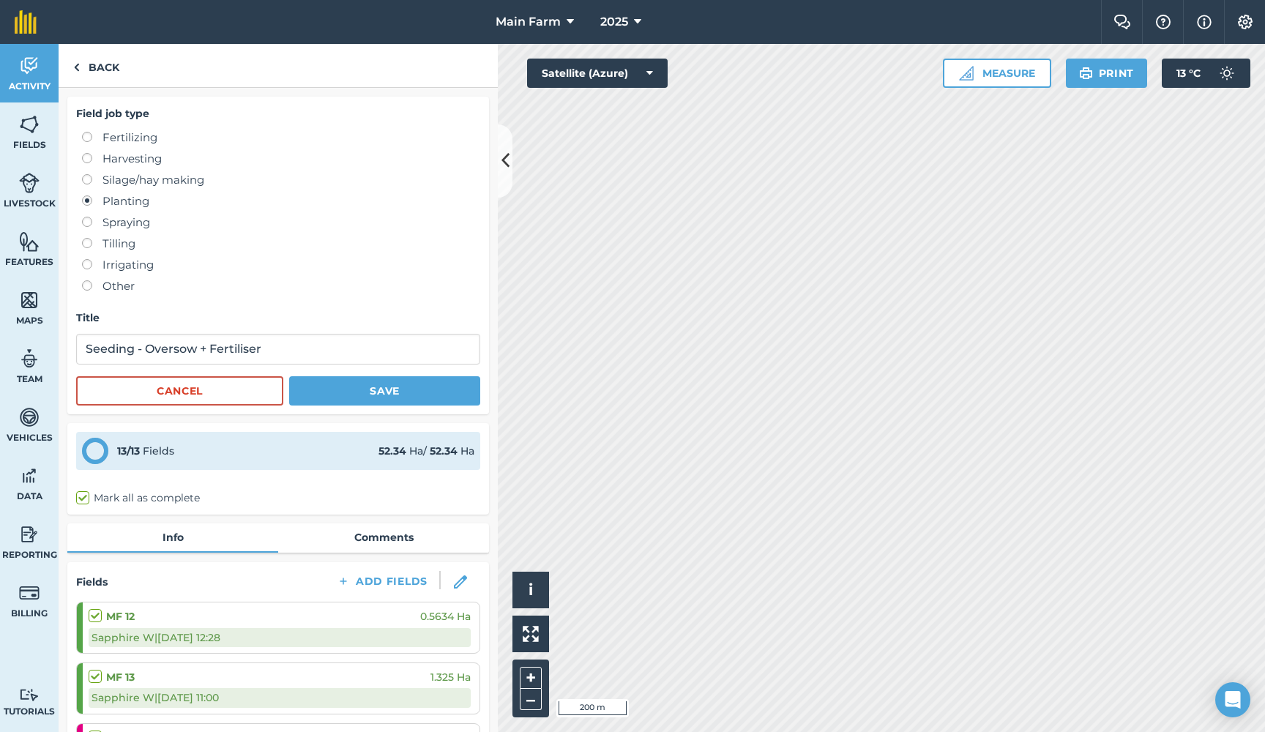
click at [28, 67] on img at bounding box center [29, 66] width 21 height 22
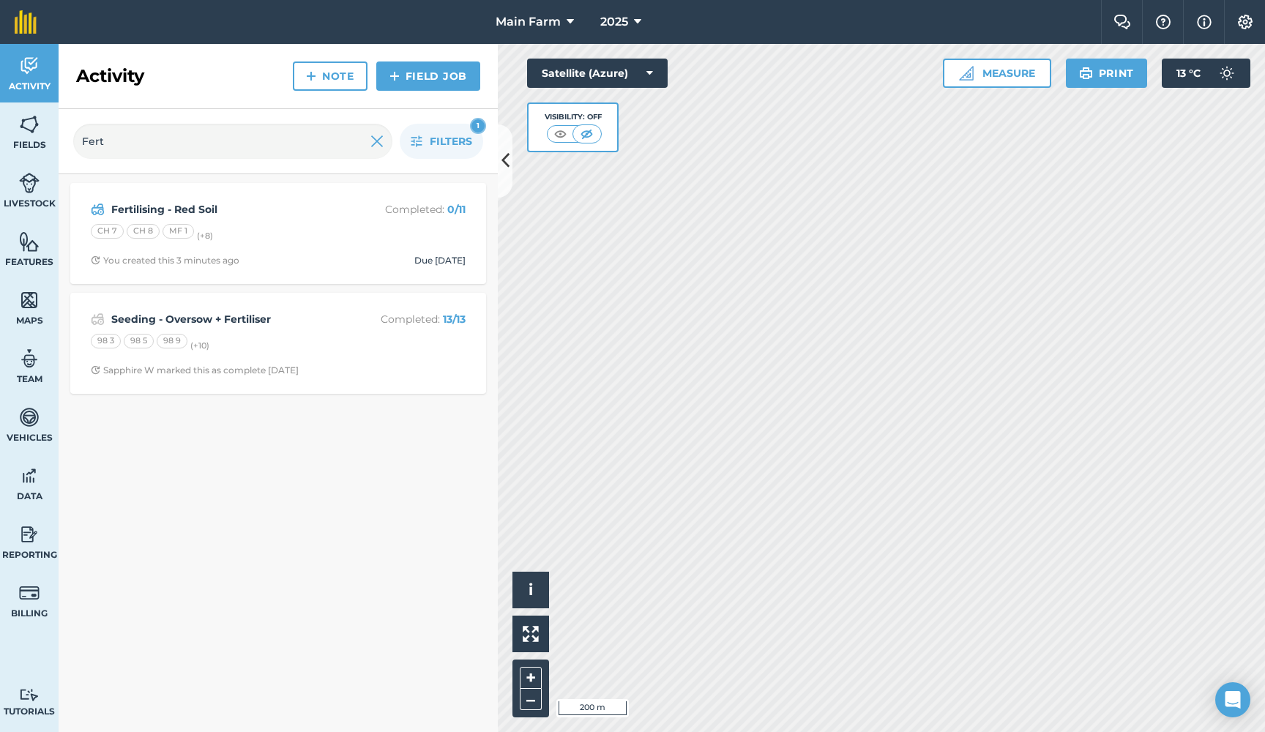
click at [414, 77] on link "Field Job" at bounding box center [428, 76] width 104 height 29
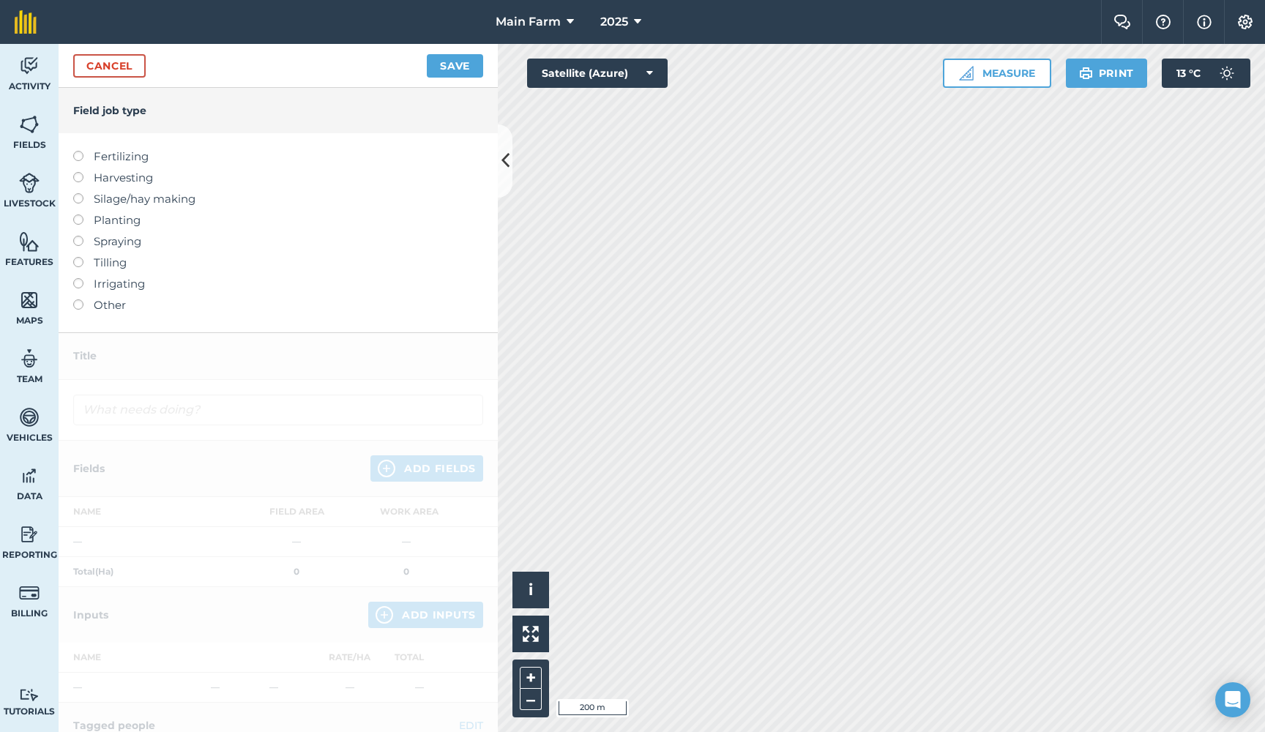
click at [138, 155] on label "Fertilizing" at bounding box center [278, 157] width 410 height 18
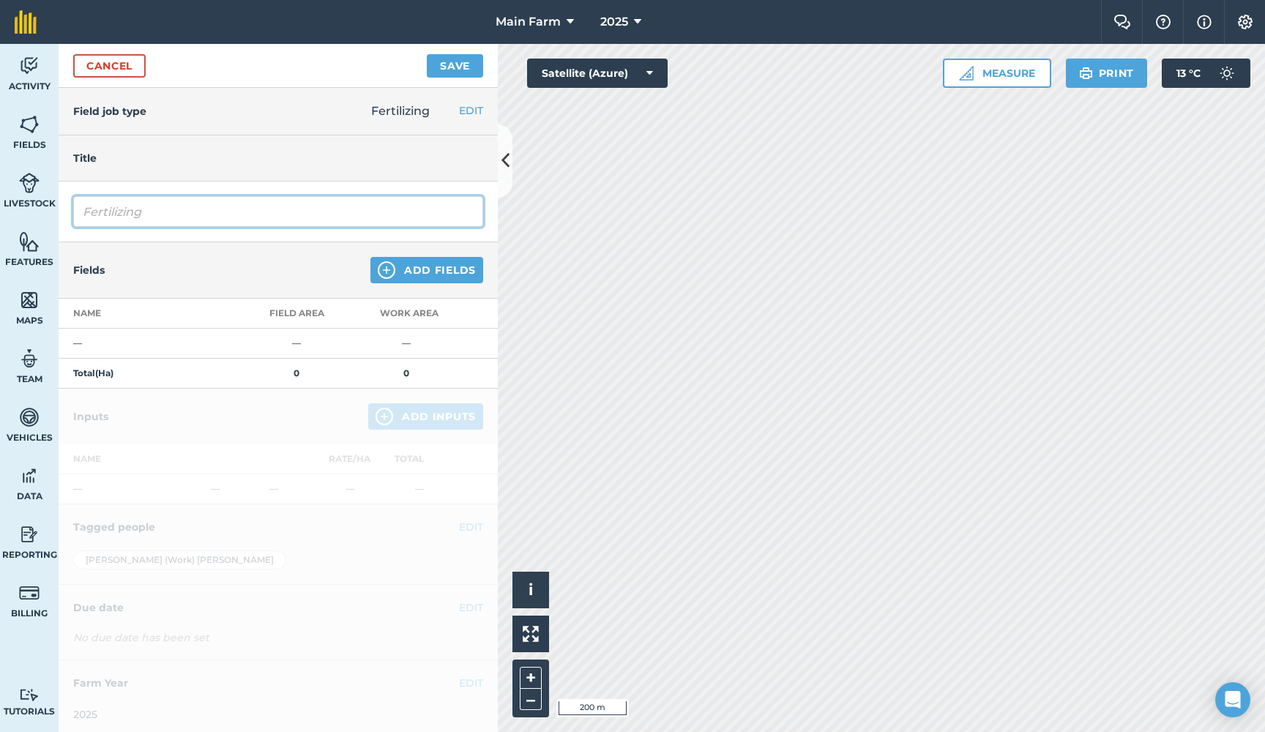
click at [187, 210] on input "Fertilizing" at bounding box center [278, 211] width 410 height 31
drag, startPoint x: 187, startPoint y: 210, endPoint x: 18, endPoint y: 199, distance: 169.5
click at [18, 199] on div "Activity Fields Livestock Features Maps Team Vehicles Data Reporting Billing Tu…" at bounding box center [632, 388] width 1265 height 688
paste input "sing - Red Soil"
drag, startPoint x: 175, startPoint y: 212, endPoint x: 155, endPoint y: 210, distance: 19.9
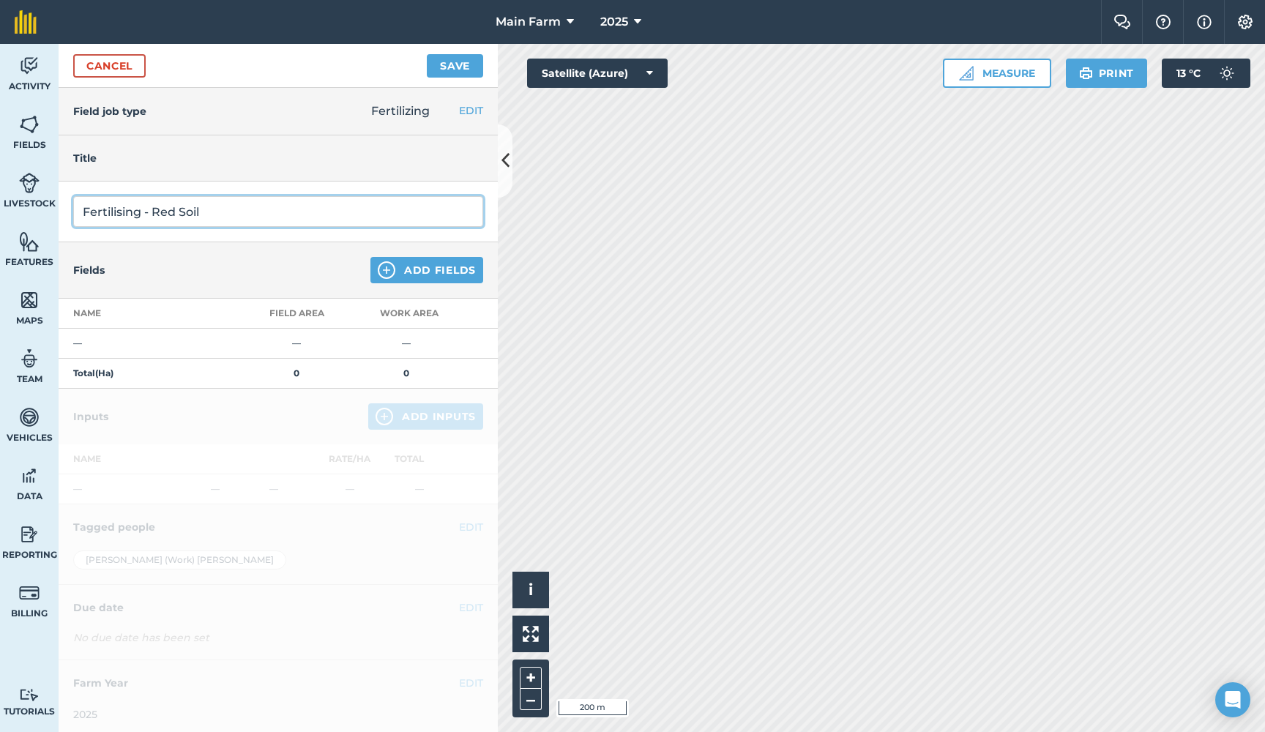
click at [155, 210] on input "Fertilising - Red Soil" at bounding box center [278, 211] width 410 height 31
type input "Fertilising - Grey Soil"
click at [417, 269] on button "Add Fields" at bounding box center [426, 270] width 113 height 26
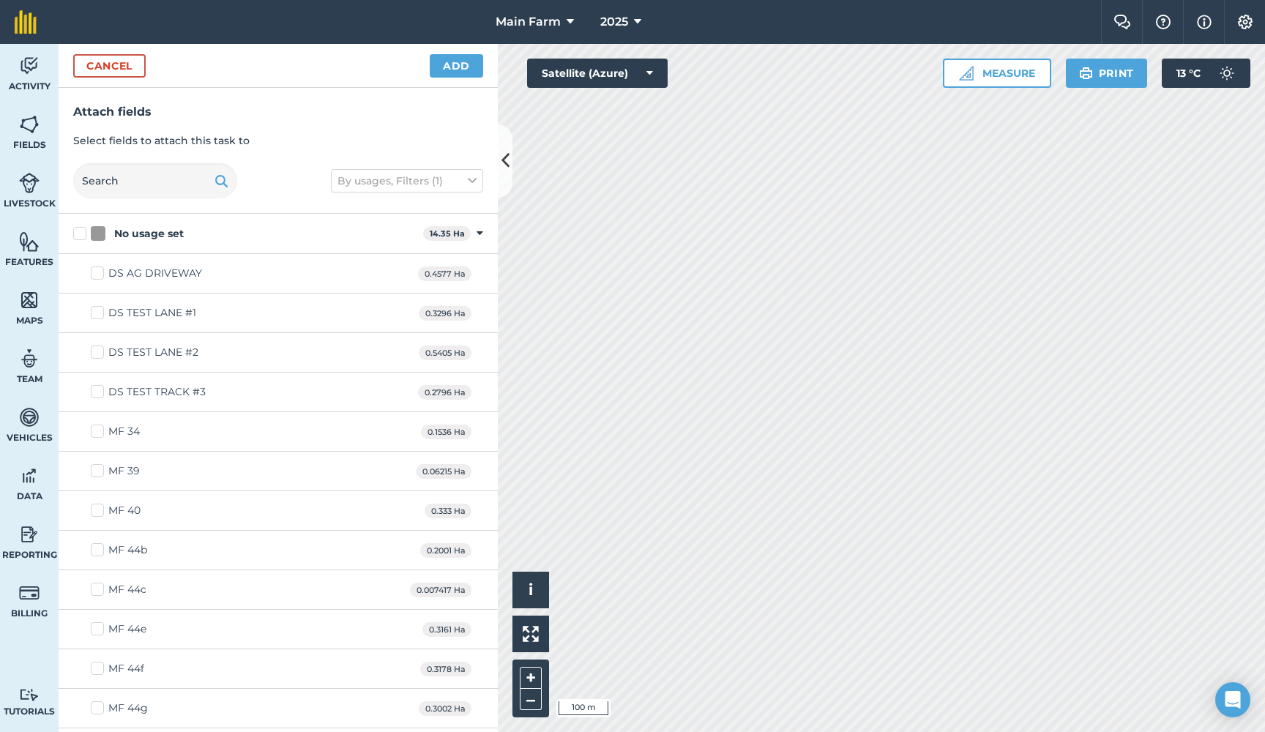
checkbox input "true"
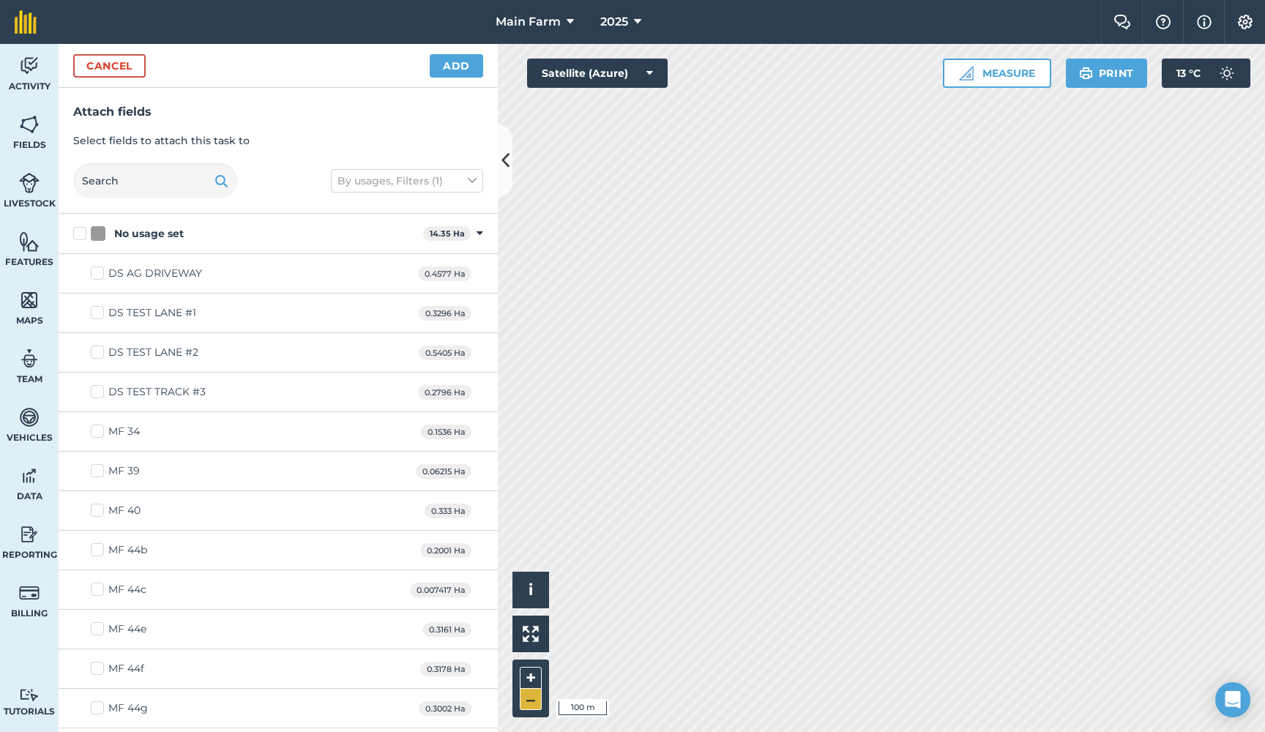
click at [532, 694] on button "–" at bounding box center [531, 699] width 22 height 21
checkbox input "true"
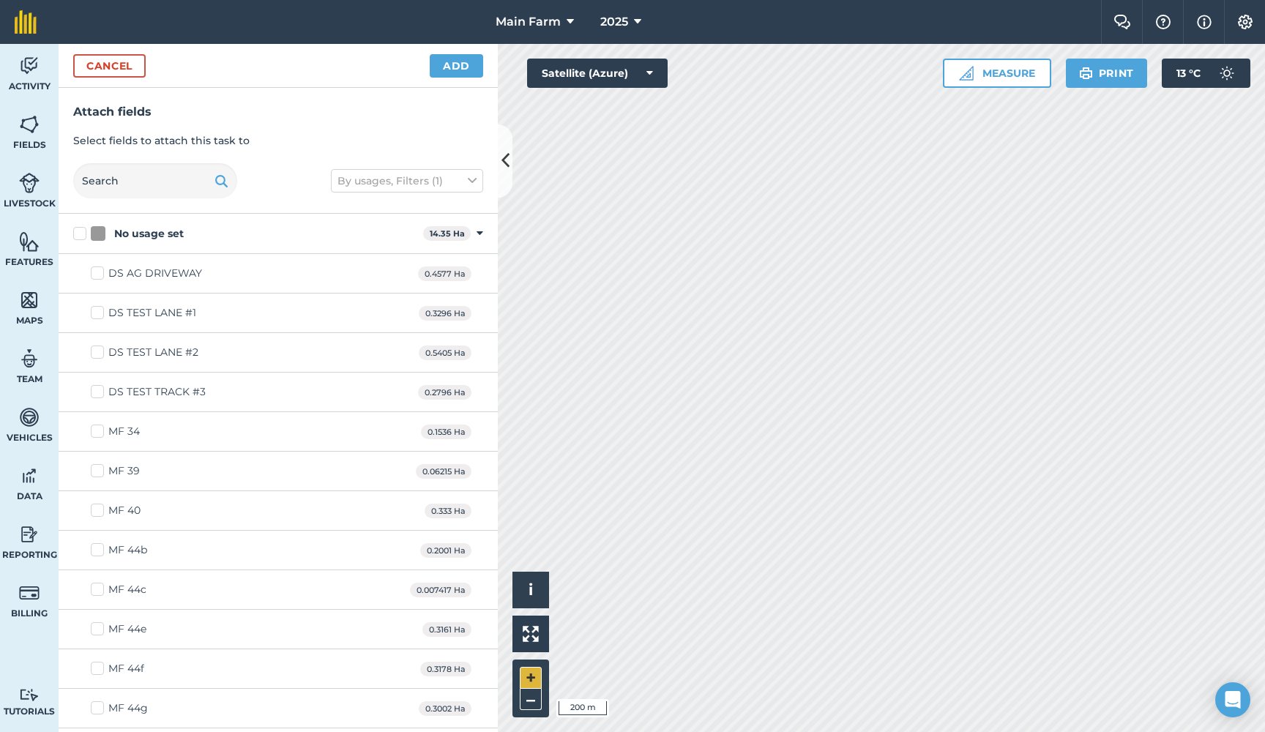
click at [536, 674] on button "+" at bounding box center [531, 678] width 22 height 22
checkbox input "true"
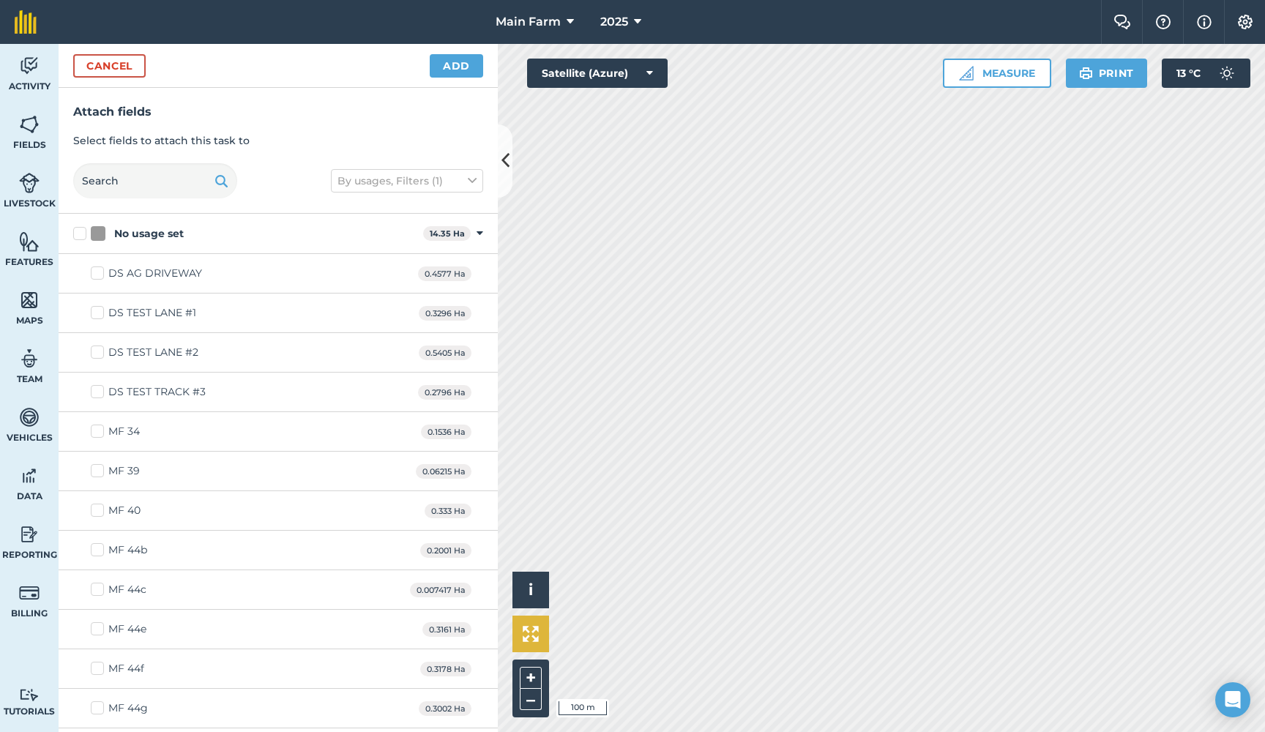
checkbox input "true"
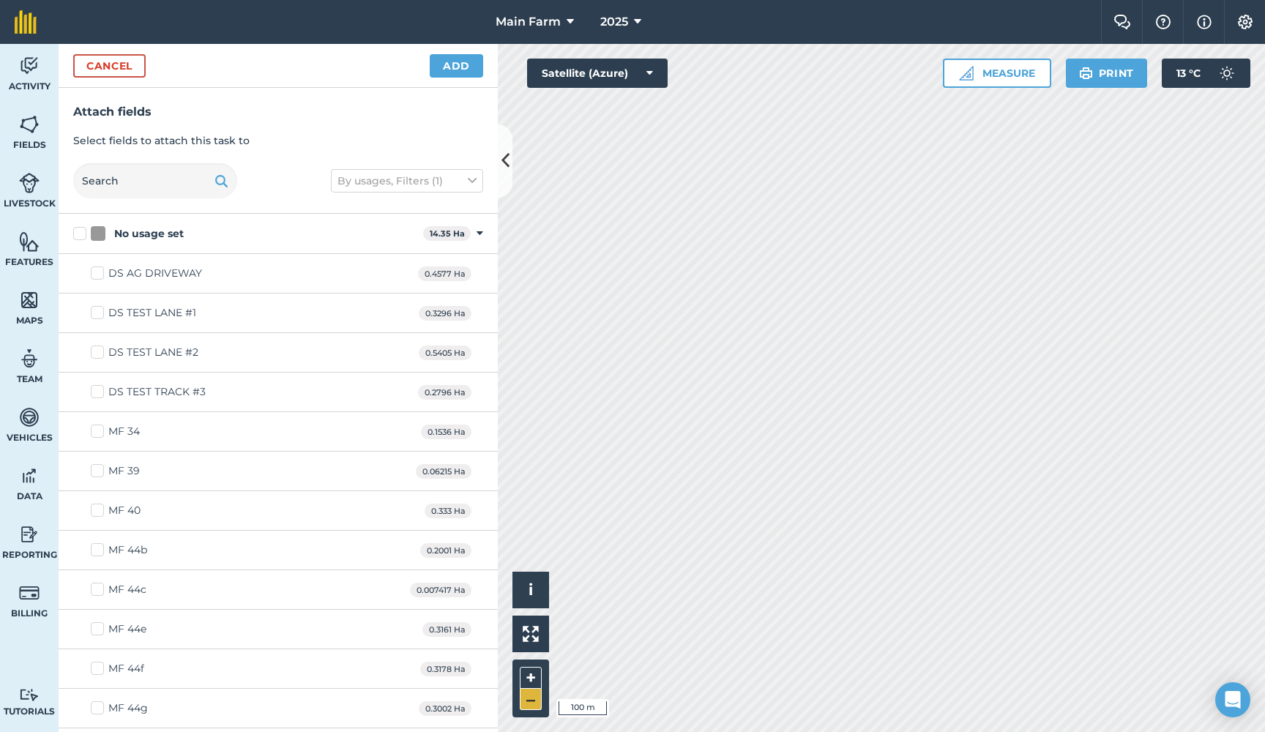
click at [534, 705] on button "–" at bounding box center [531, 699] width 22 height 21
click at [463, 70] on button "Add" at bounding box center [456, 65] width 53 height 23
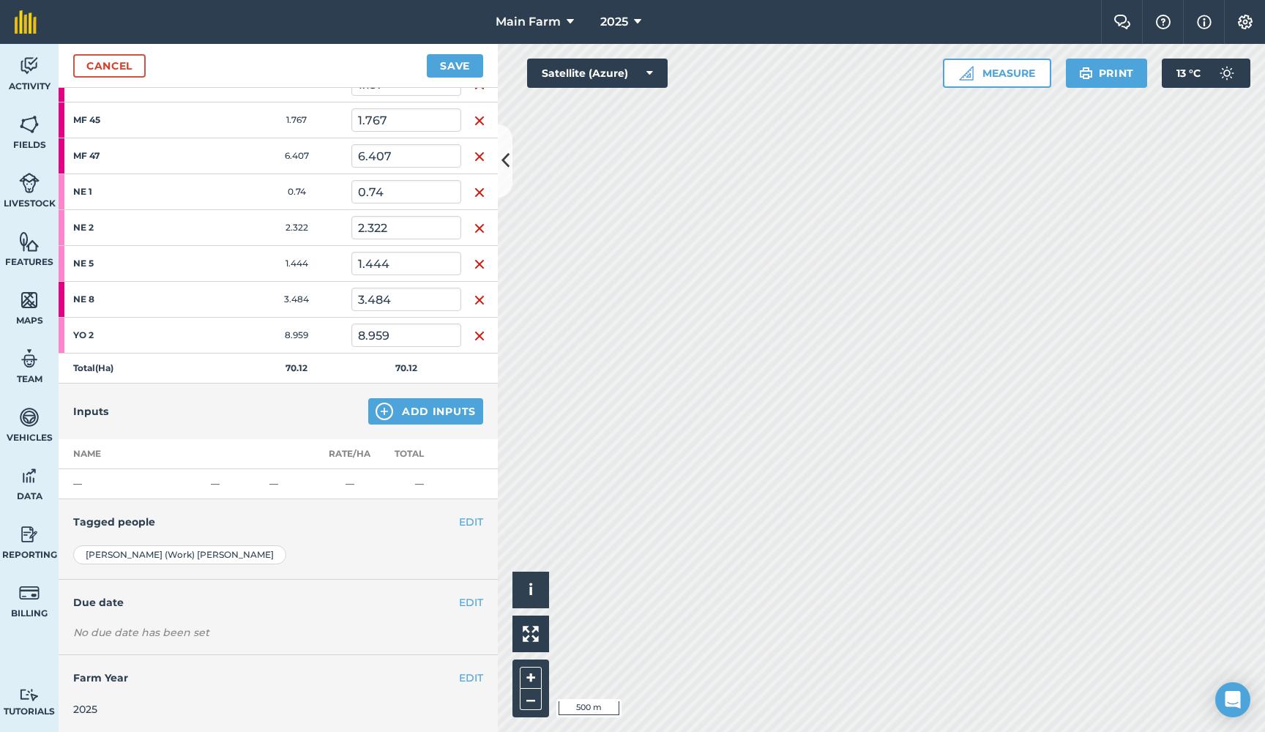
scroll to position [620, 0]
click at [463, 606] on button "EDIT" at bounding box center [471, 603] width 24 height 16
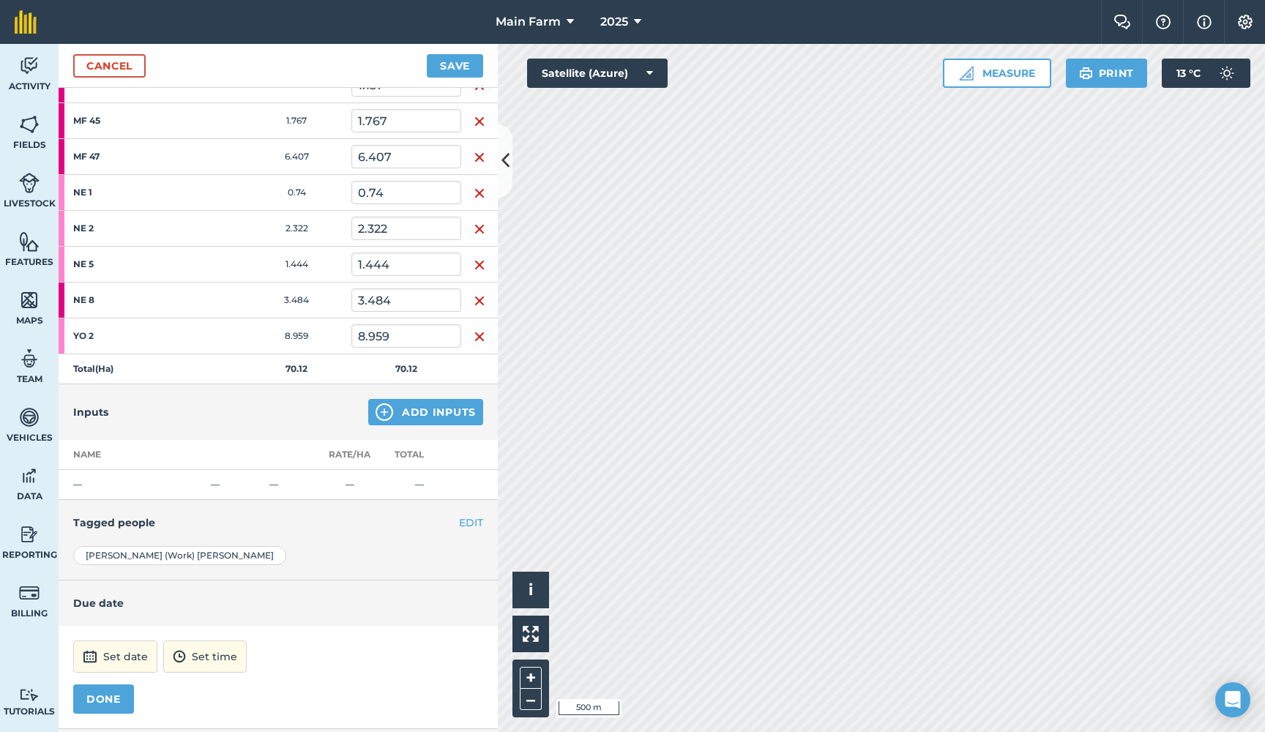
click at [135, 665] on button "Set date" at bounding box center [115, 657] width 84 height 32
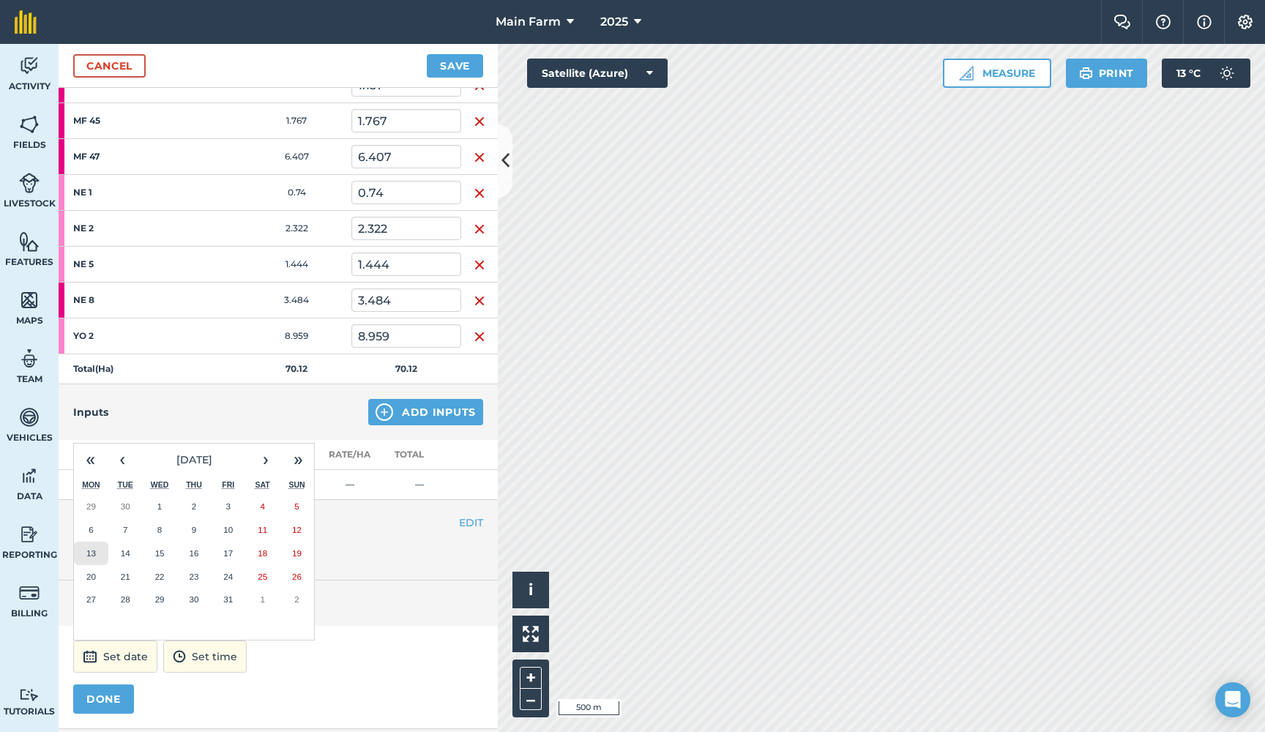
click at [89, 550] on abbr "13" at bounding box center [91, 553] width 10 height 10
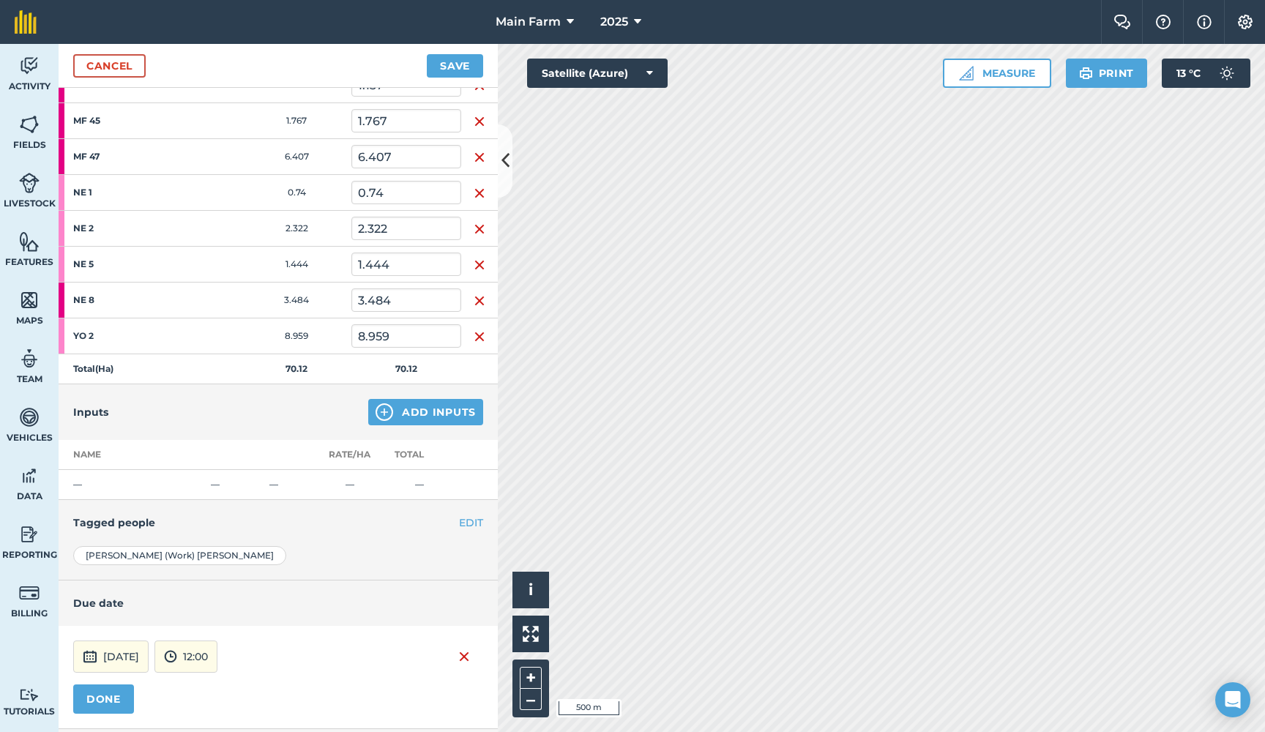
click at [177, 656] on img at bounding box center [170, 657] width 13 height 18
click at [222, 518] on button "17:00" at bounding box center [189, 519] width 69 height 23
click at [99, 699] on button "DONE" at bounding box center [103, 699] width 61 height 29
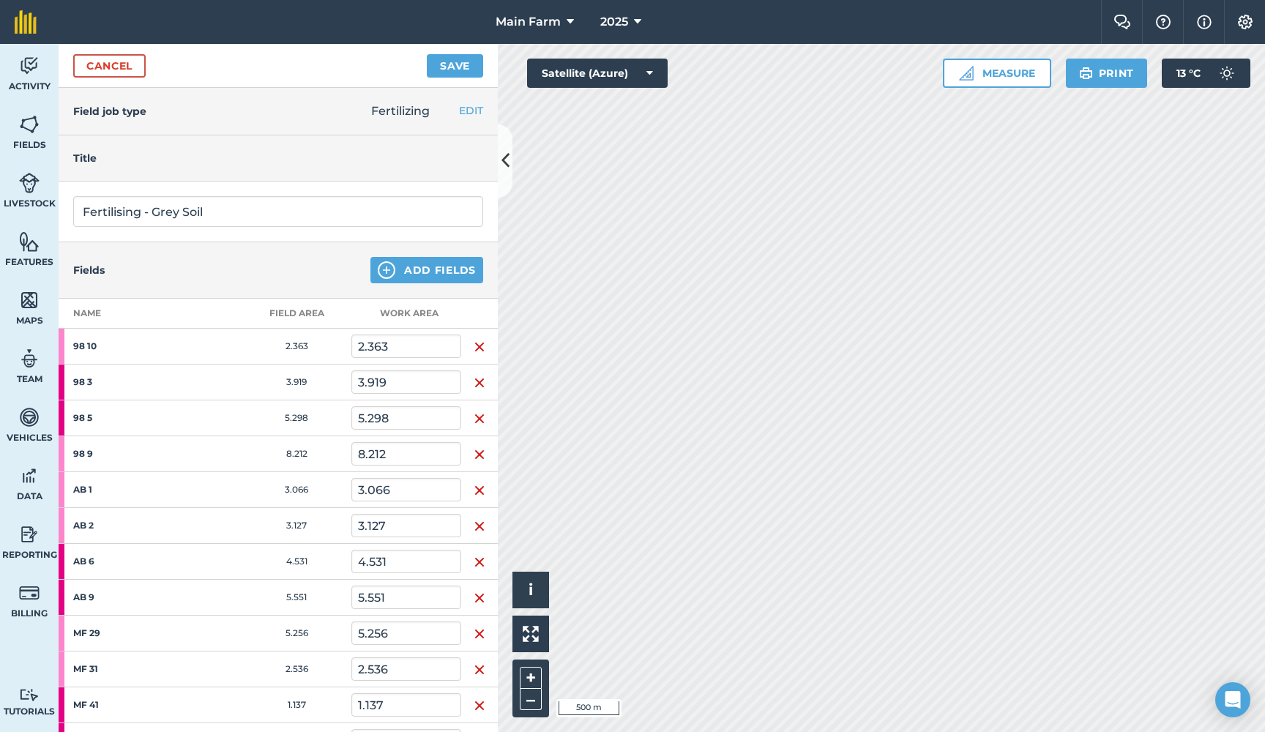
scroll to position [0, 0]
click at [455, 66] on button "Save" at bounding box center [455, 65] width 56 height 23
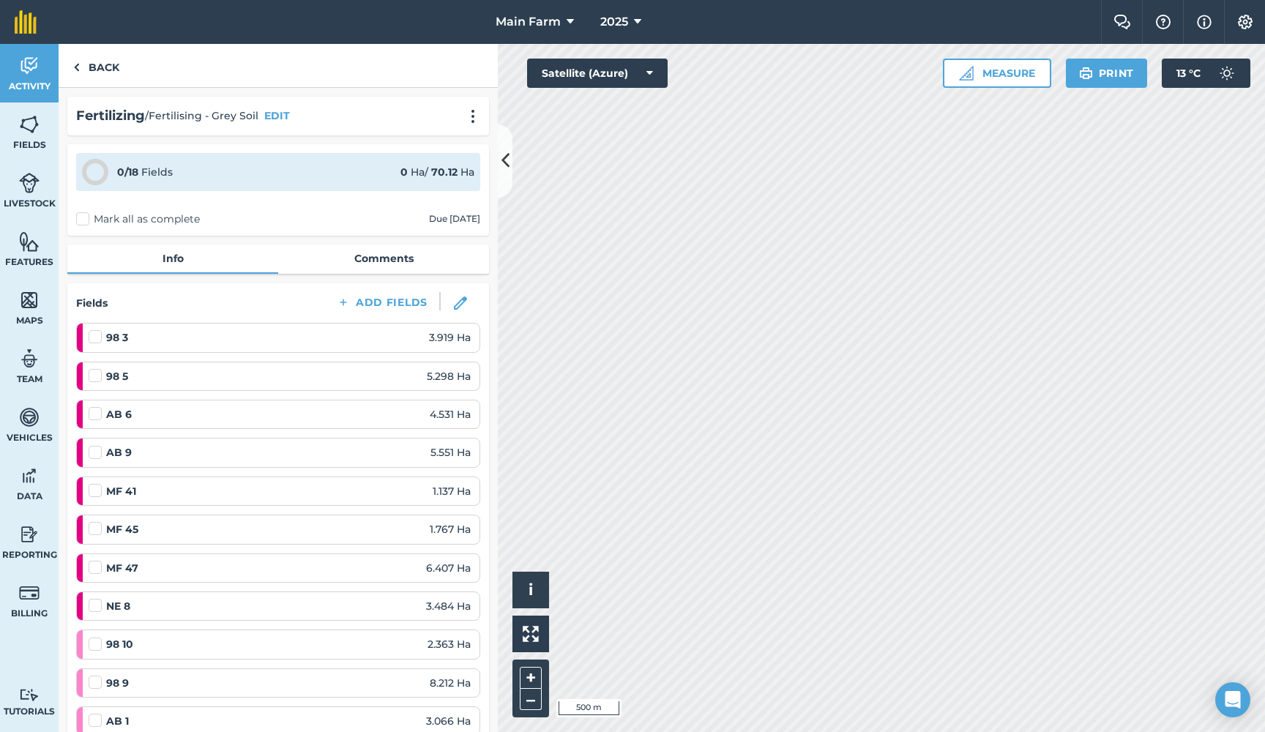
click at [29, 64] on img at bounding box center [29, 66] width 21 height 22
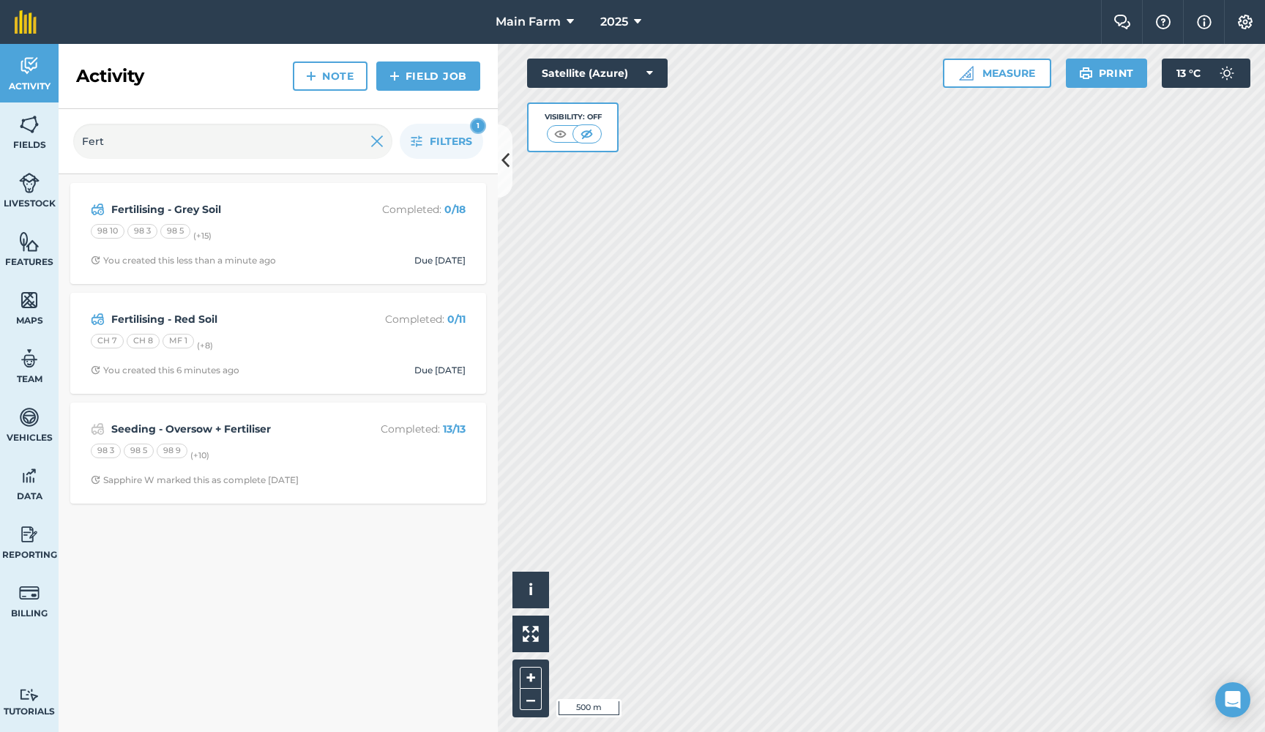
click at [417, 83] on link "Field Job" at bounding box center [428, 76] width 104 height 29
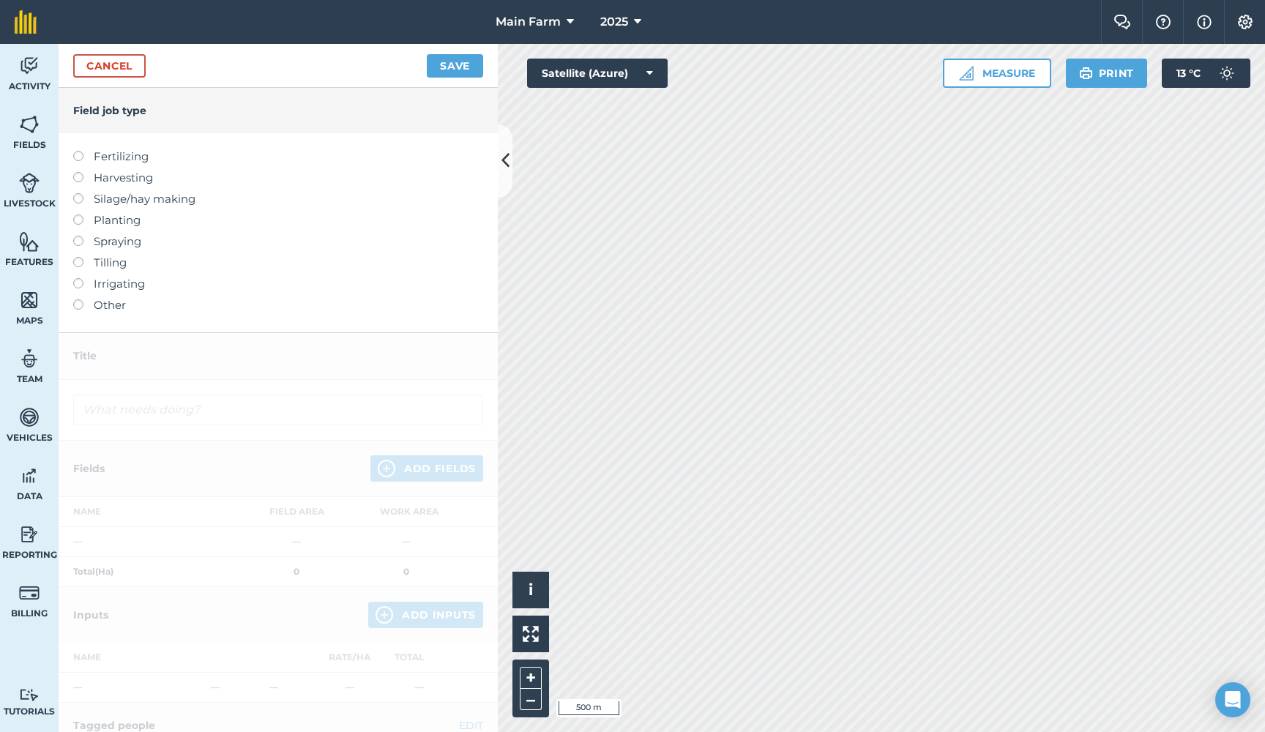
click at [112, 152] on label "Fertilizing" at bounding box center [278, 157] width 410 height 18
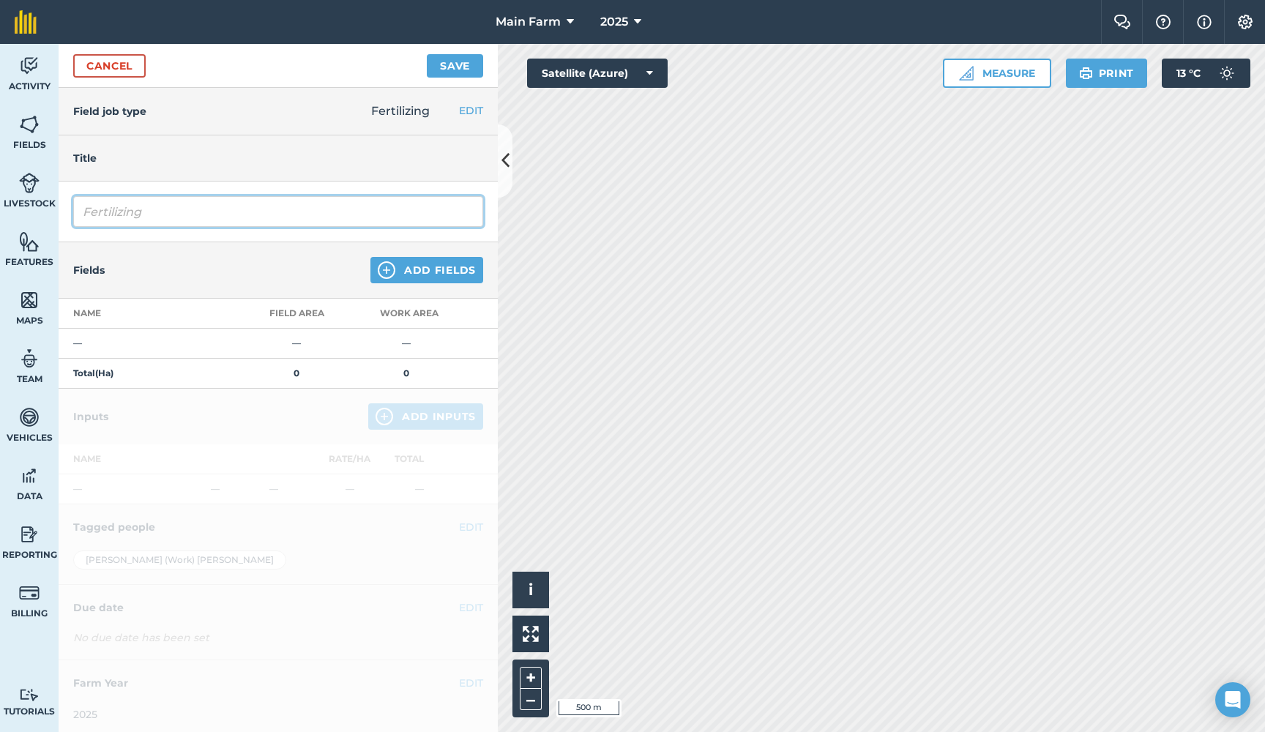
click at [171, 217] on input "Fertilizing" at bounding box center [278, 211] width 410 height 31
drag, startPoint x: 171, startPoint y: 217, endPoint x: 0, endPoint y: 169, distance: 178.0
click at [0, 169] on div "Activity Fields Livestock Features Maps Team Vehicles Data Reporting Billing Tu…" at bounding box center [632, 388] width 1265 height 688
paste input "sing - Red Soil"
type input "Fertilising"
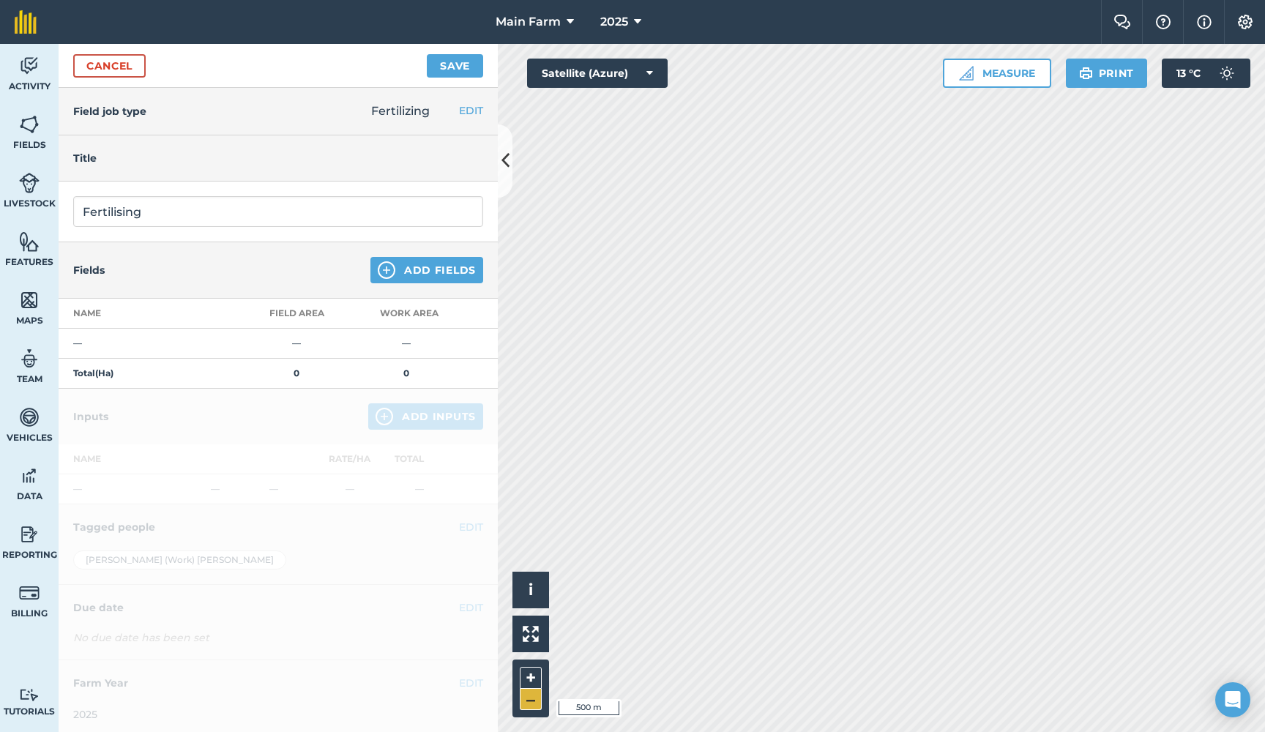
click at [528, 698] on button "–" at bounding box center [531, 699] width 22 height 21
click at [530, 677] on button "+" at bounding box center [531, 678] width 22 height 22
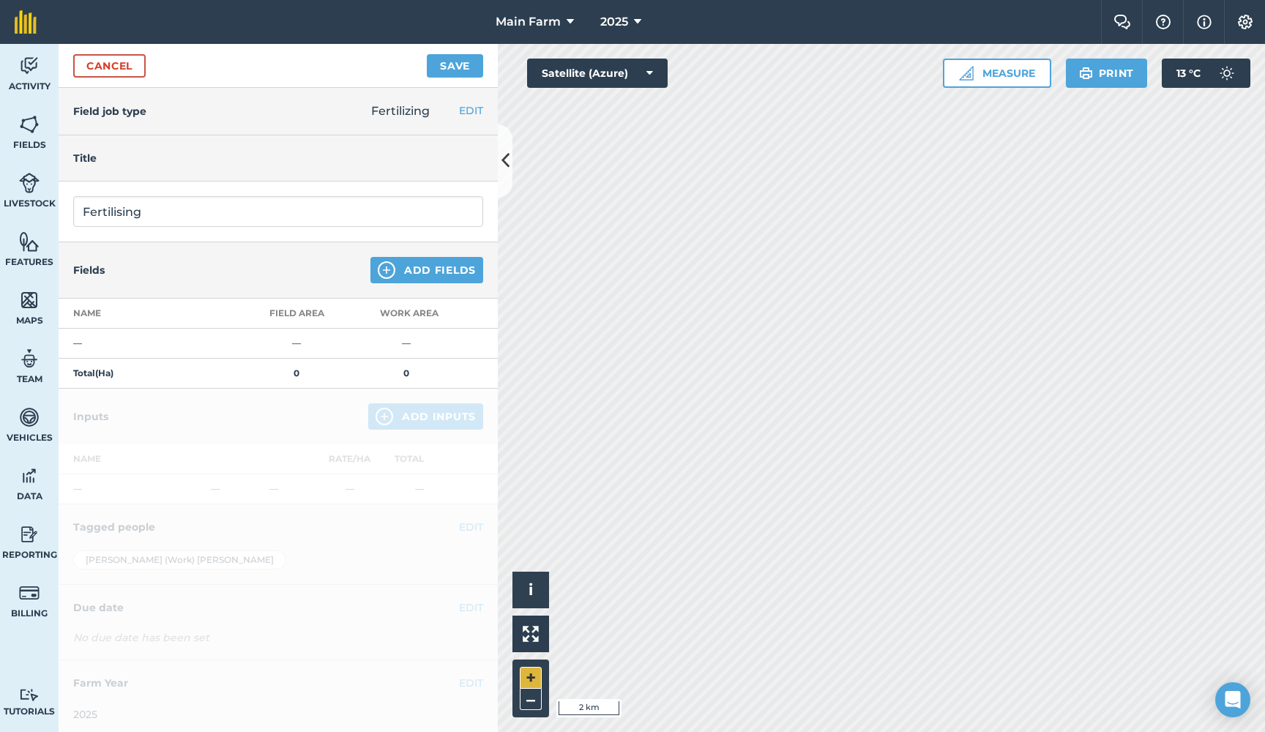
click at [530, 677] on button "+" at bounding box center [531, 678] width 22 height 22
click at [530, 679] on button "+" at bounding box center [531, 678] width 22 height 22
click at [533, 677] on button "+" at bounding box center [531, 678] width 22 height 22
click at [532, 705] on button "–" at bounding box center [531, 699] width 22 height 21
click at [416, 276] on button "Add Fields" at bounding box center [426, 270] width 113 height 26
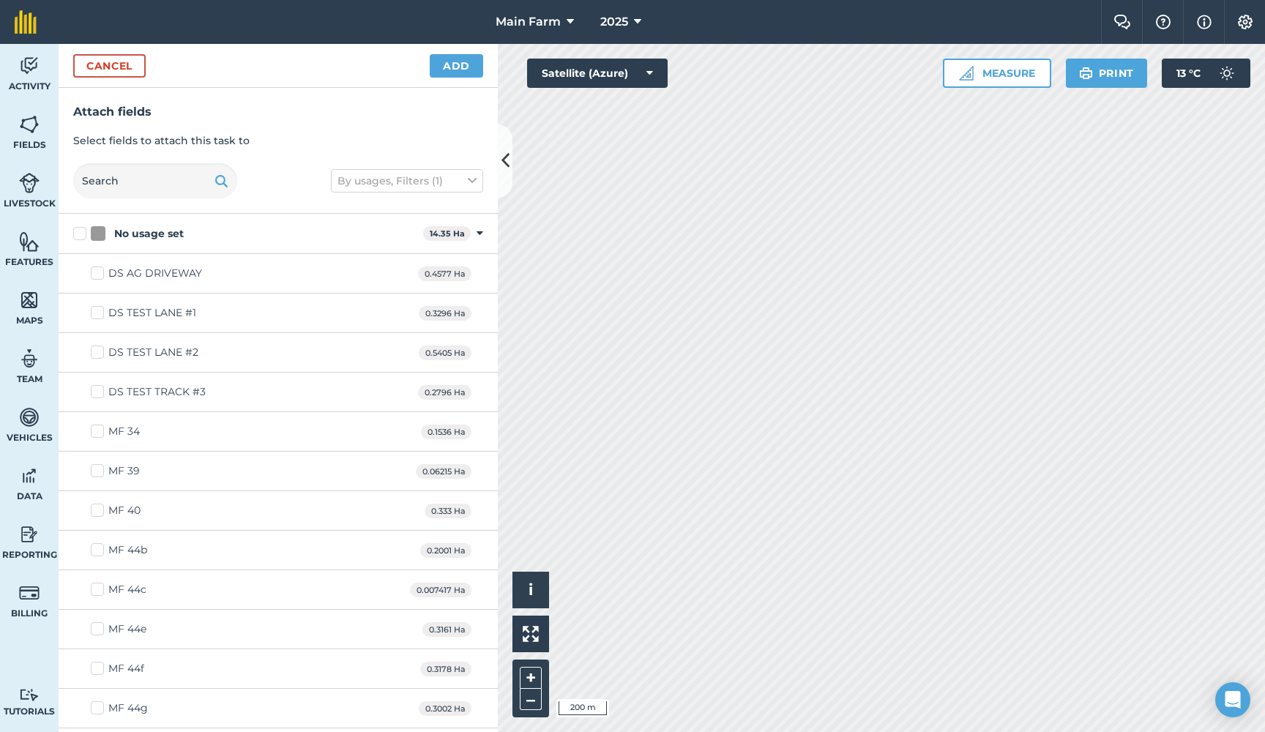
checkbox input "true"
click at [535, 674] on button "+" at bounding box center [531, 678] width 22 height 22
checkbox input "true"
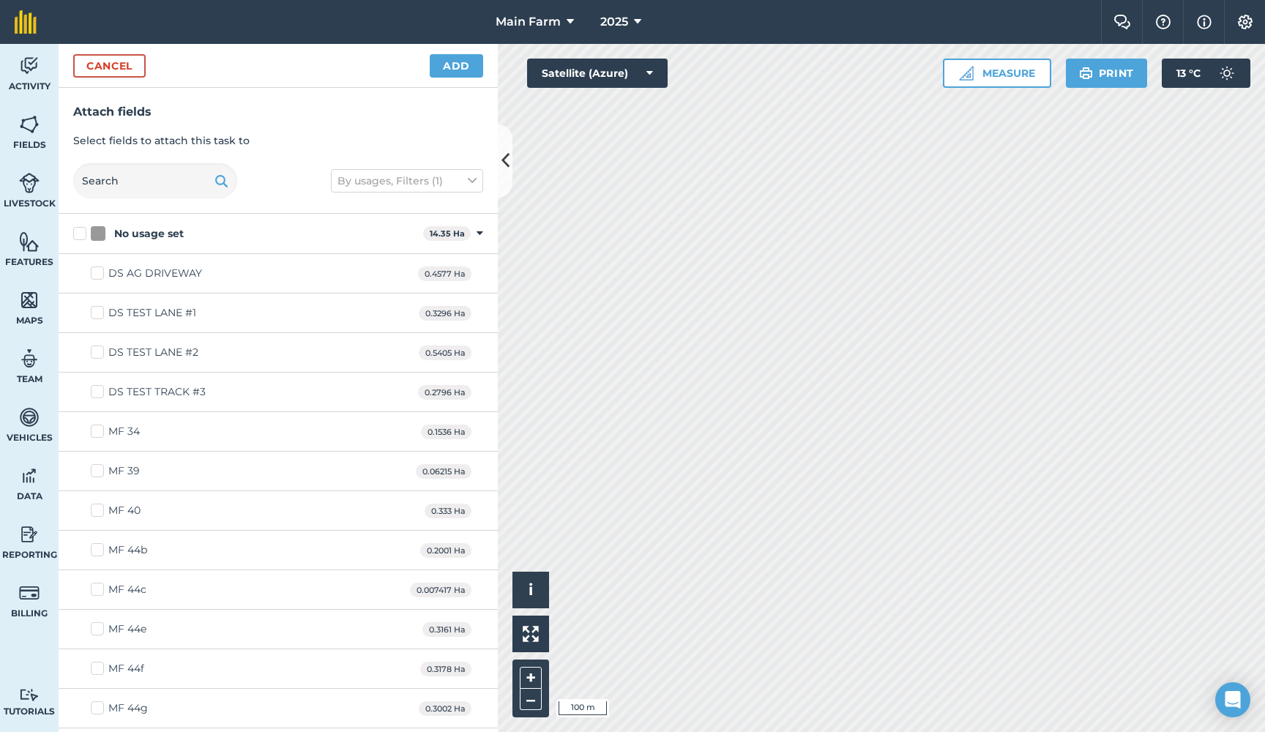
checkbox input "true"
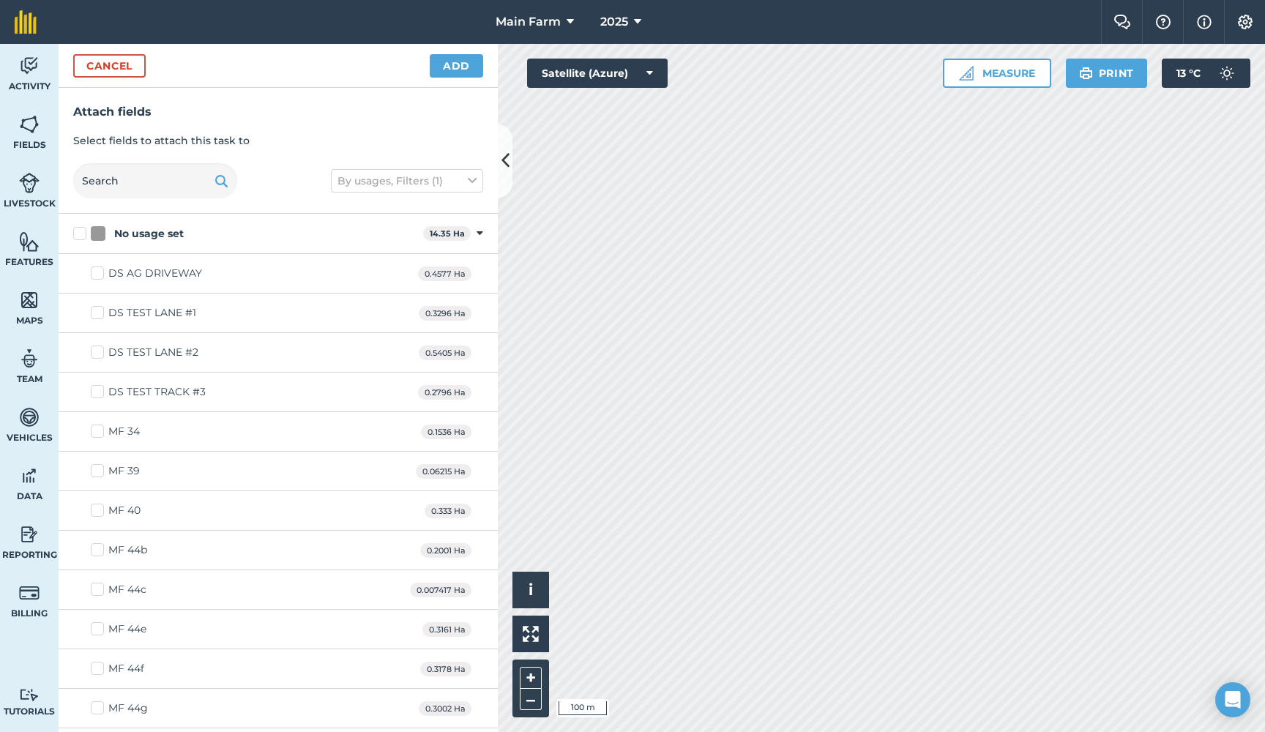
click at [453, 64] on button "Add" at bounding box center [456, 65] width 53 height 23
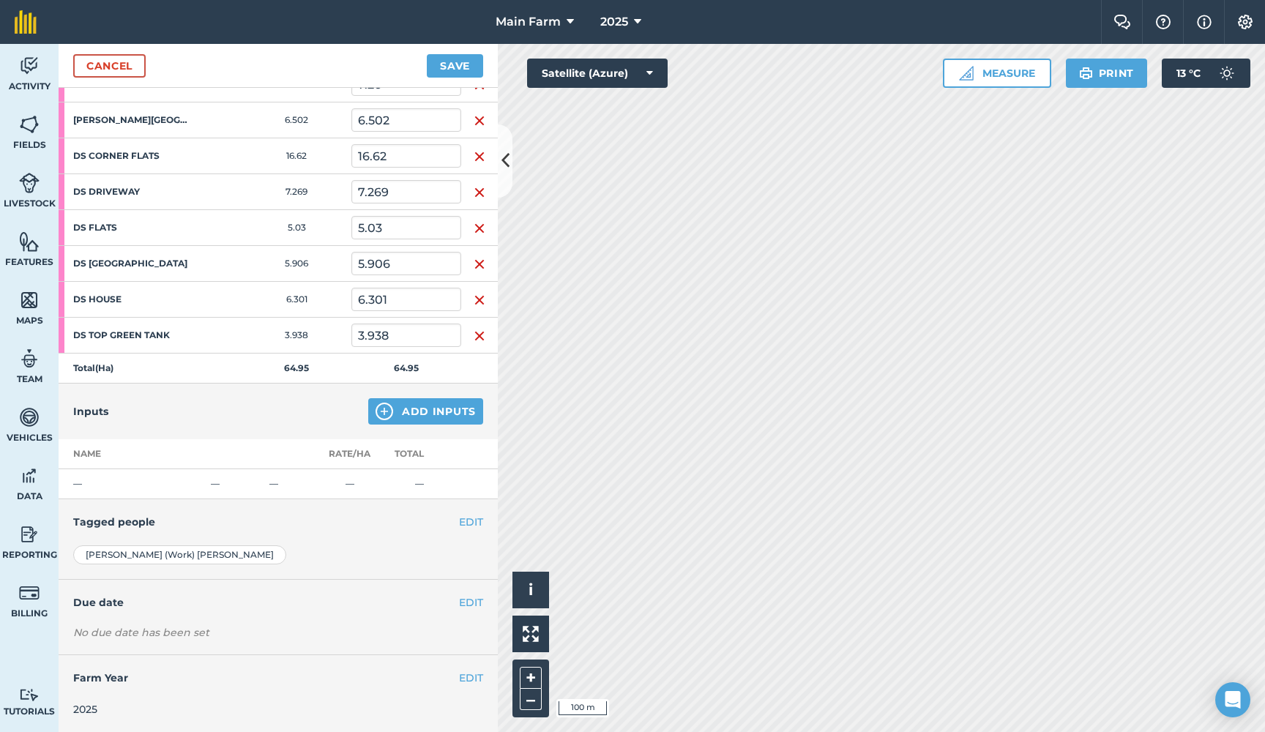
scroll to position [297, 0]
click at [411, 418] on button "Add Inputs" at bounding box center [425, 412] width 115 height 26
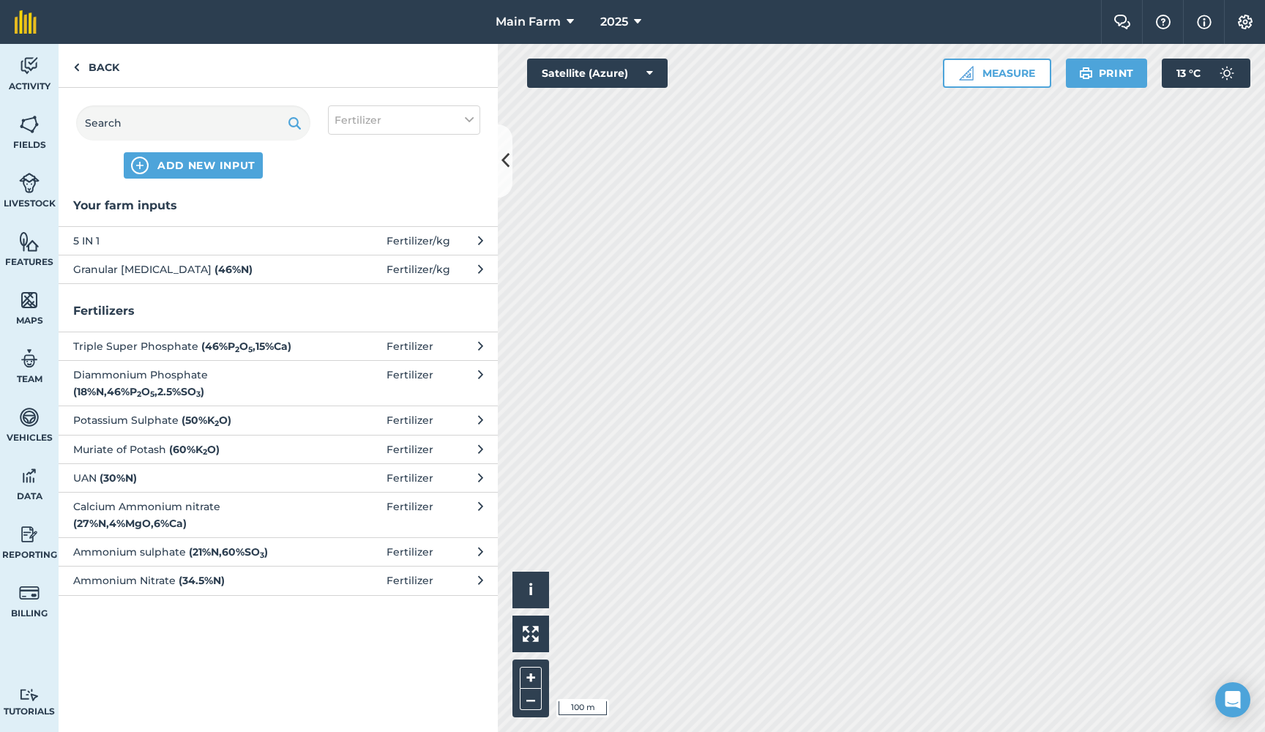
click at [94, 237] on span "5 IN 1" at bounding box center [192, 241] width 239 height 16
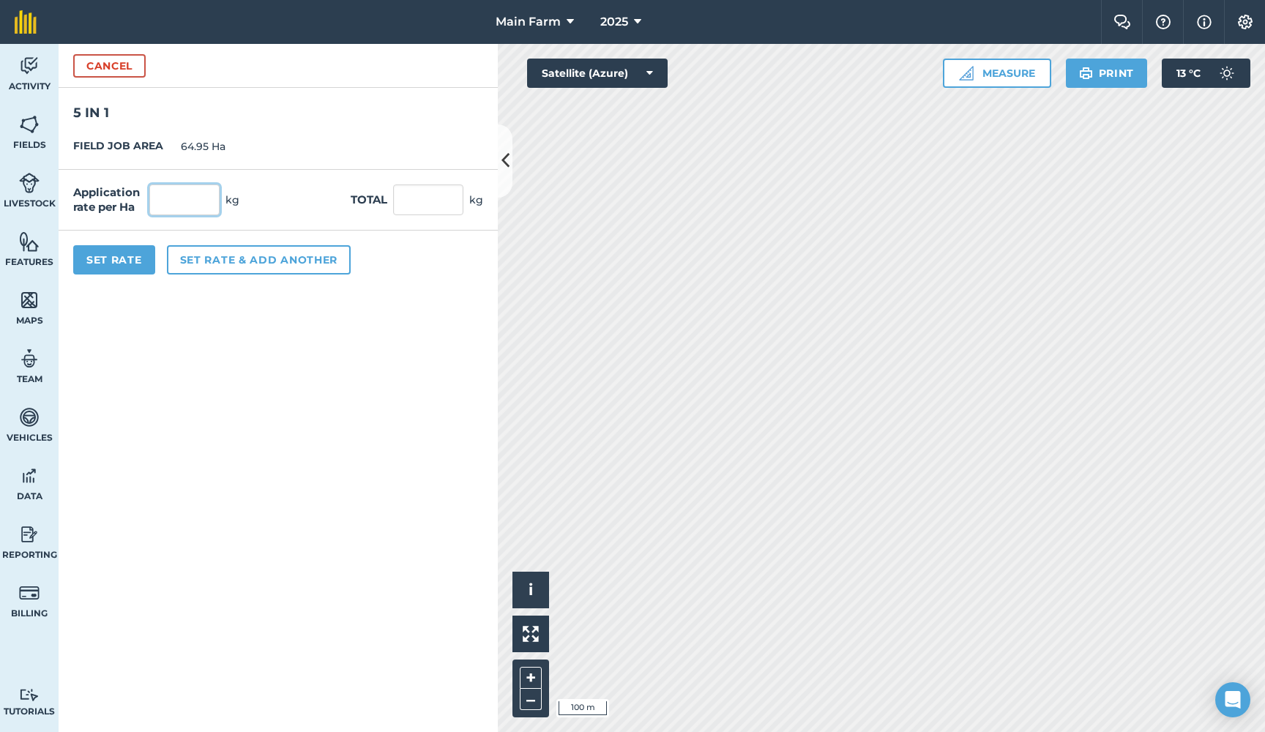
click at [177, 204] on input "text" at bounding box center [184, 200] width 70 height 31
type input "250"
type input "16,237.5"
click at [422, 337] on form "Cancel 5 IN 1 FIELD JOB AREA 64.95 Ha Application rate per Ha 250 kg Total 16,2…" at bounding box center [278, 388] width 439 height 688
click at [114, 264] on button "Set Rate" at bounding box center [114, 259] width 82 height 29
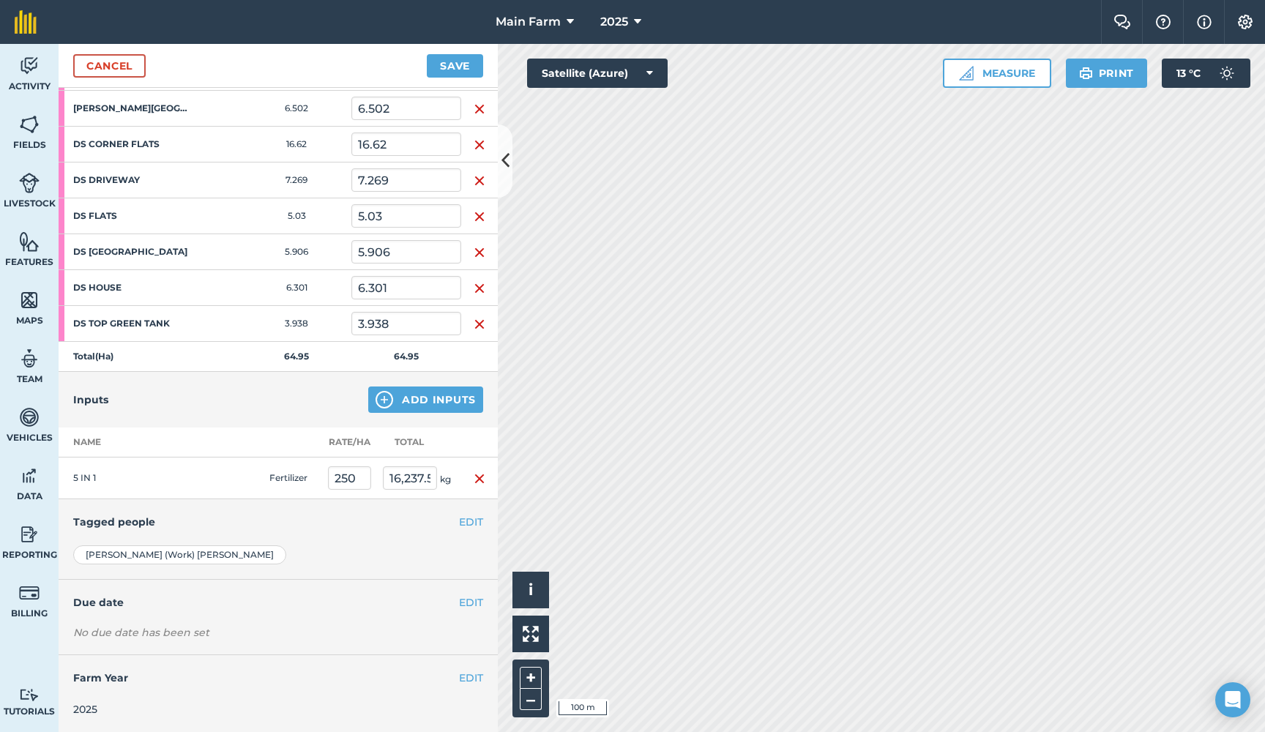
scroll to position [309, 0]
click at [471, 598] on button "EDIT" at bounding box center [471, 603] width 24 height 16
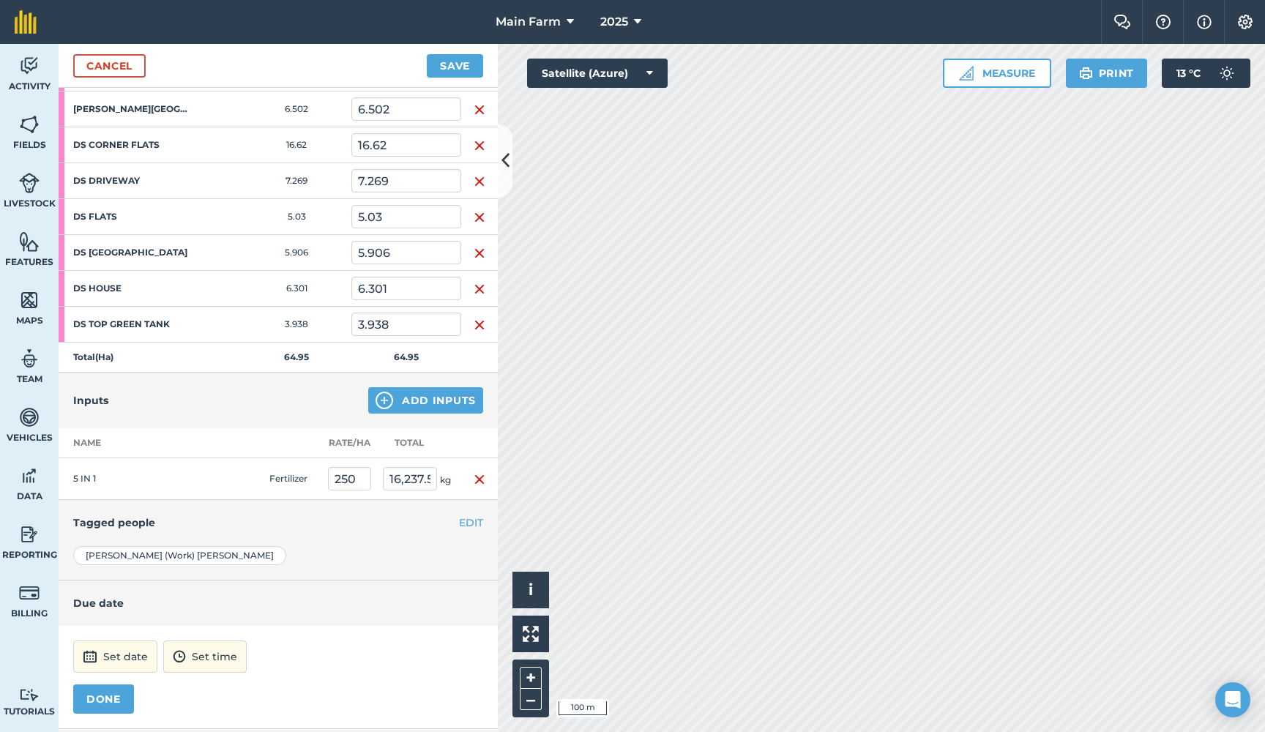
click at [105, 668] on button "Set date" at bounding box center [115, 657] width 84 height 32
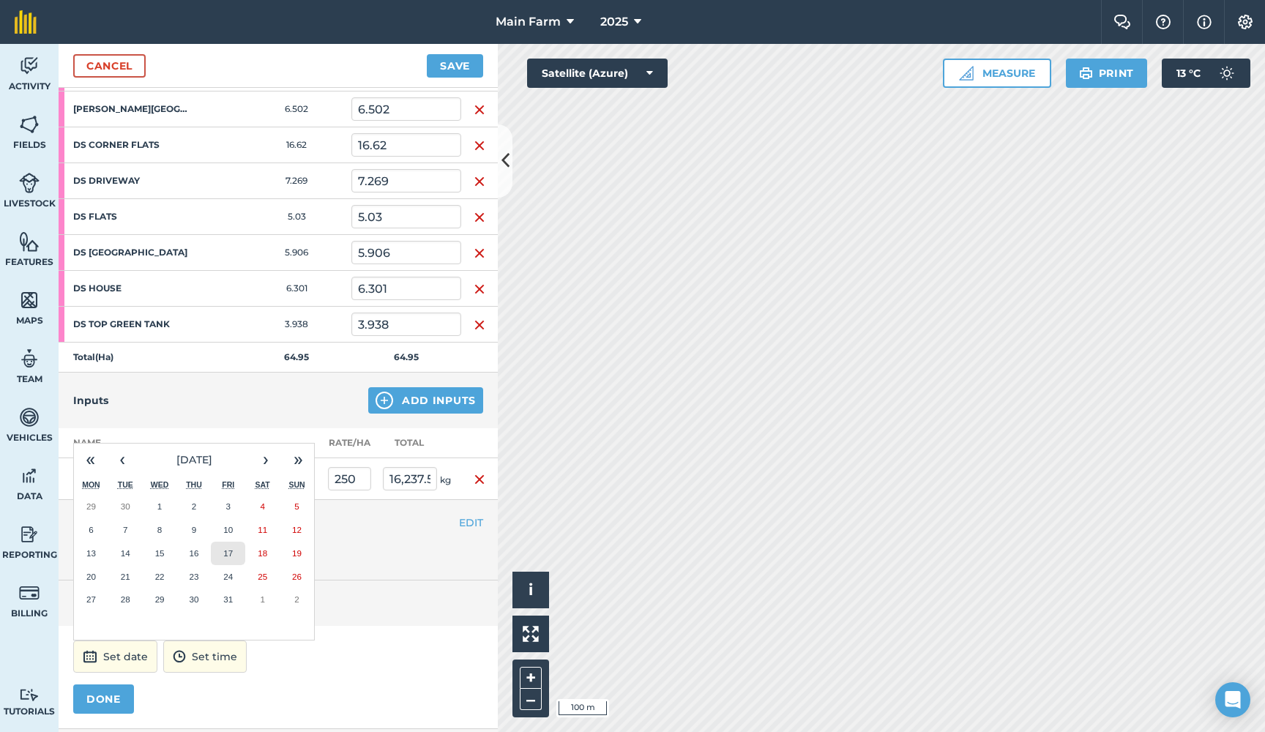
click at [231, 553] on abbr "17" at bounding box center [228, 553] width 10 height 10
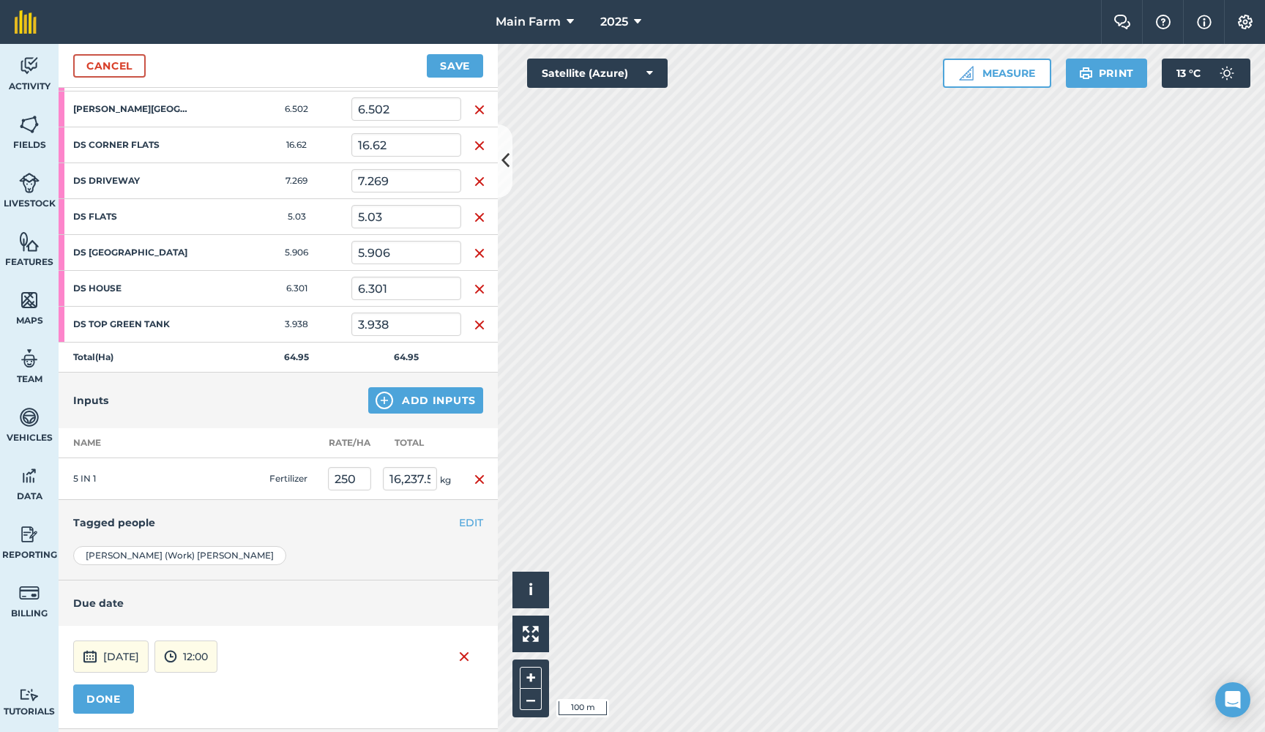
click at [217, 651] on button "12:00" at bounding box center [185, 657] width 63 height 32
click at [212, 581] on button "17:00" at bounding box center [189, 584] width 69 height 23
click at [113, 703] on button "DONE" at bounding box center [103, 699] width 61 height 29
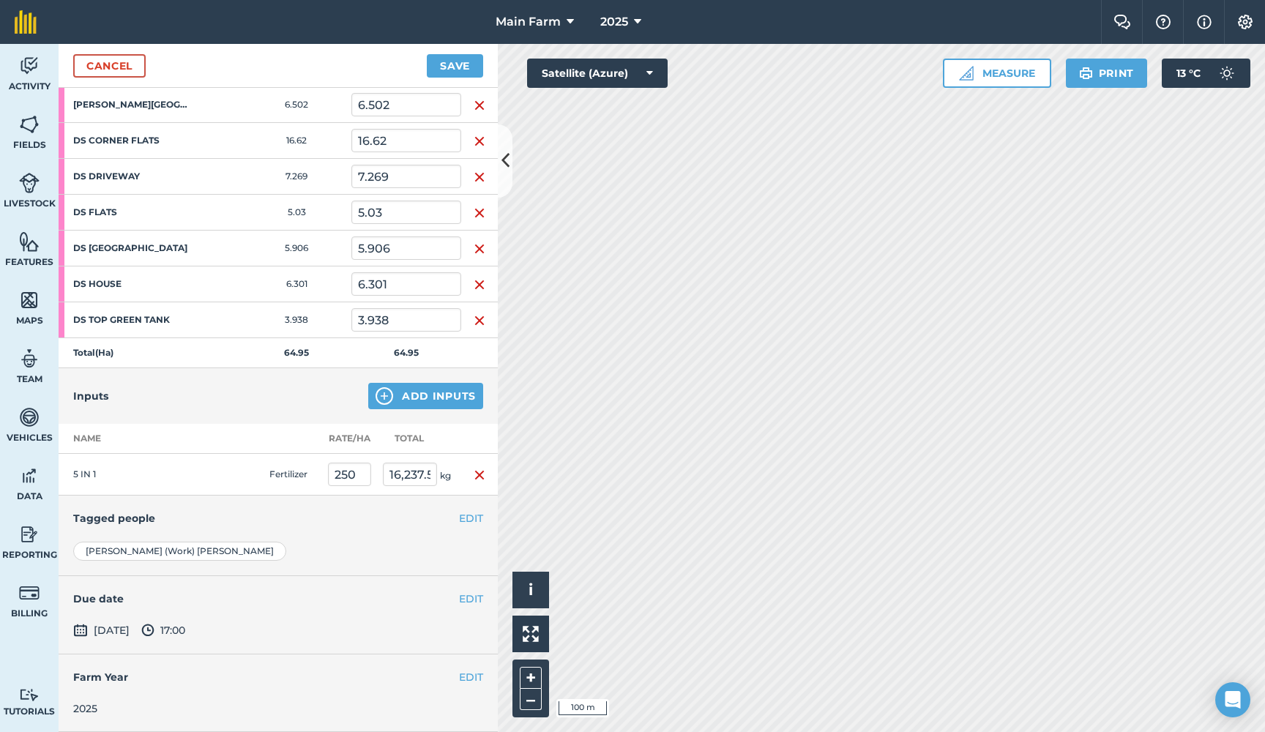
scroll to position [312, 0]
click at [444, 65] on button "Save" at bounding box center [455, 65] width 56 height 23
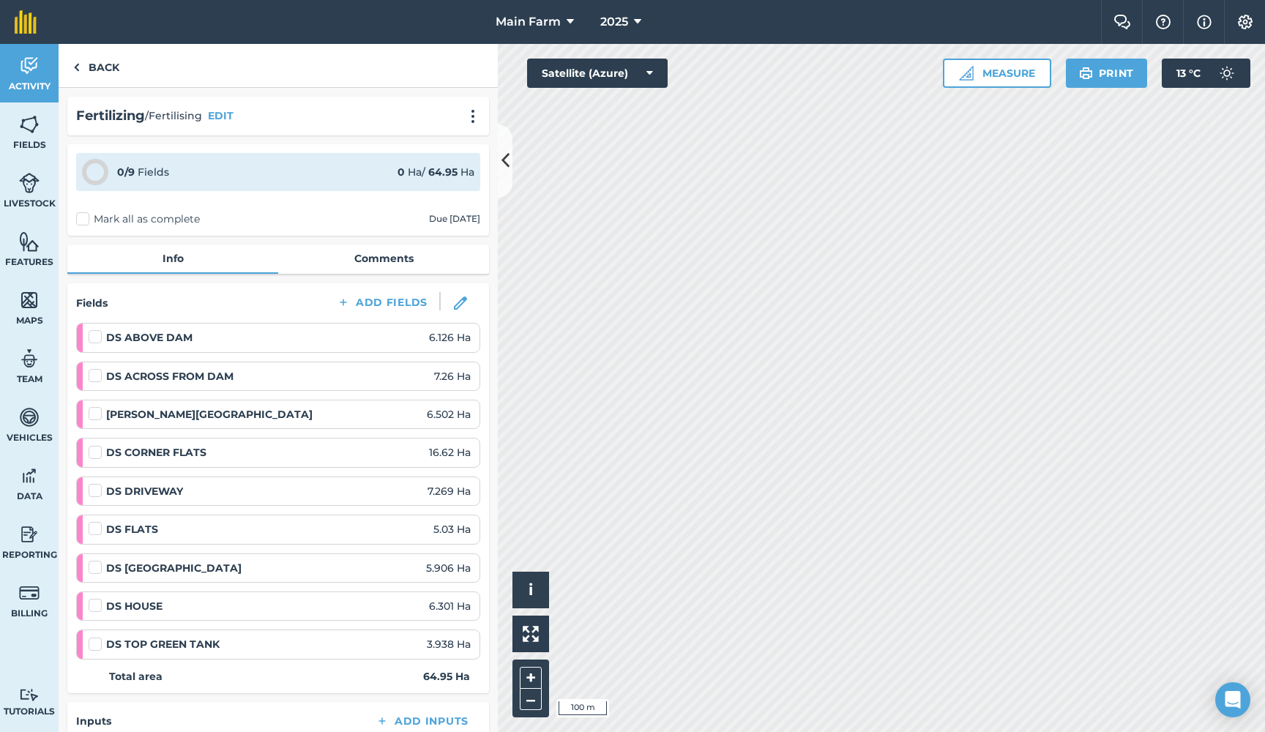
click at [37, 70] on img at bounding box center [29, 66] width 21 height 22
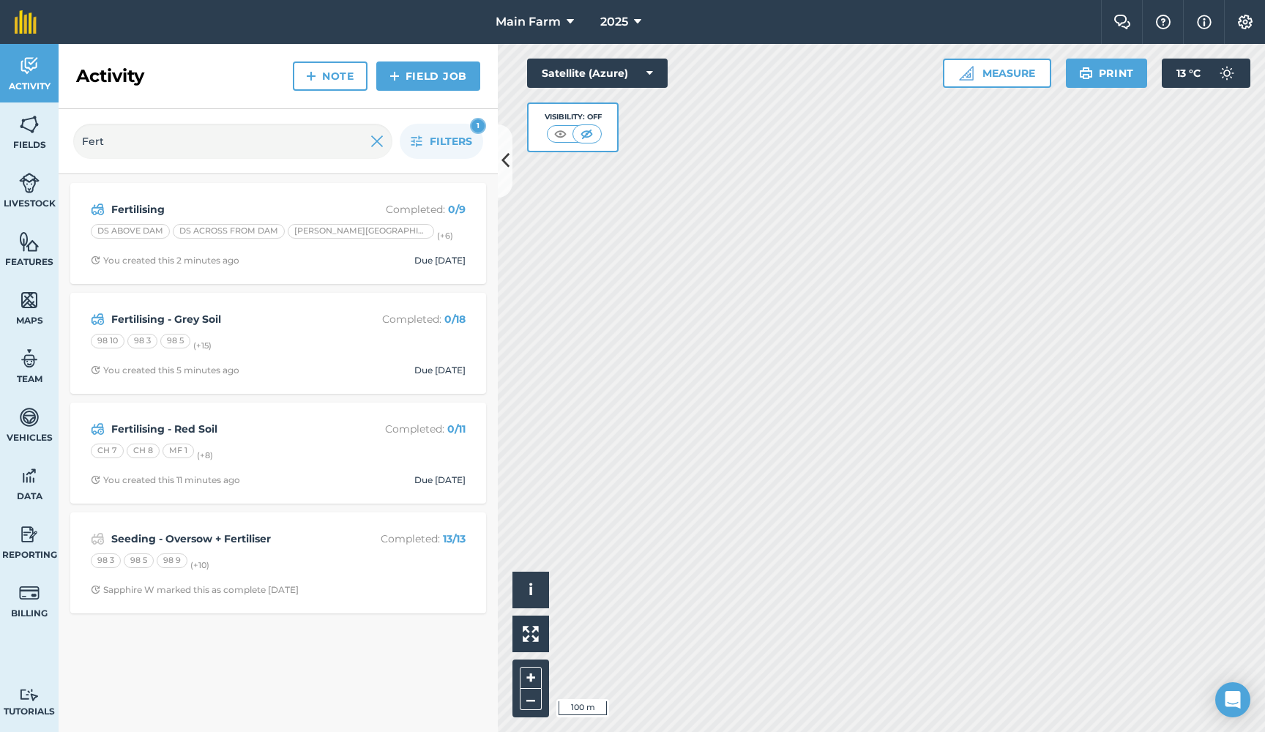
click at [248, 330] on div "Fertilising - Grey Soil Completed : 0 / 18 98 10 98 3 98 5 (+ 15 ) You created …" at bounding box center [278, 343] width 398 height 83
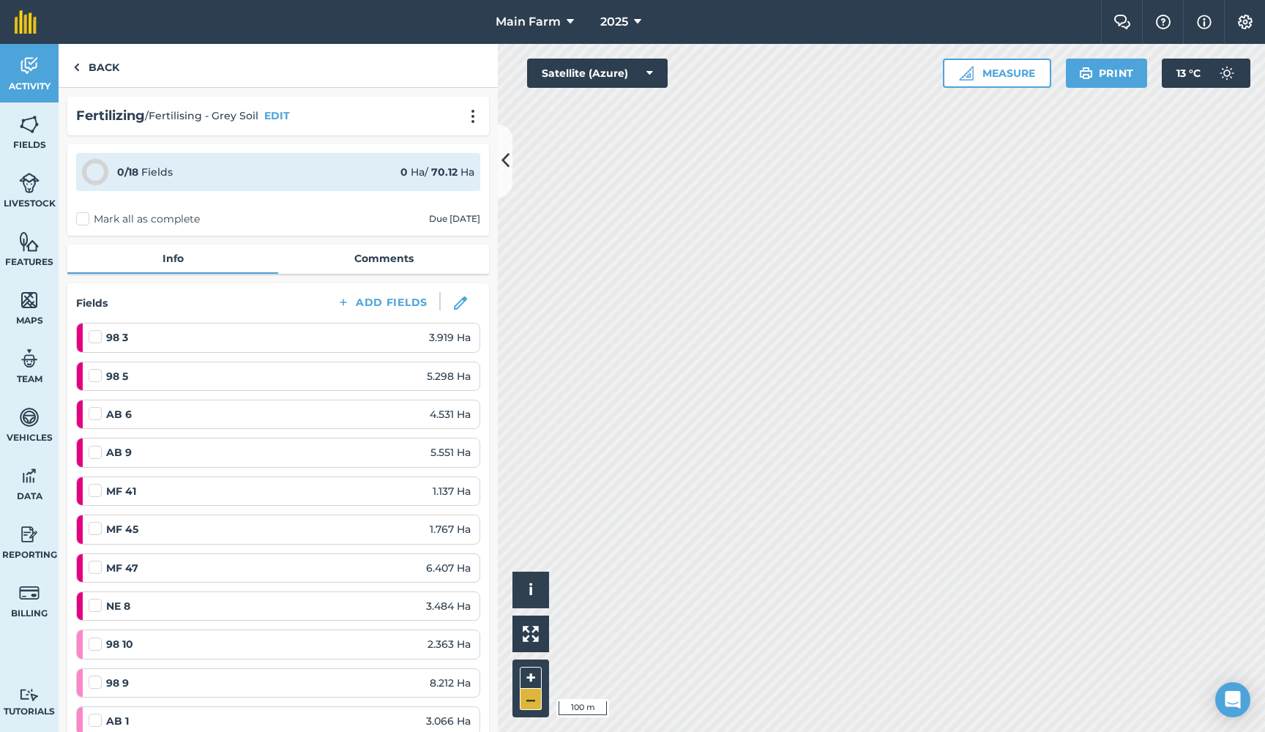
click at [531, 701] on button "–" at bounding box center [531, 699] width 22 height 21
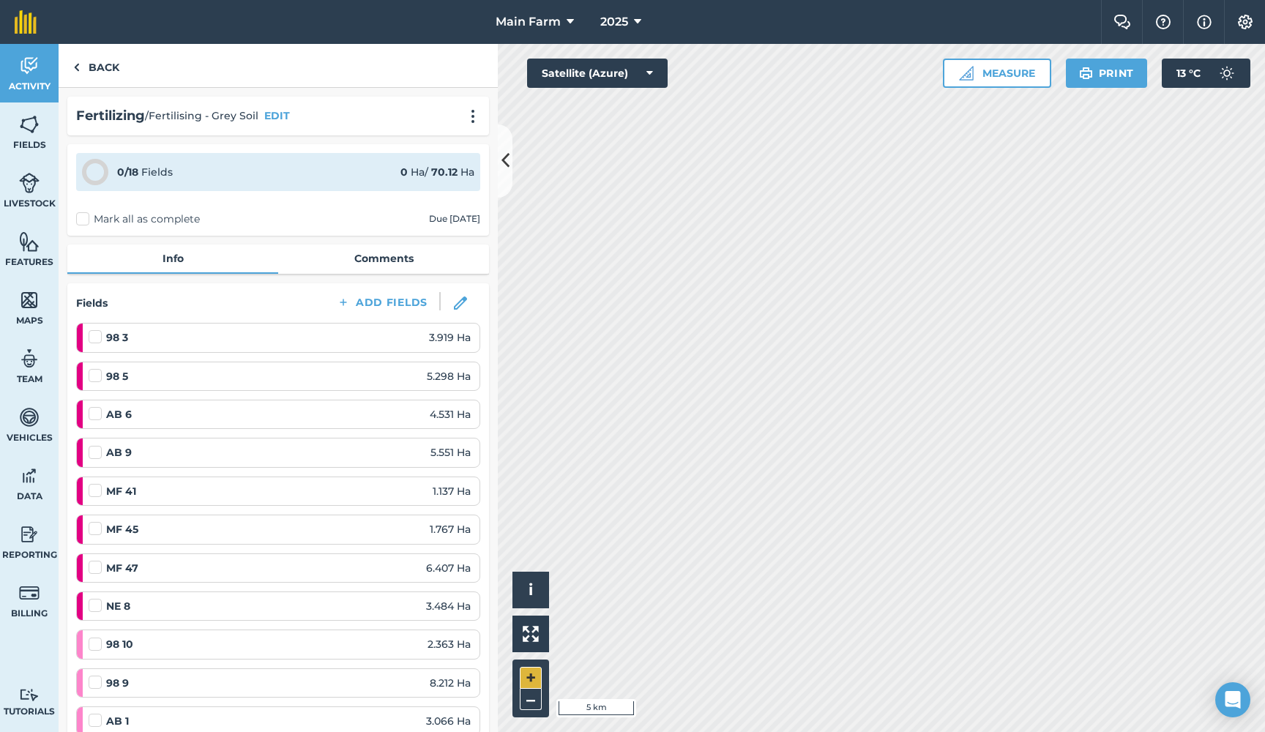
click at [535, 674] on button "+" at bounding box center [531, 678] width 22 height 22
click at [531, 680] on button "+" at bounding box center [531, 678] width 22 height 22
click at [34, 70] on img at bounding box center [29, 66] width 21 height 22
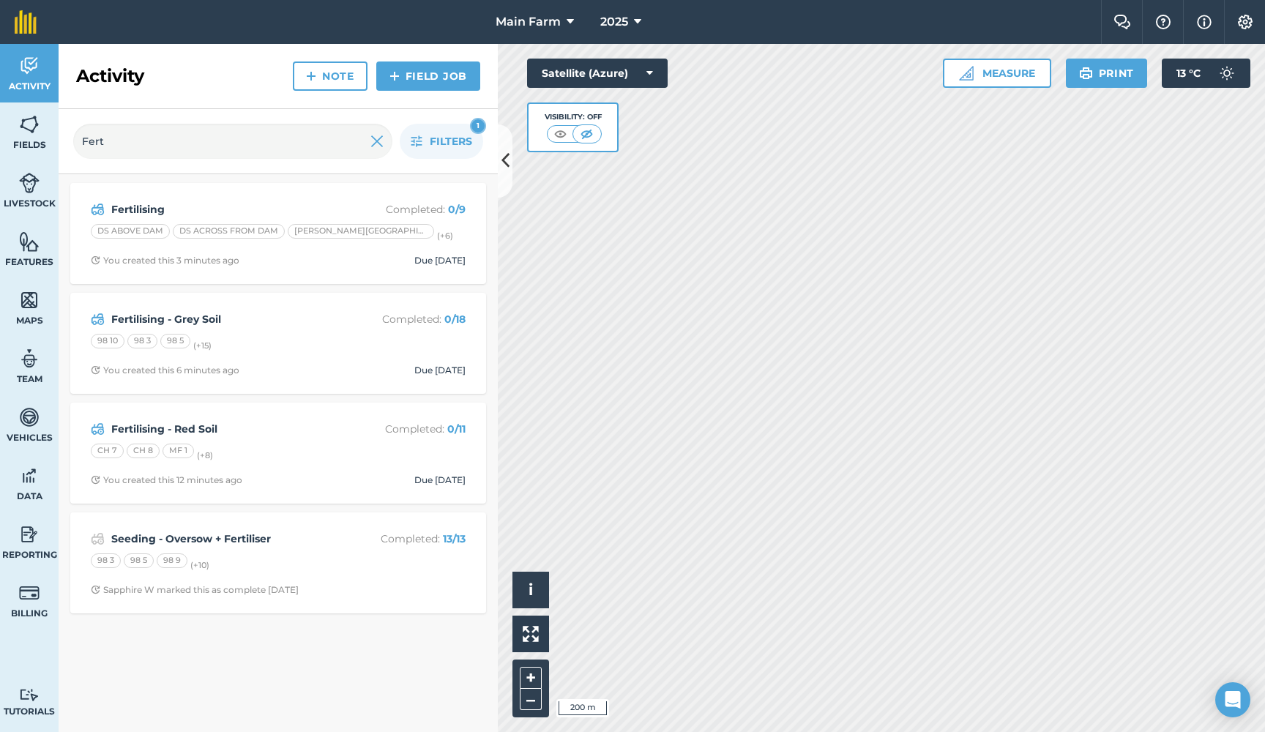
click at [561, 133] on img at bounding box center [560, 134] width 18 height 15
click at [584, 135] on img at bounding box center [586, 134] width 18 height 15
click at [31, 181] on img at bounding box center [29, 183] width 21 height 22
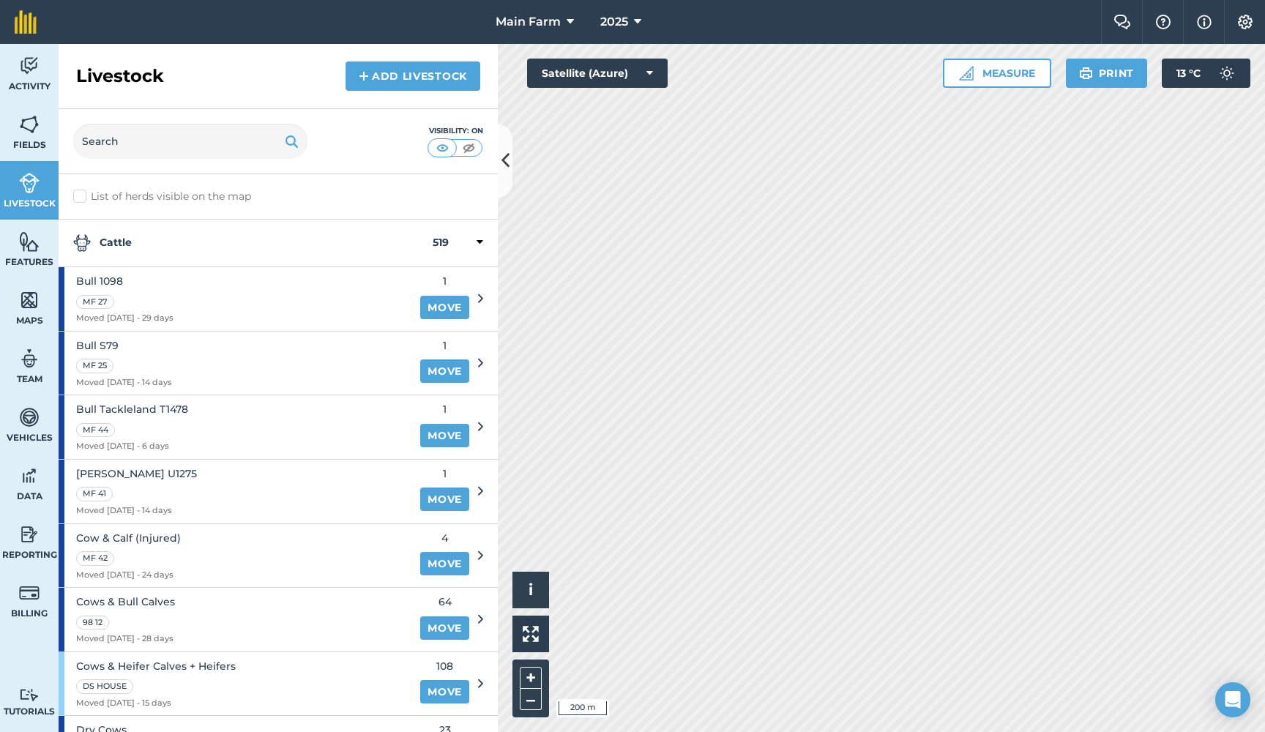
click at [471, 149] on img at bounding box center [469, 148] width 18 height 15
click at [22, 127] on img at bounding box center [29, 124] width 21 height 22
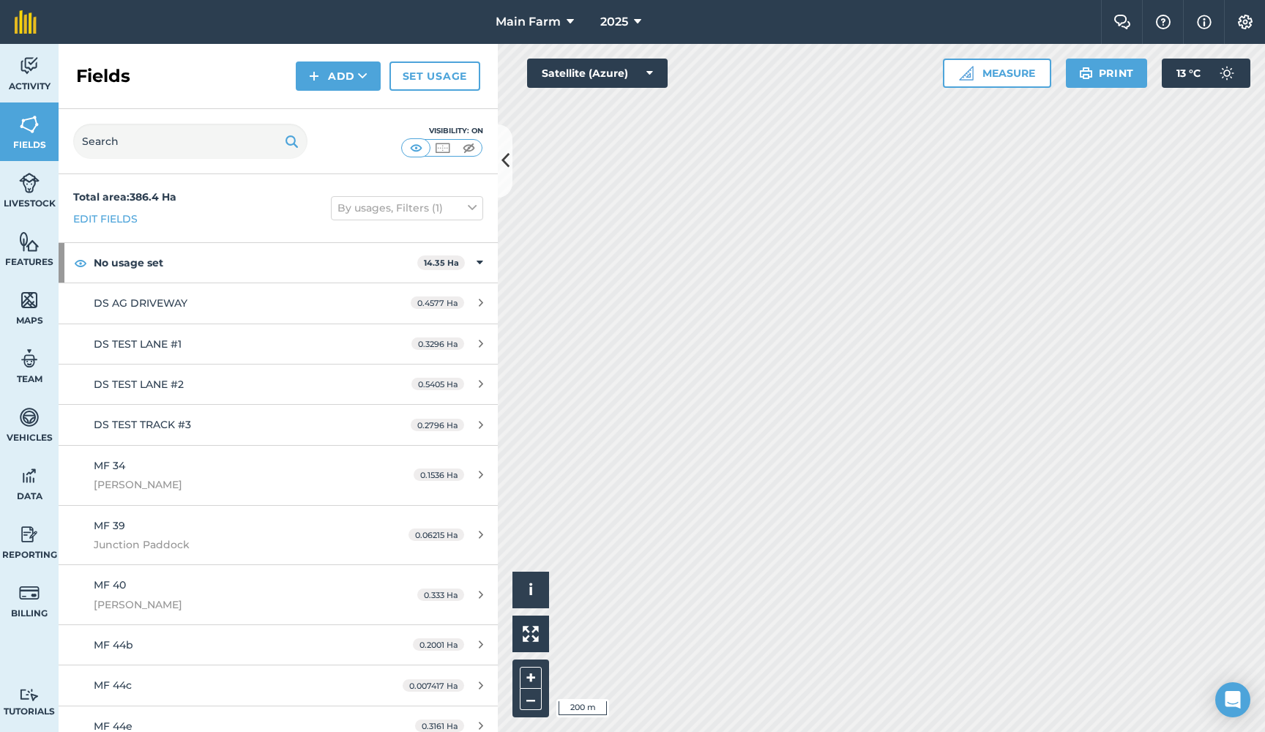
click at [439, 147] on img at bounding box center [442, 148] width 18 height 15
click at [468, 149] on img at bounding box center [469, 148] width 18 height 15
click at [444, 146] on img at bounding box center [442, 148] width 18 height 15
click at [26, 71] on img at bounding box center [29, 66] width 21 height 22
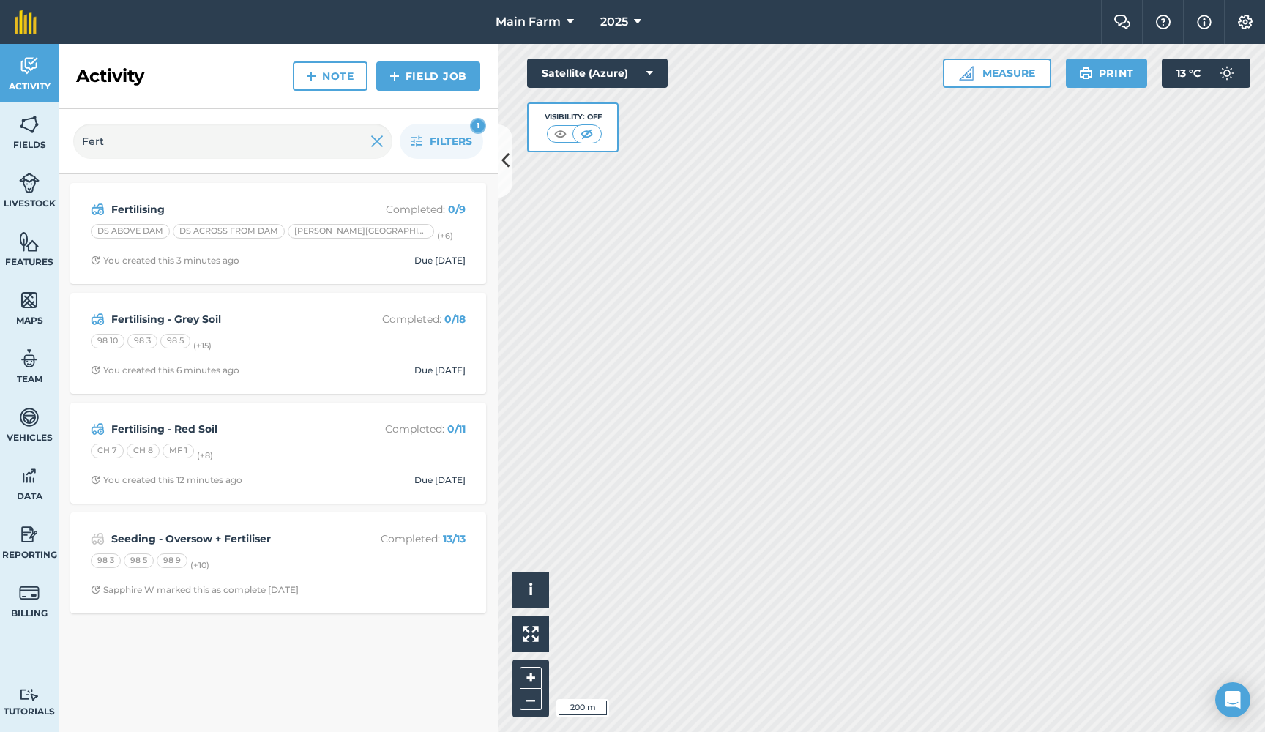
click at [188, 317] on strong "Fertilising - Grey Soil" at bounding box center [227, 319] width 232 height 16
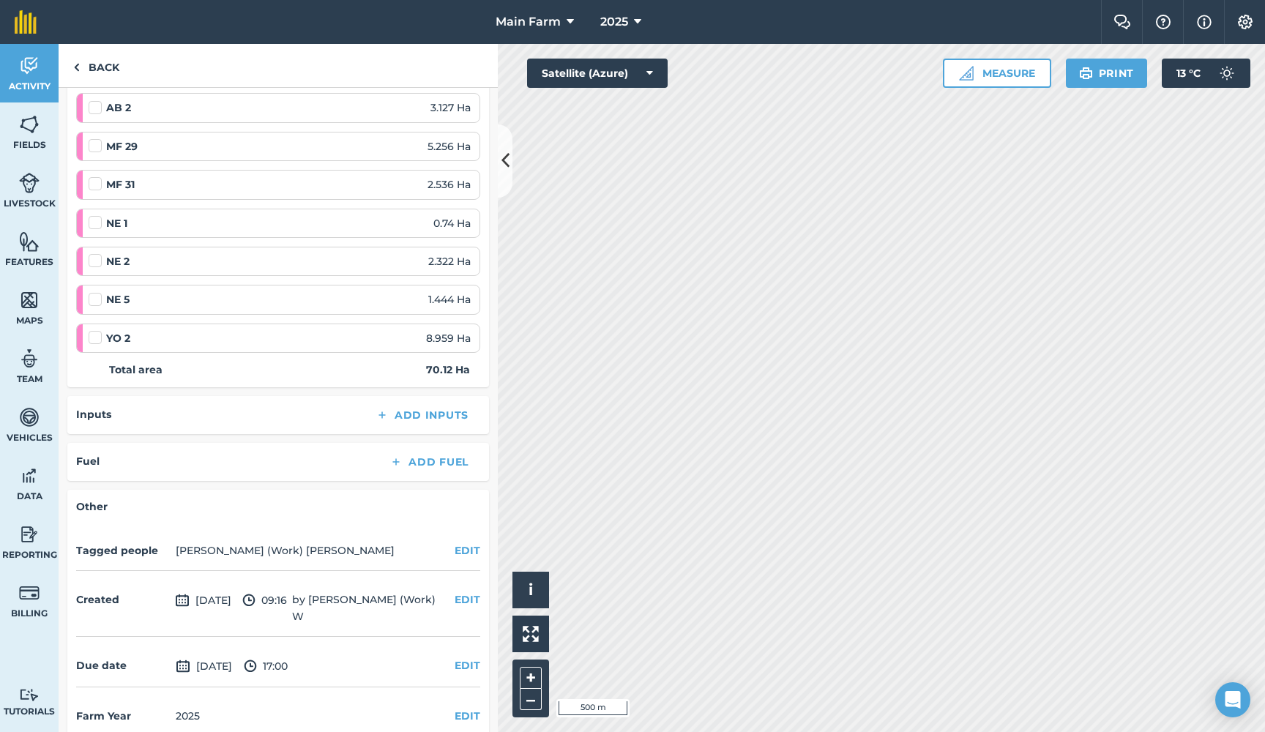
scroll to position [651, 0]
click at [29, 65] on img at bounding box center [29, 66] width 21 height 22
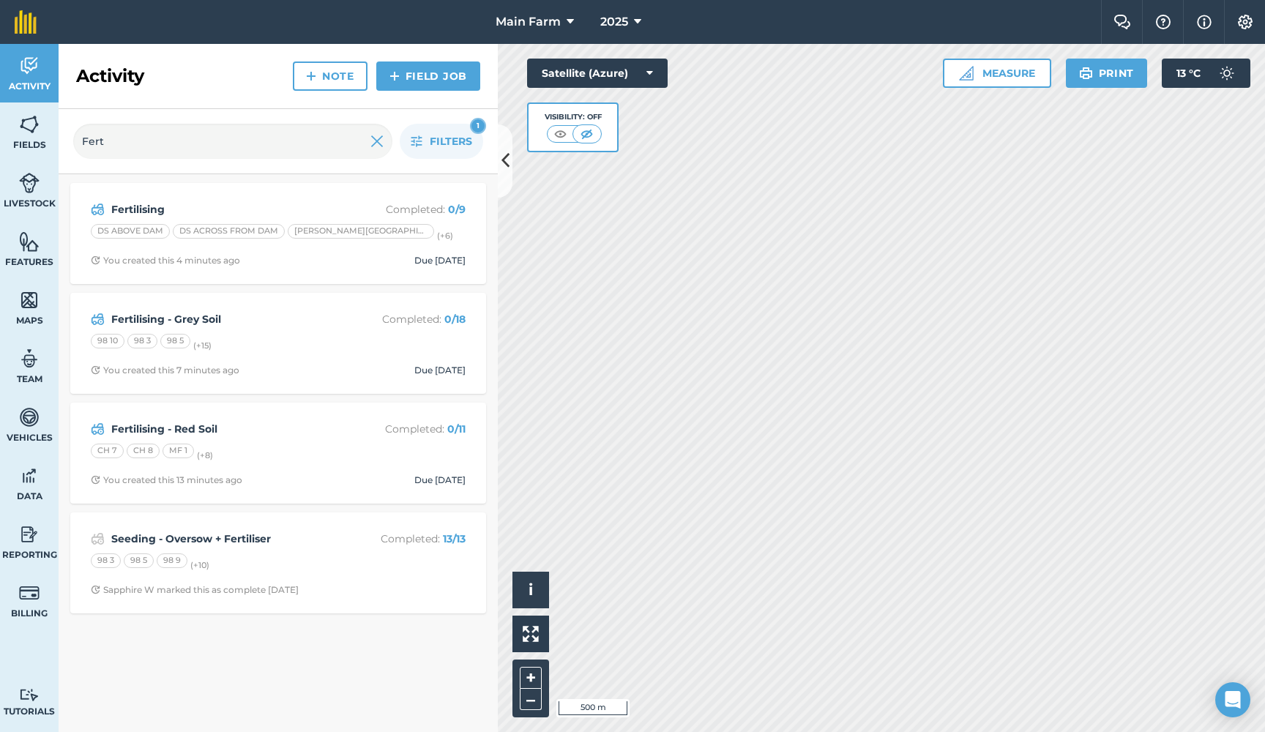
click at [641, 19] on icon at bounding box center [637, 22] width 7 height 18
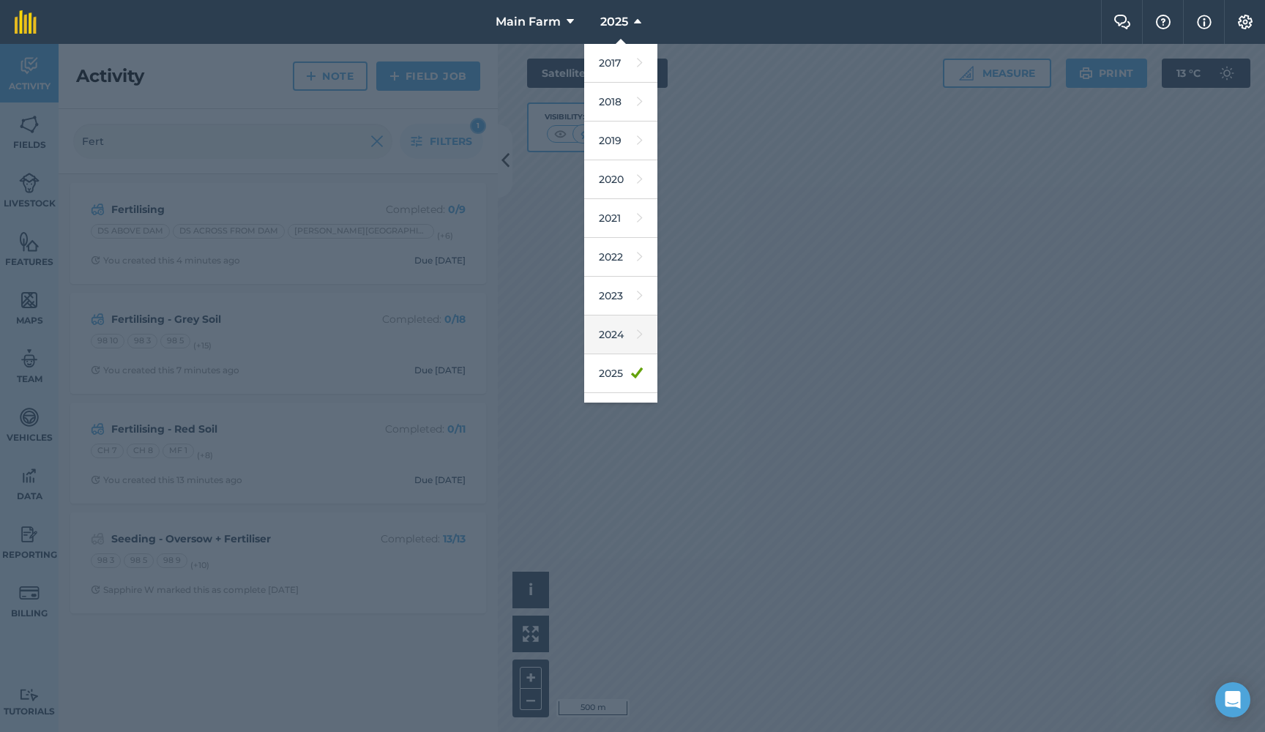
click at [627, 331] on link "2024" at bounding box center [620, 335] width 73 height 39
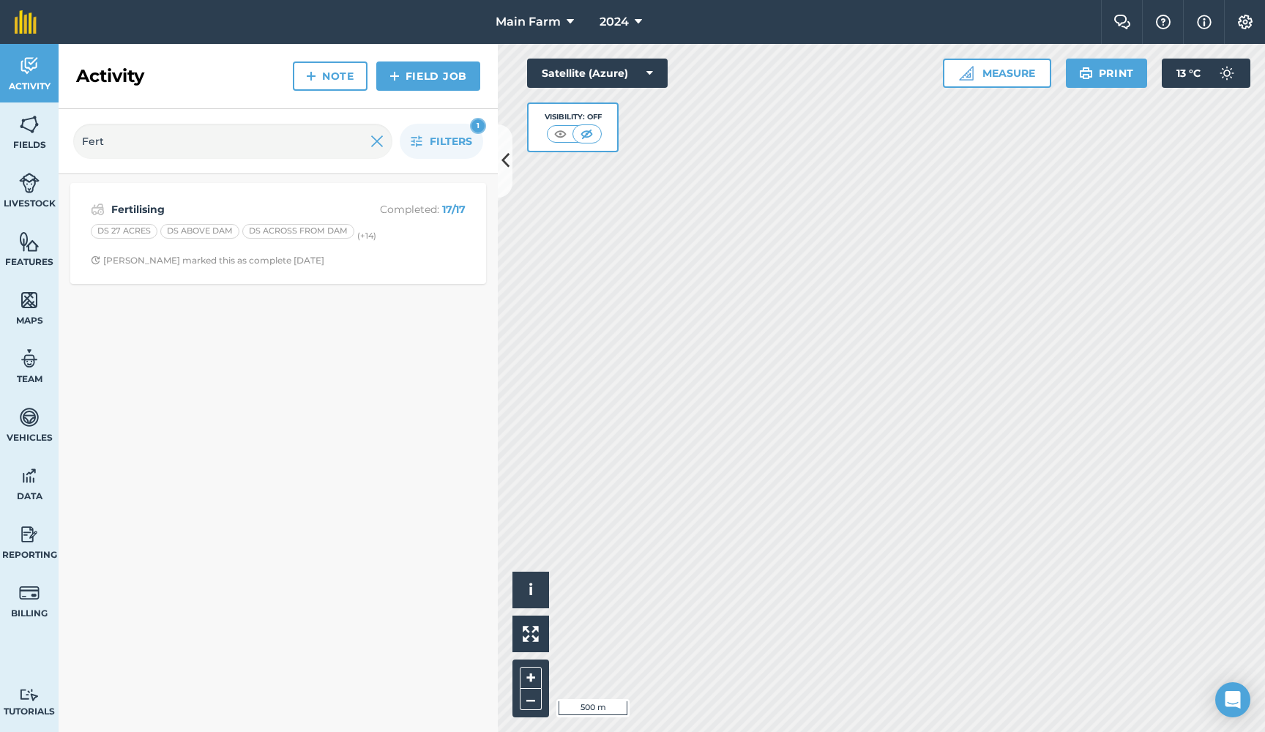
click at [155, 201] on div "Fertilising Completed : 17 / 17" at bounding box center [278, 210] width 375 height 18
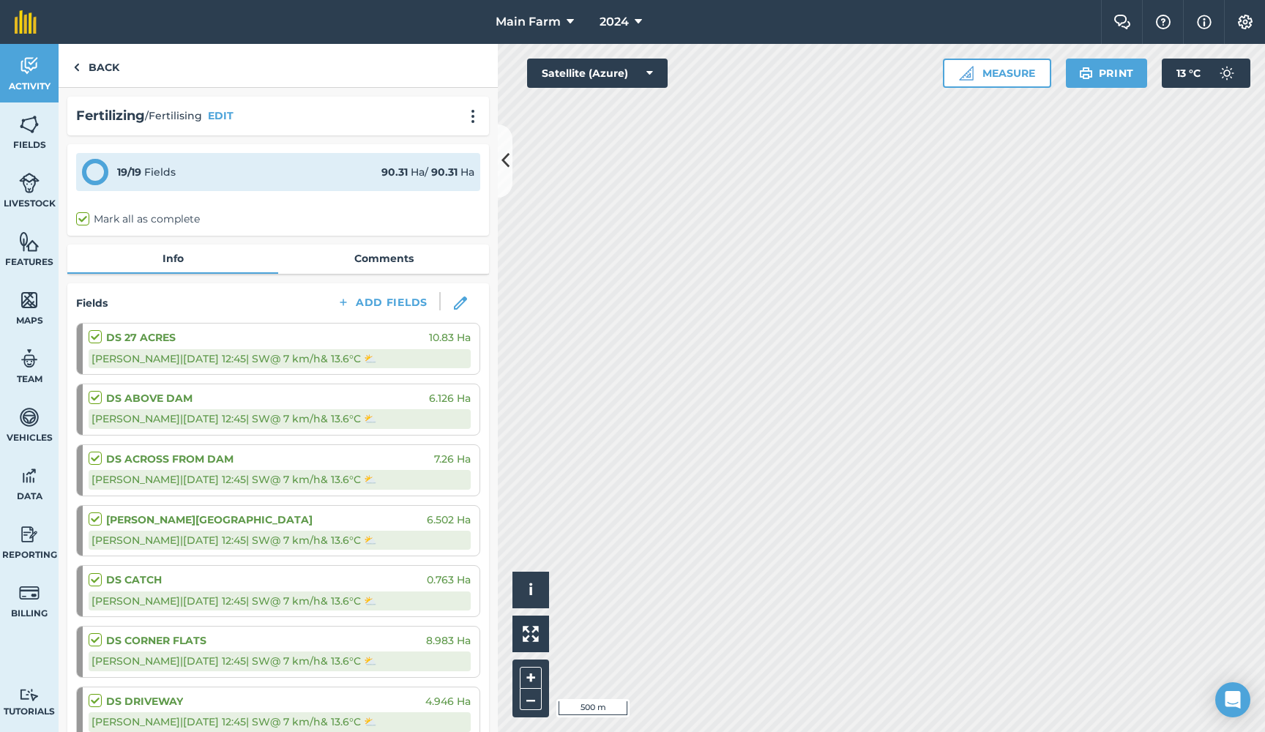
click at [389, 259] on link "Comments" at bounding box center [383, 259] width 211 height 28
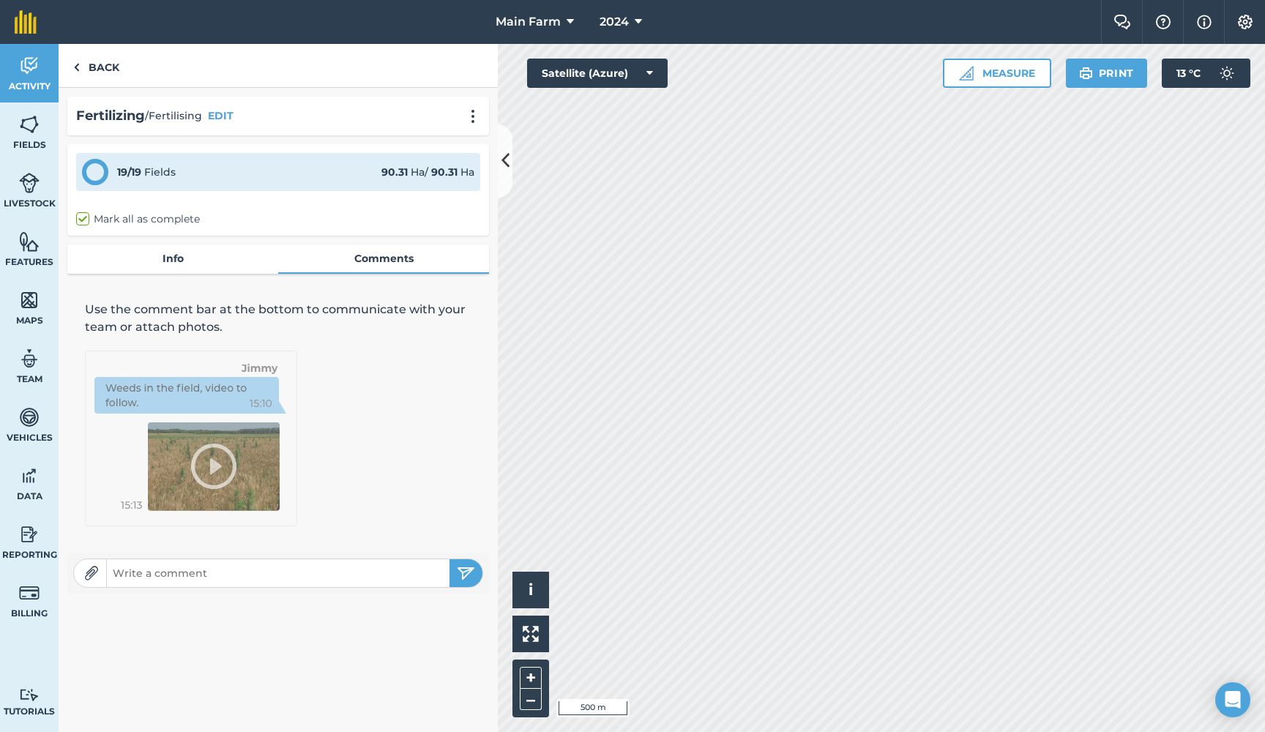
click at [145, 261] on link "Info" at bounding box center [172, 259] width 211 height 28
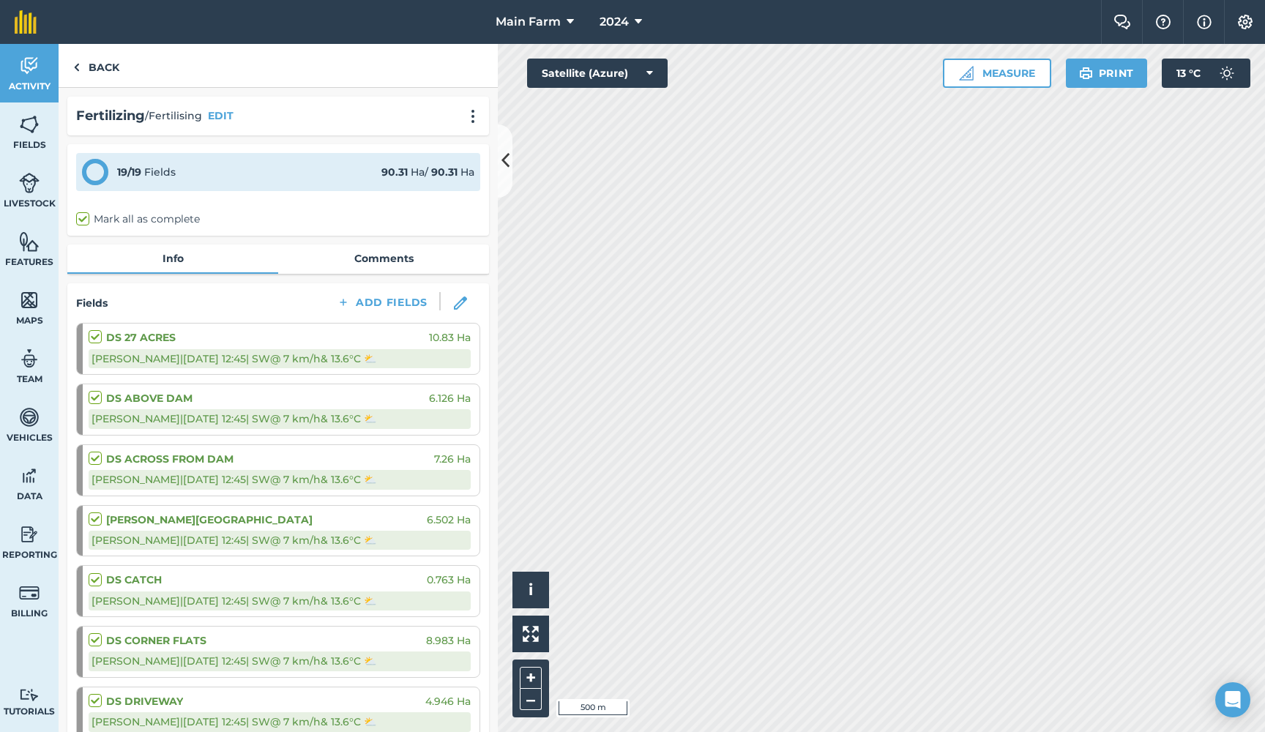
click at [642, 11] on button "2024" at bounding box center [621, 22] width 54 height 44
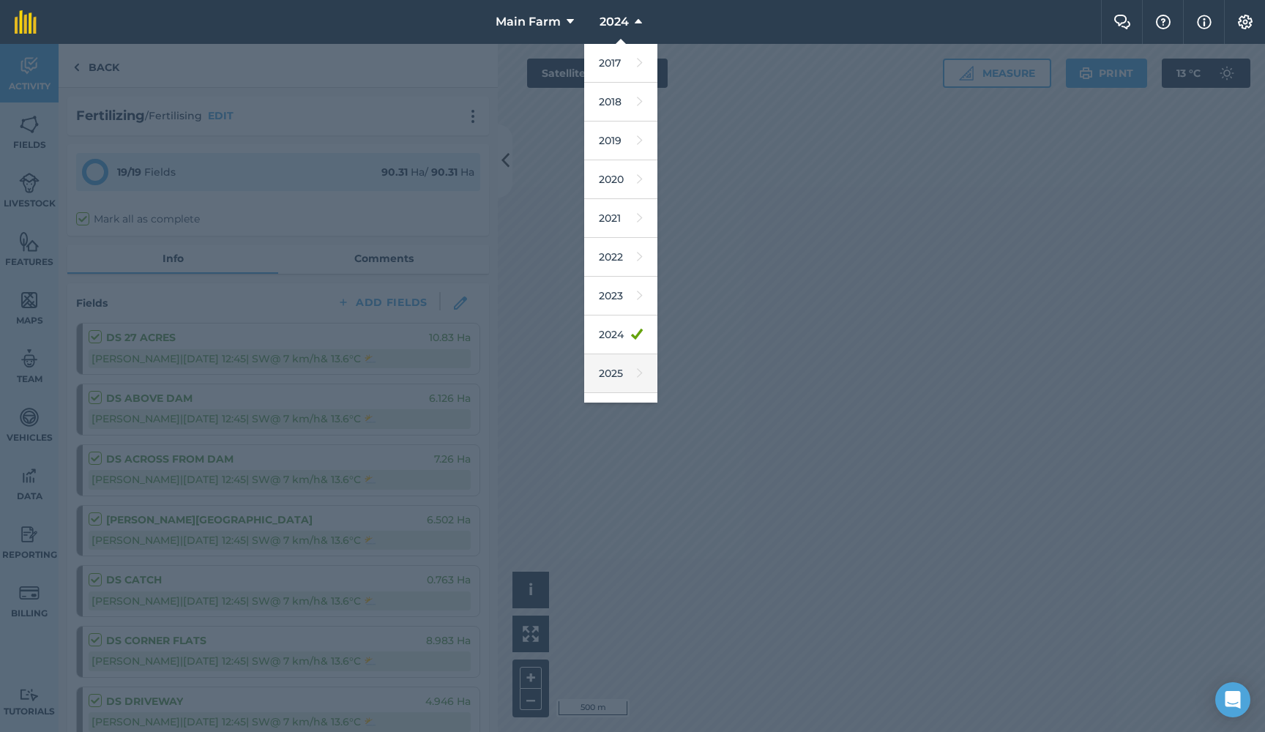
click at [612, 362] on link "2025" at bounding box center [620, 373] width 73 height 39
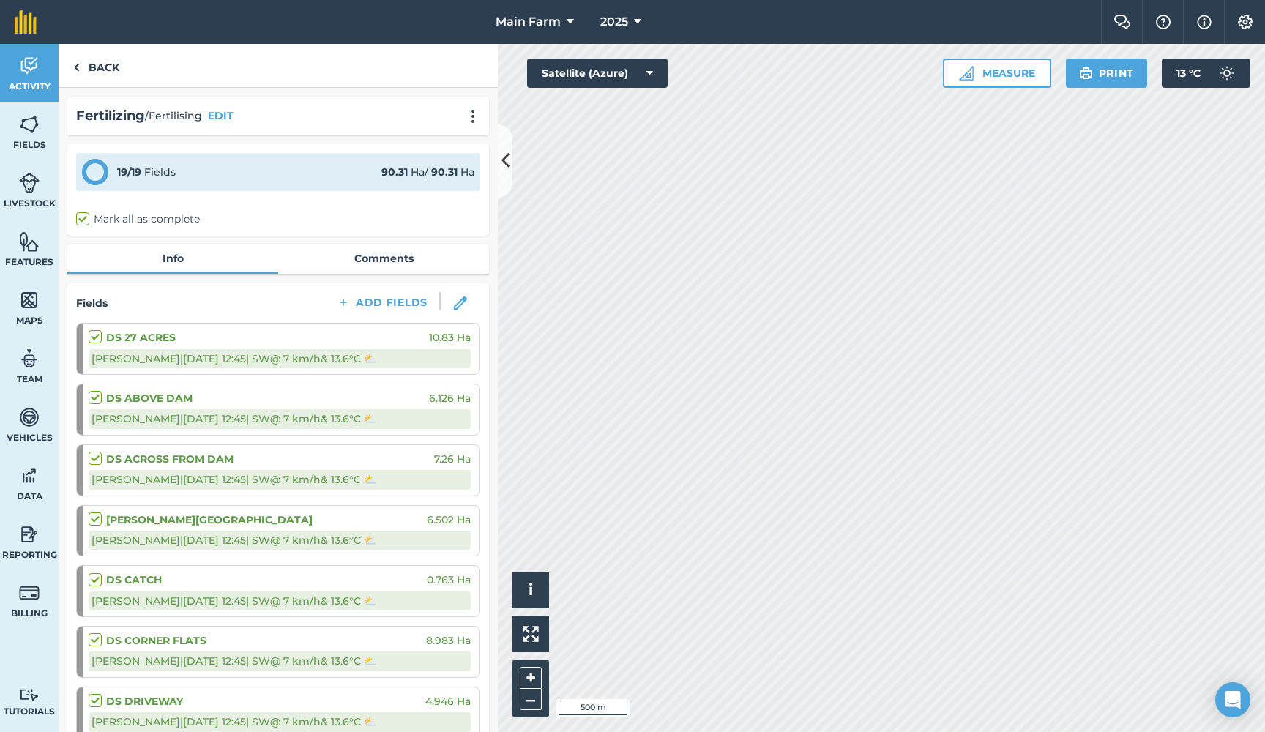
click at [17, 53] on link "Activity" at bounding box center [29, 73] width 59 height 59
